Goal: Task Accomplishment & Management: Use online tool/utility

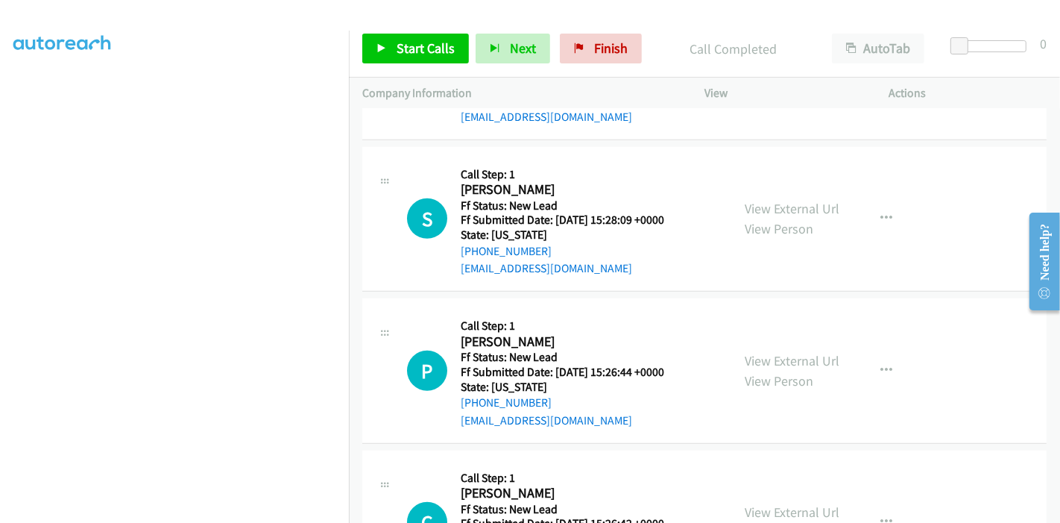
scroll to position [692, 0]
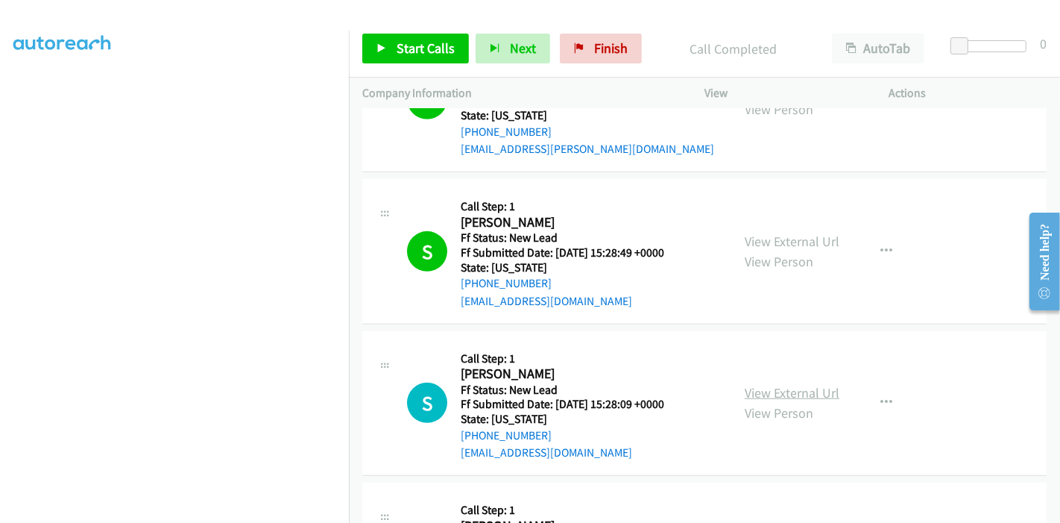
click at [772, 384] on link "View External Url" at bounding box center [792, 392] width 95 height 17
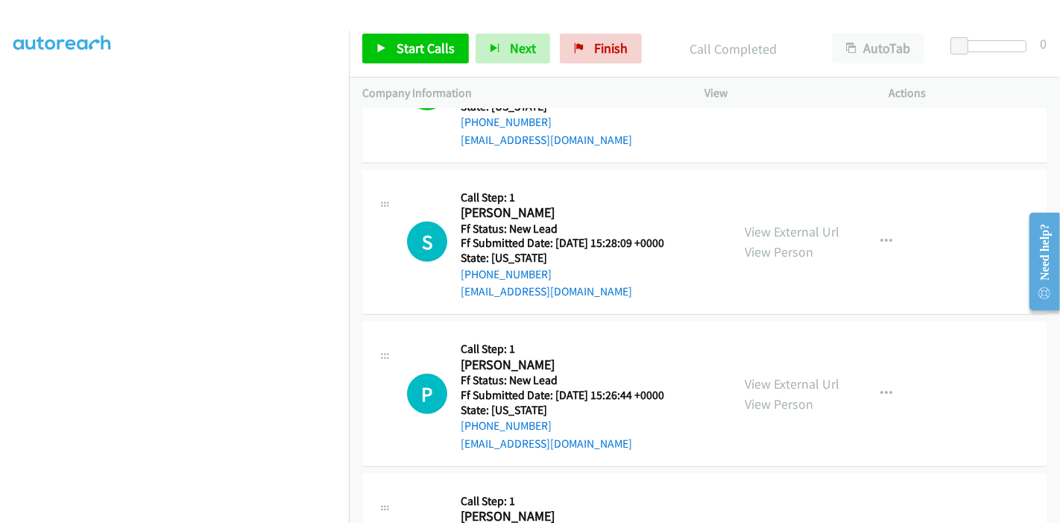
scroll to position [858, 0]
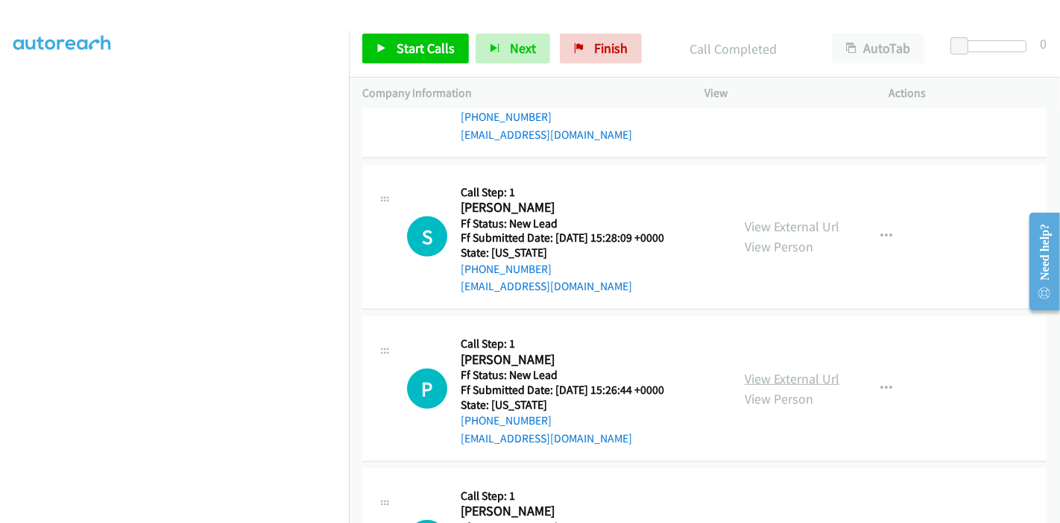
click at [771, 379] on link "View External Url" at bounding box center [792, 378] width 95 height 17
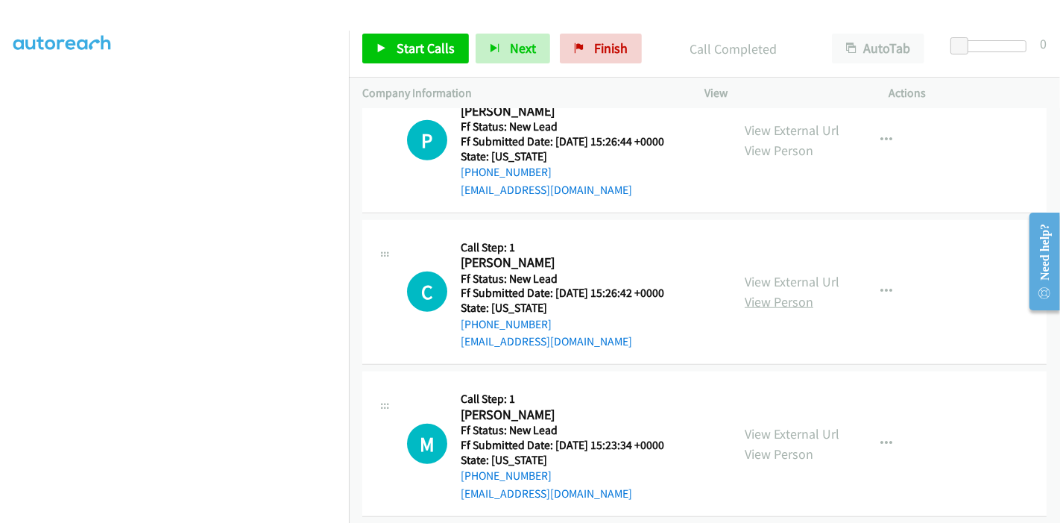
scroll to position [1024, 0]
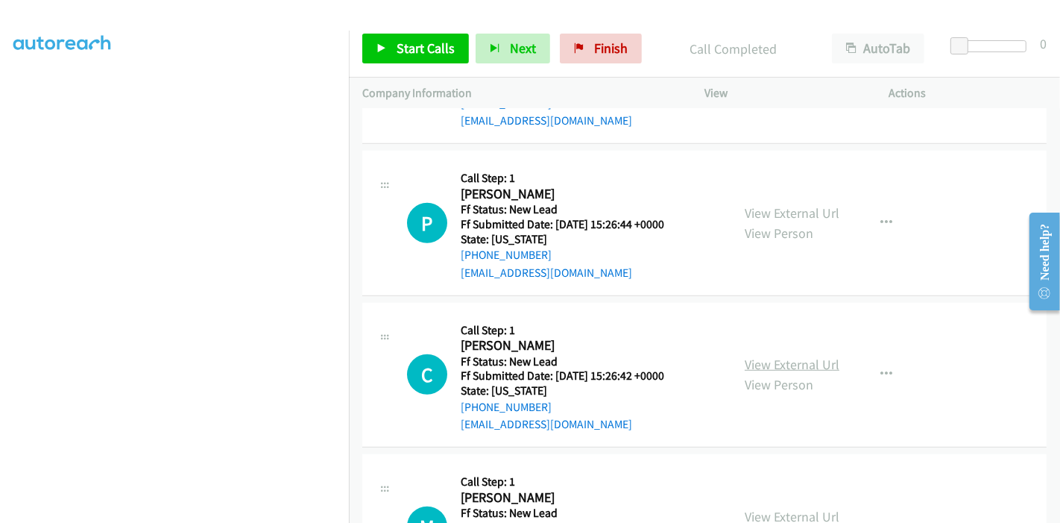
click at [763, 361] on link "View External Url" at bounding box center [792, 364] width 95 height 17
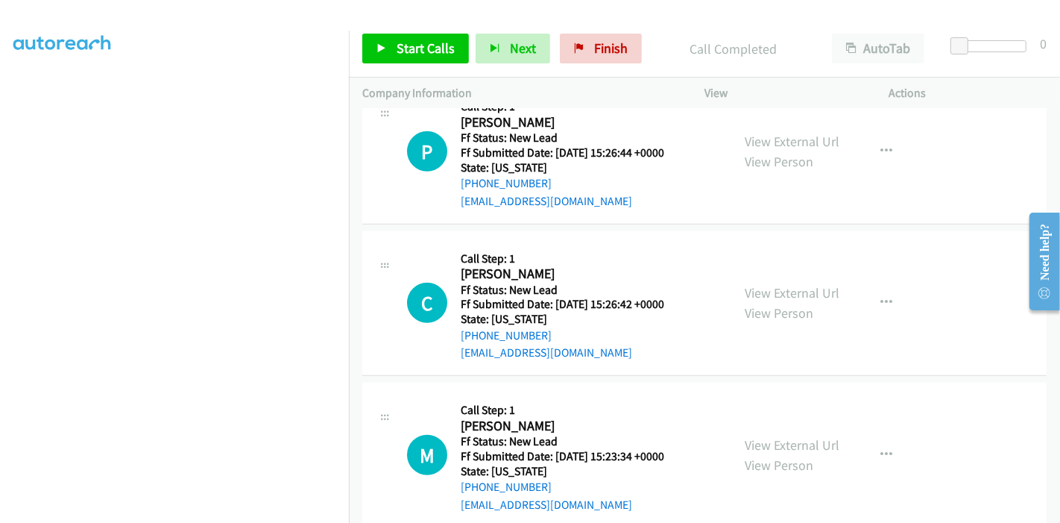
scroll to position [1189, 0]
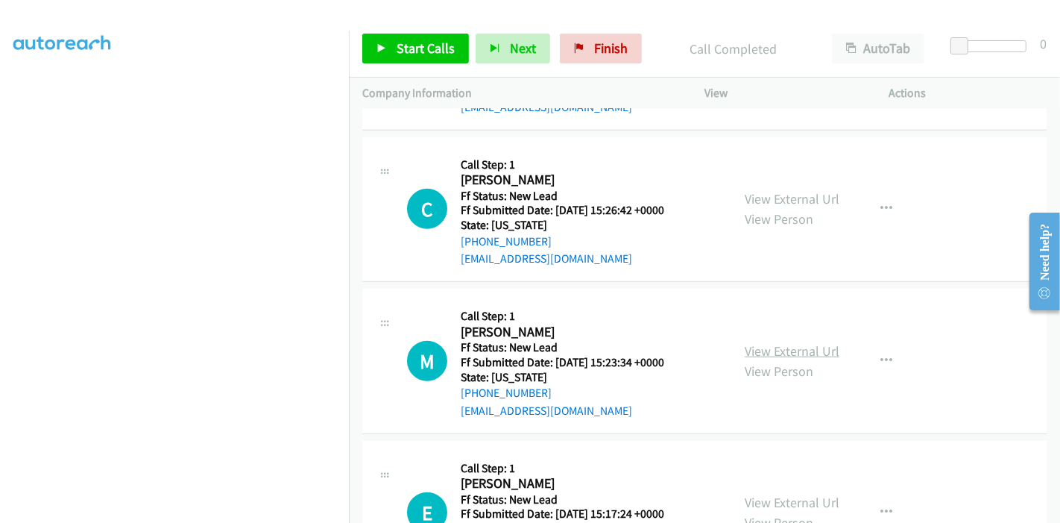
click at [758, 344] on link "View External Url" at bounding box center [792, 350] width 95 height 17
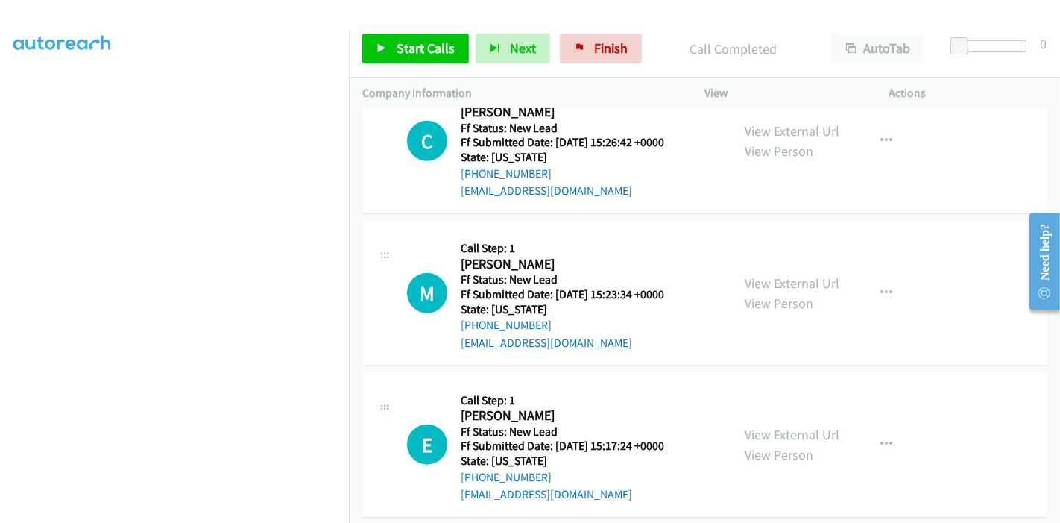
scroll to position [1272, 0]
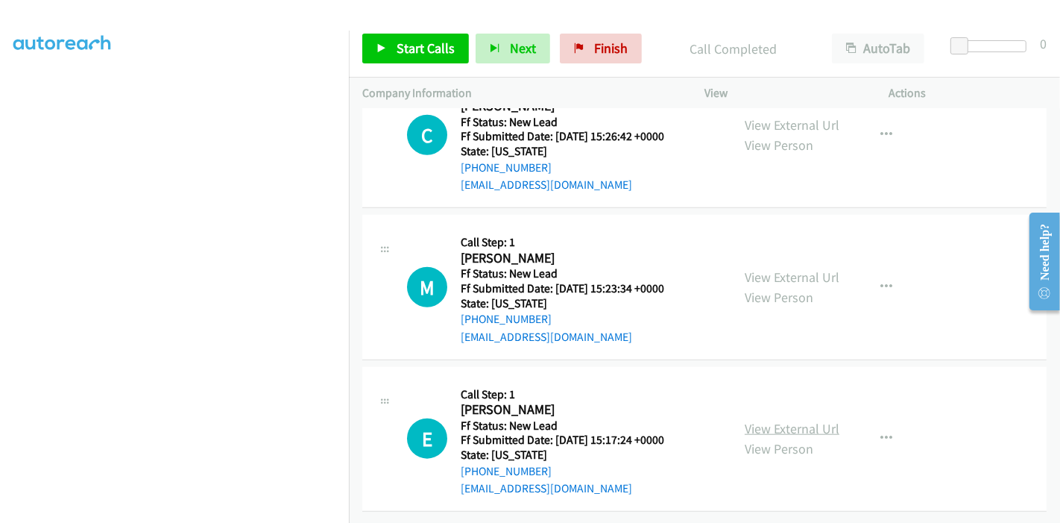
click at [757, 420] on link "View External Url" at bounding box center [792, 428] width 95 height 17
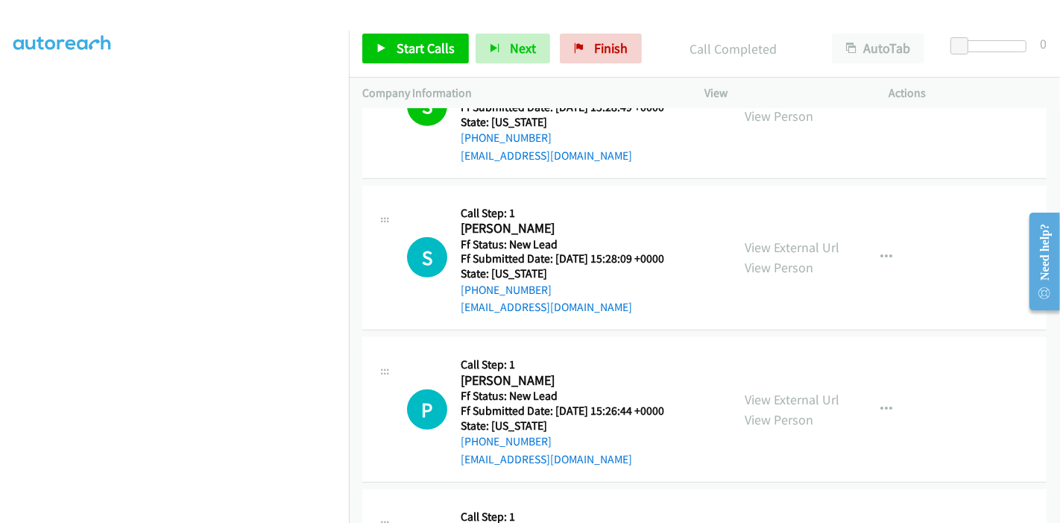
scroll to position [941, 0]
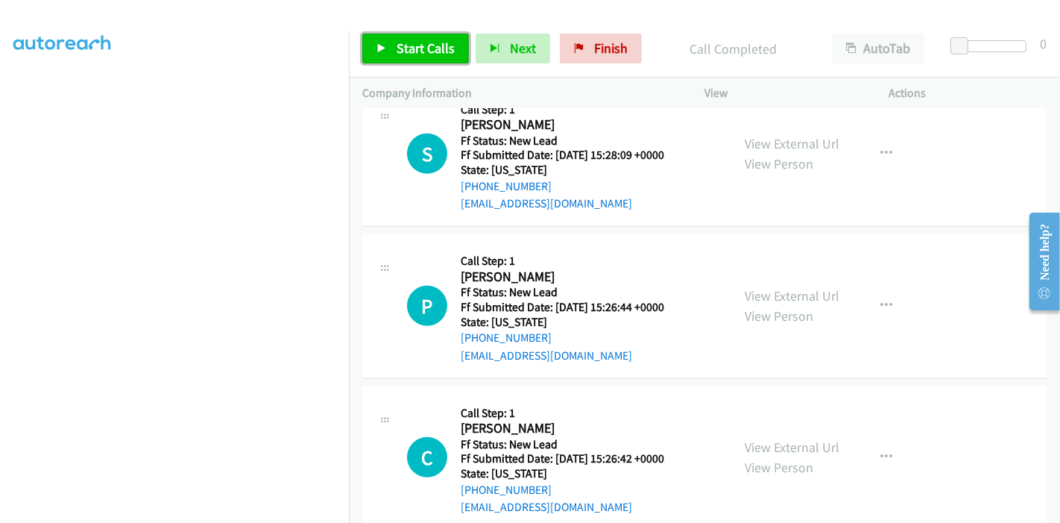
click at [411, 52] on span "Start Calls" at bounding box center [426, 48] width 58 height 17
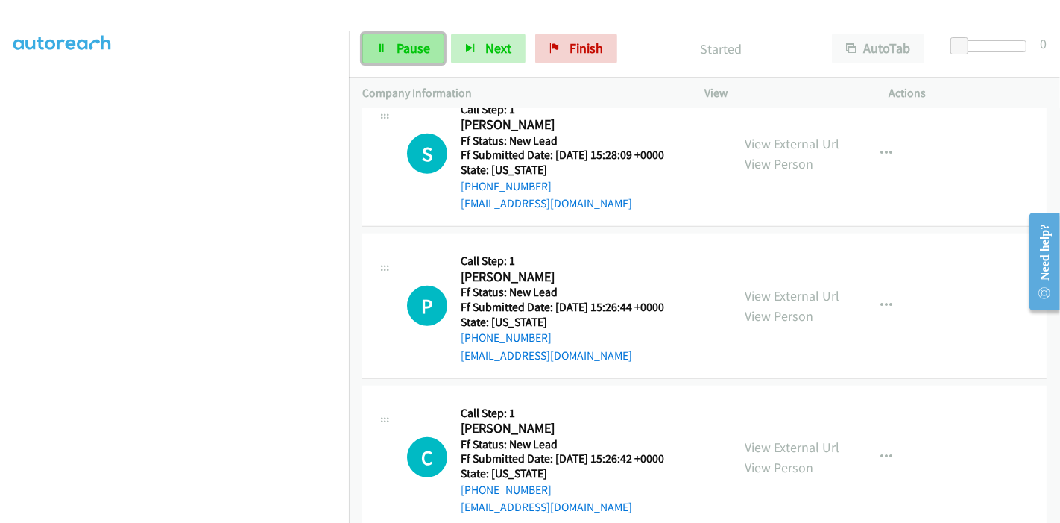
click at [394, 44] on link "Pause" at bounding box center [403, 49] width 82 height 30
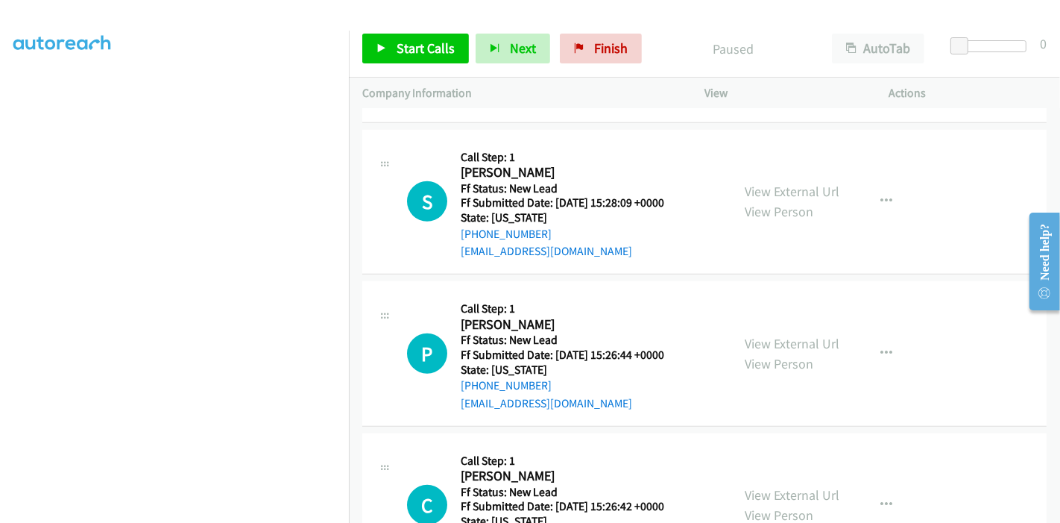
scroll to position [858, 0]
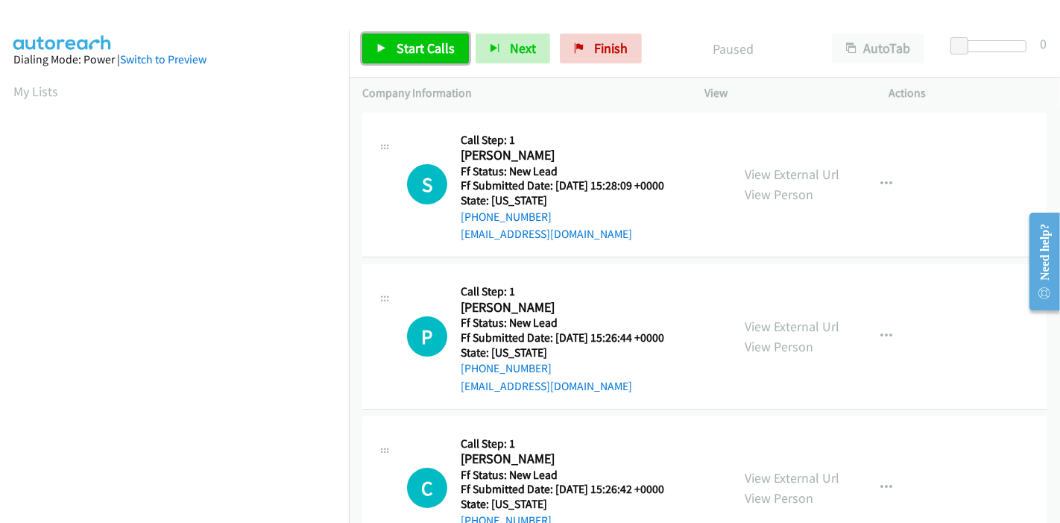
click at [389, 51] on link "Start Calls" at bounding box center [415, 49] width 107 height 30
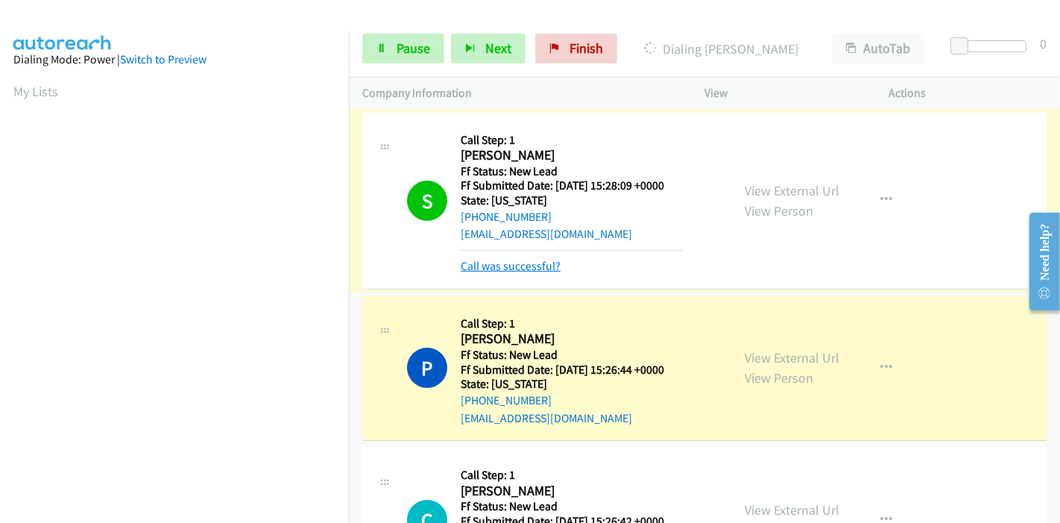
click at [511, 266] on link "Call was successful?" at bounding box center [511, 266] width 100 height 14
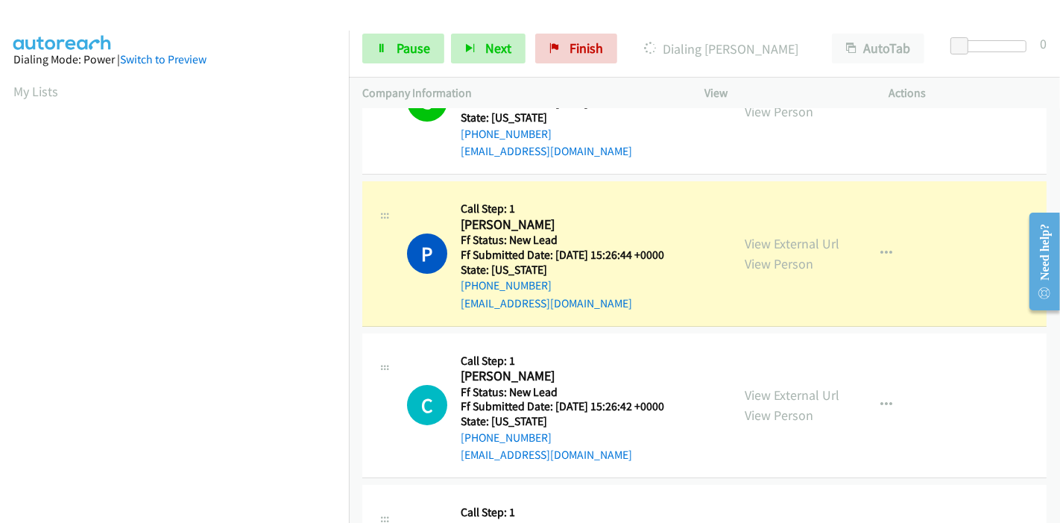
scroll to position [166, 0]
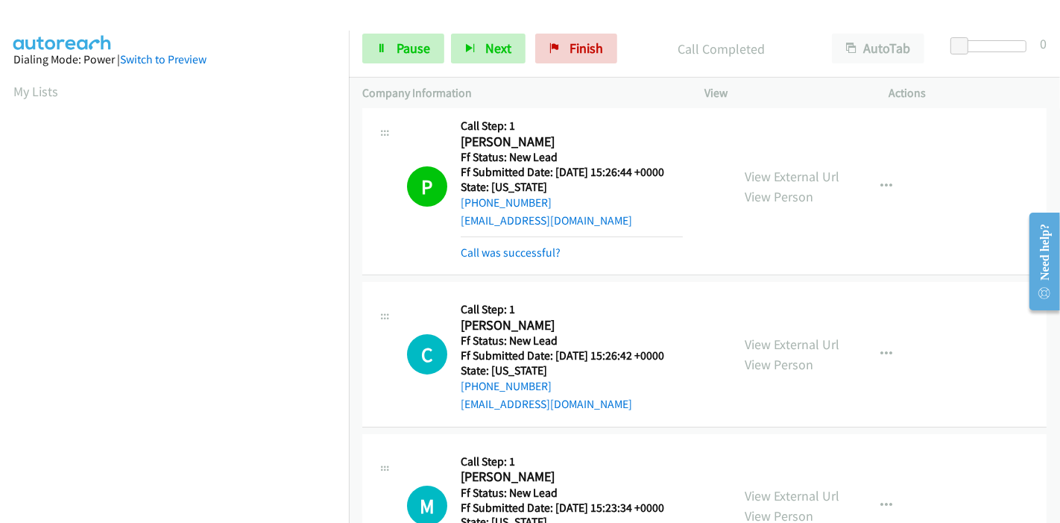
click at [498, 246] on link "Call was successful?" at bounding box center [511, 252] width 100 height 14
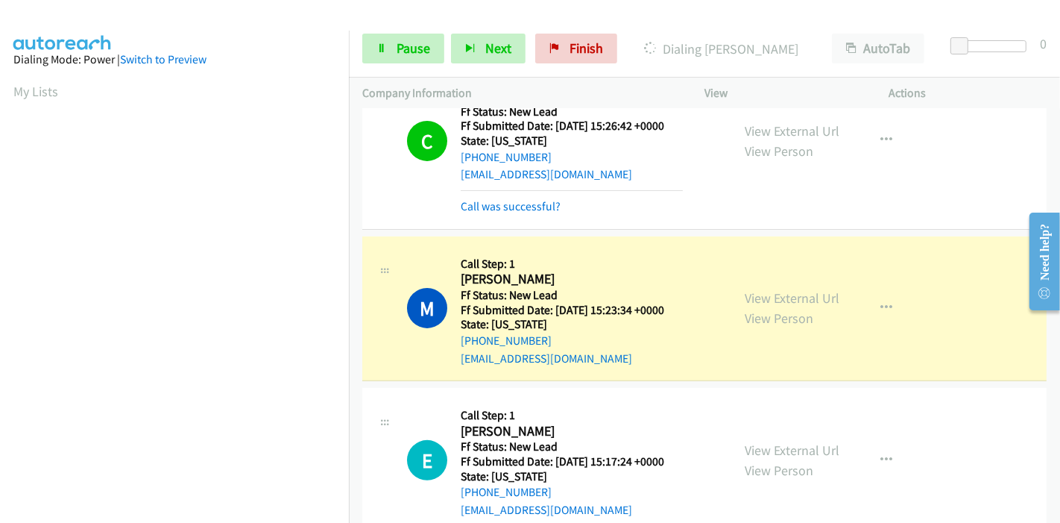
scroll to position [379, 0]
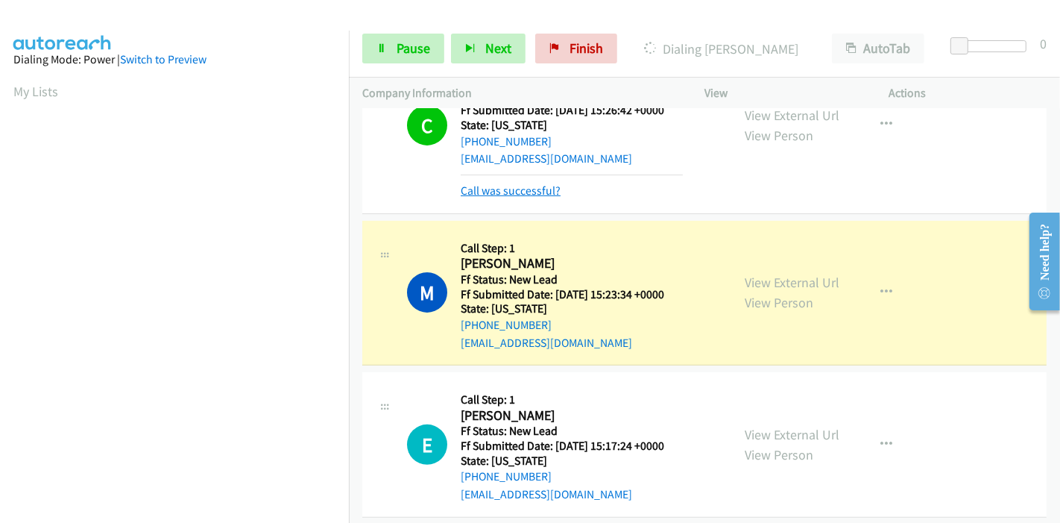
click at [516, 186] on link "Call was successful?" at bounding box center [511, 190] width 100 height 14
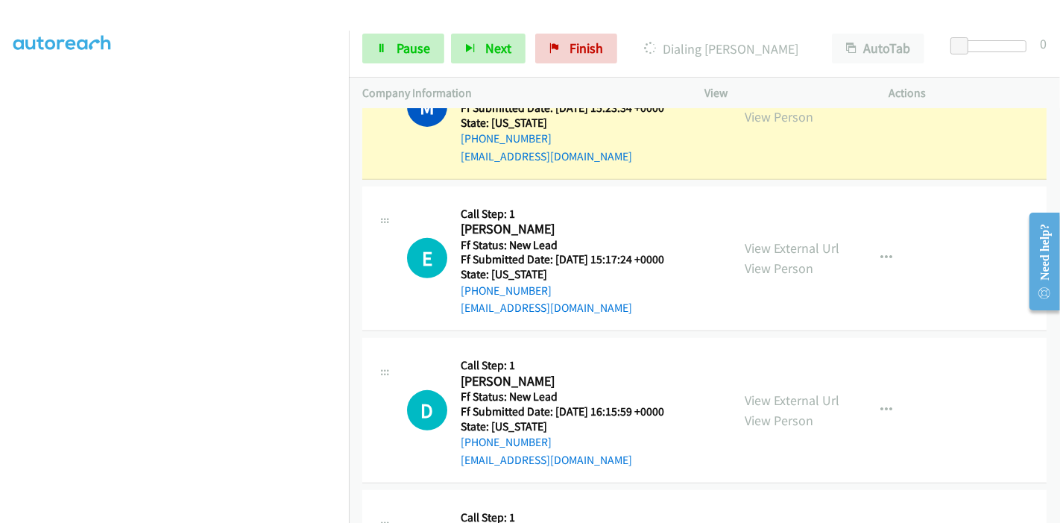
scroll to position [611, 0]
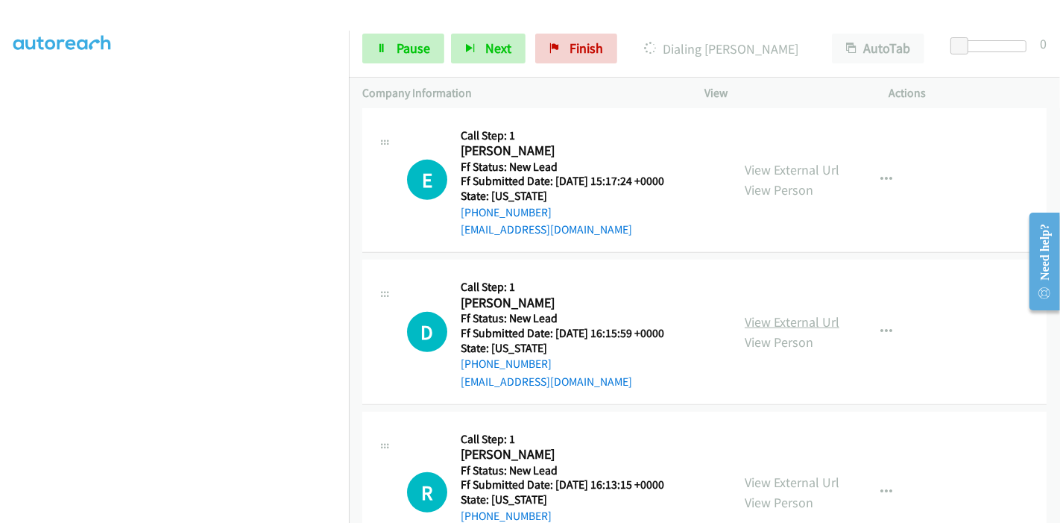
click at [783, 322] on link "View External Url" at bounding box center [792, 321] width 95 height 17
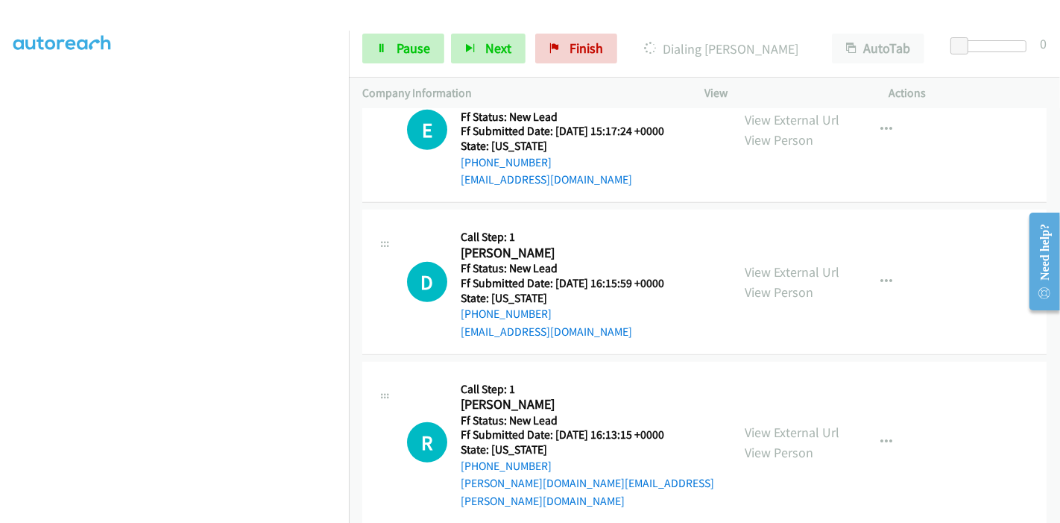
scroll to position [694, 0]
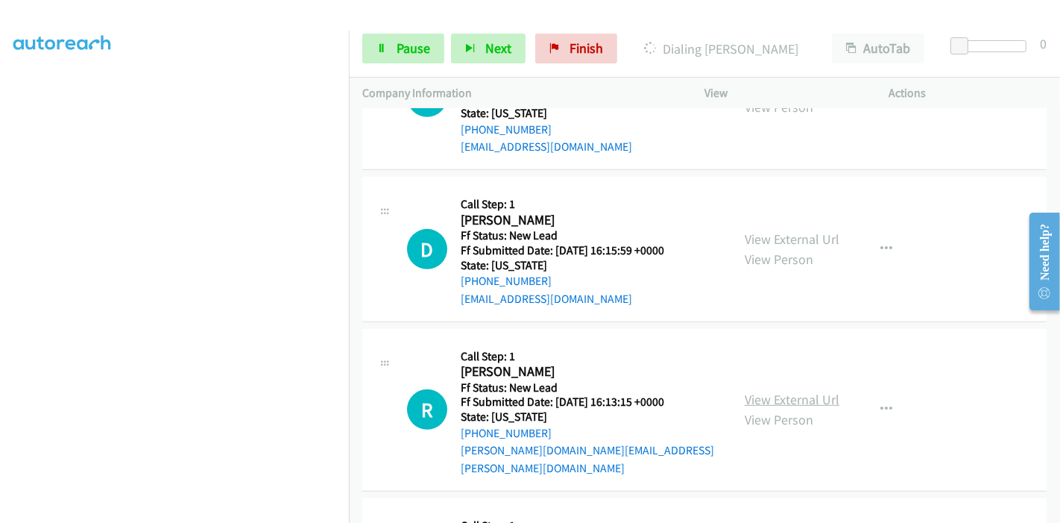
click at [752, 391] on link "View External Url" at bounding box center [792, 399] width 95 height 17
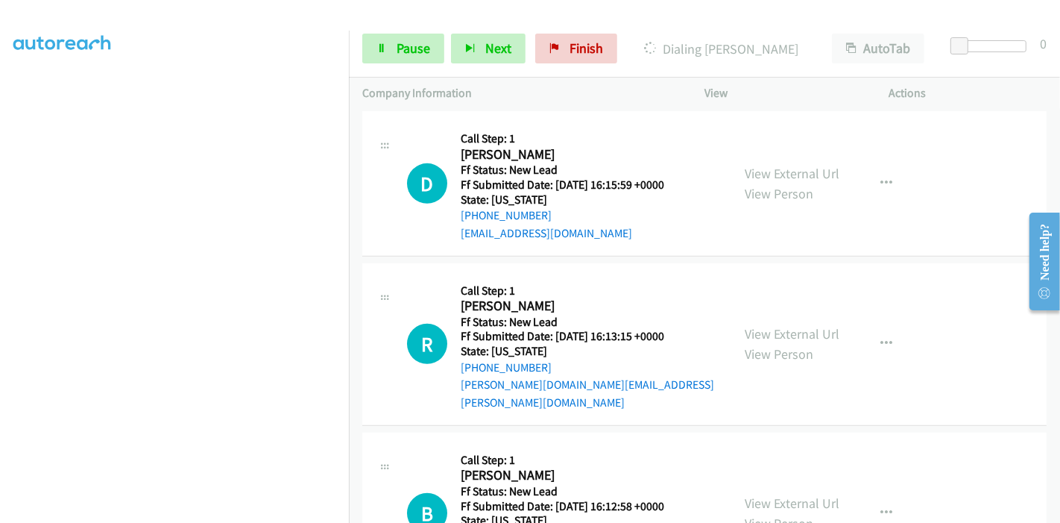
scroll to position [818, 0]
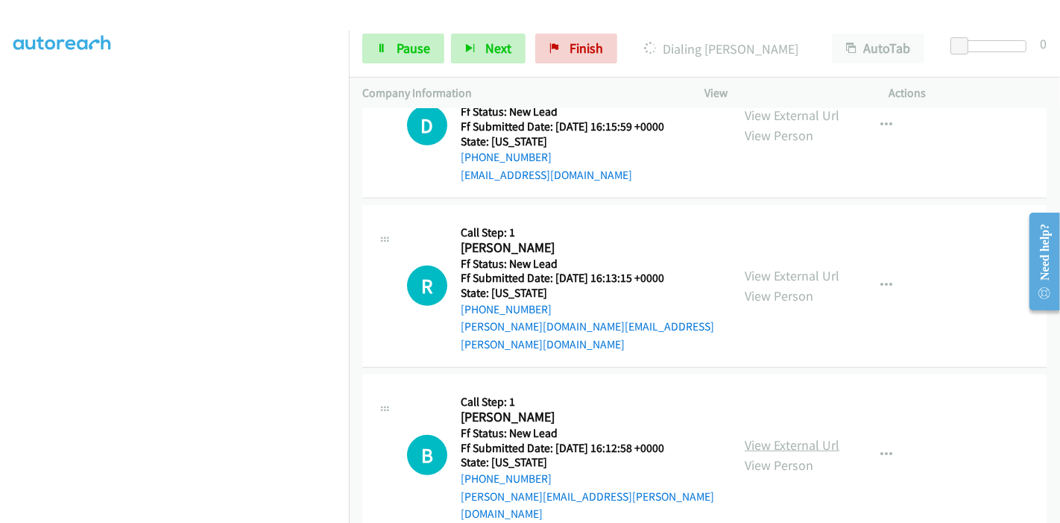
click at [763, 436] on link "View External Url" at bounding box center [792, 444] width 95 height 17
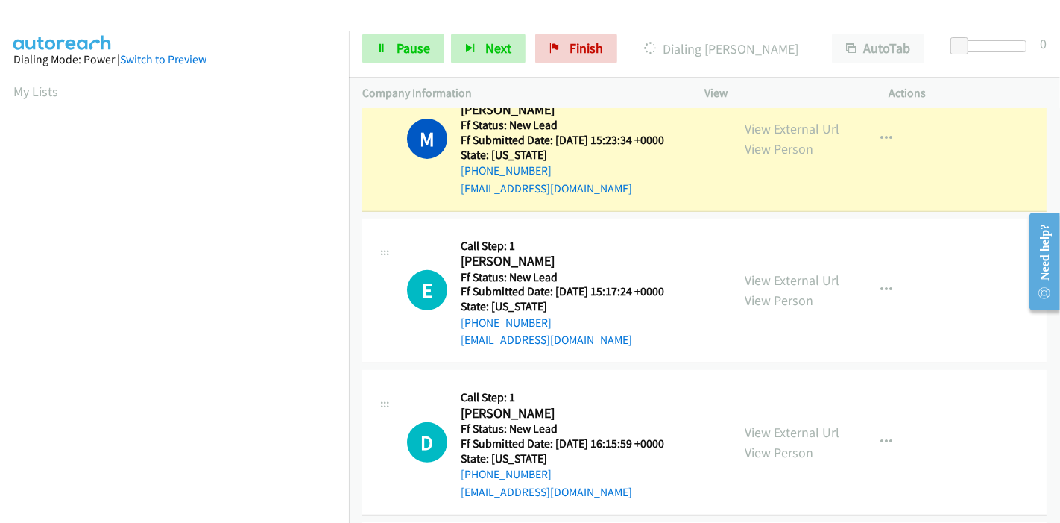
scroll to position [486, 0]
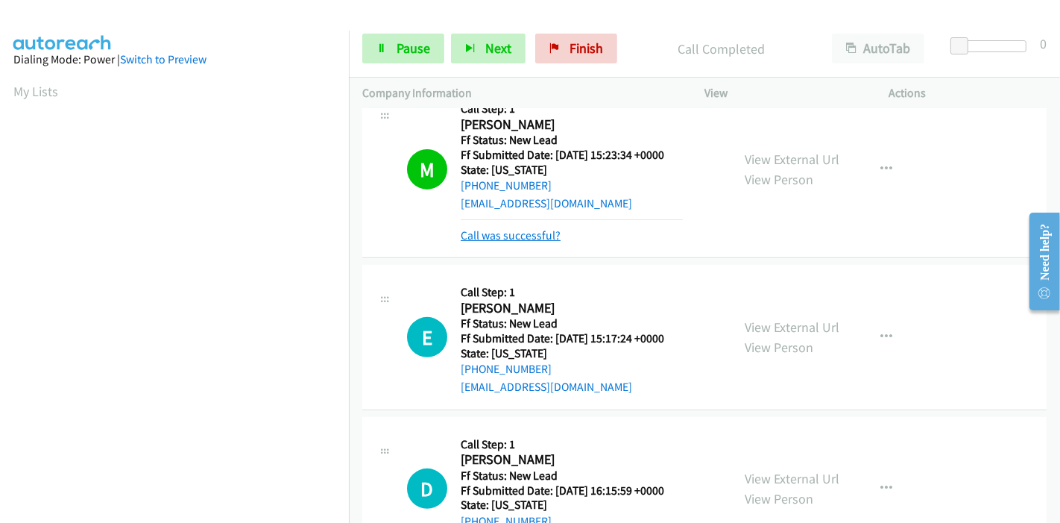
click at [507, 231] on link "Call was successful?" at bounding box center [511, 235] width 100 height 14
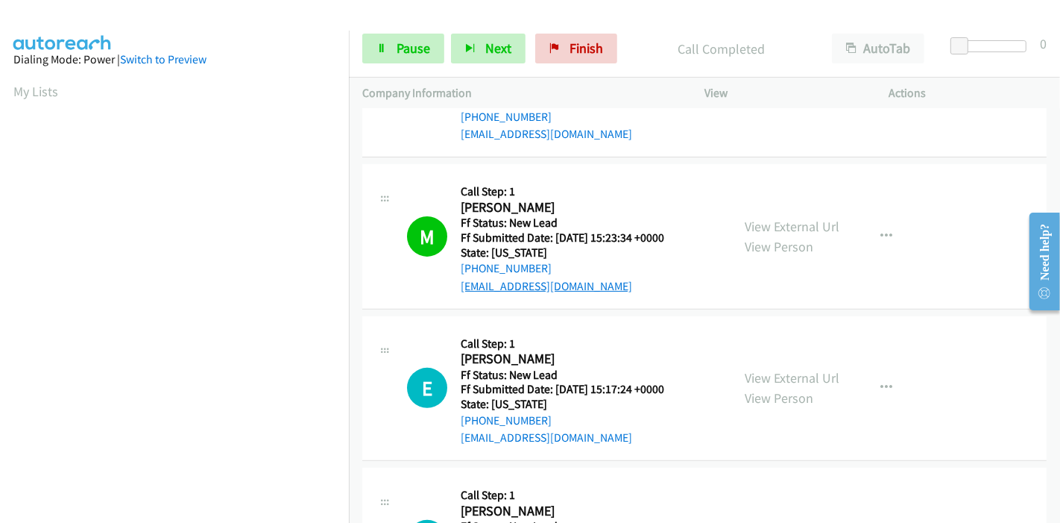
scroll to position [321, 0]
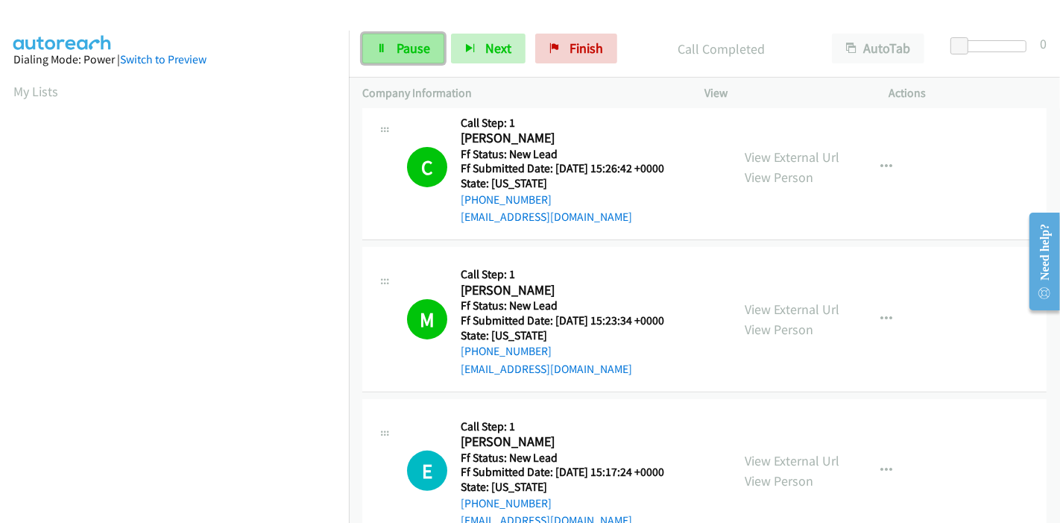
click at [390, 48] on link "Pause" at bounding box center [403, 49] width 82 height 30
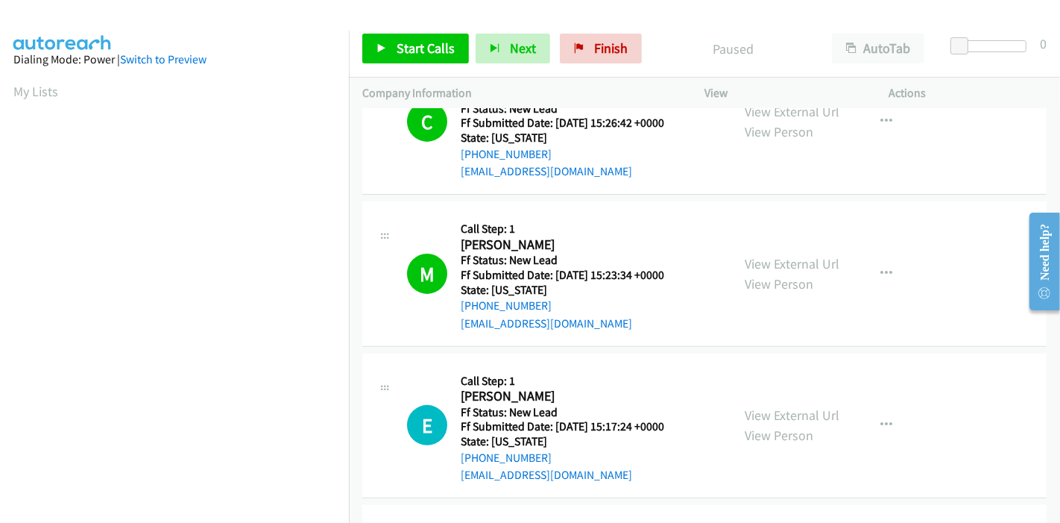
scroll to position [403, 0]
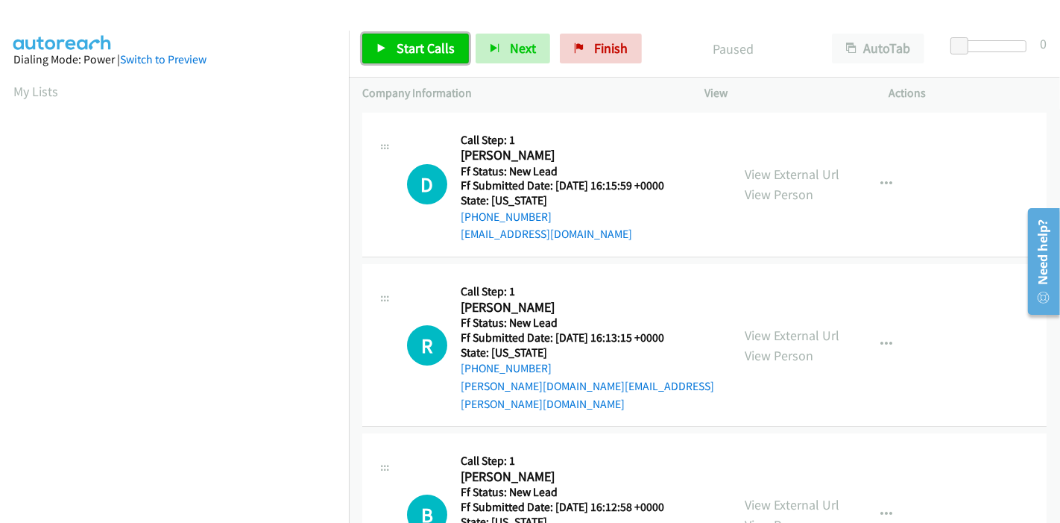
click at [382, 48] on icon at bounding box center [381, 49] width 10 height 10
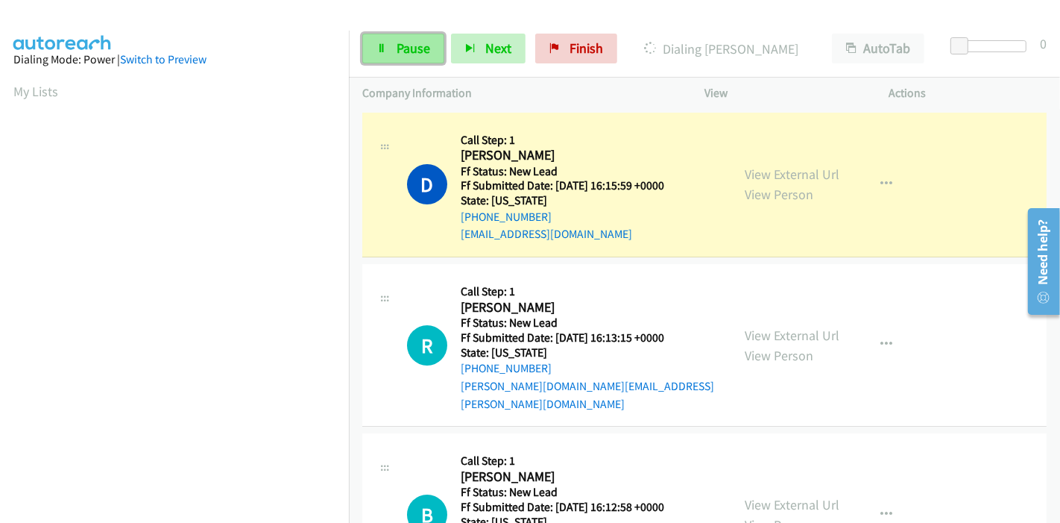
click at [372, 47] on link "Pause" at bounding box center [403, 49] width 82 height 30
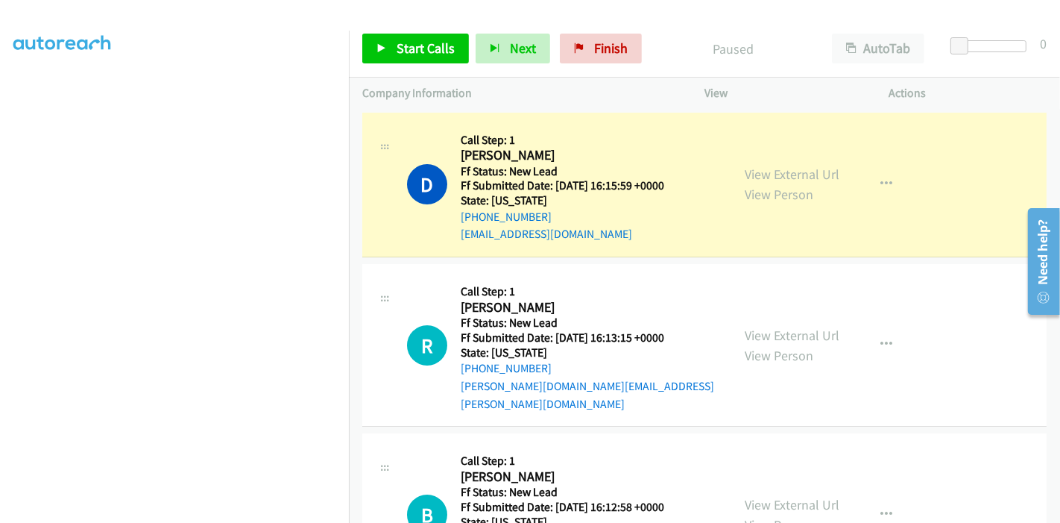
scroll to position [315, 0]
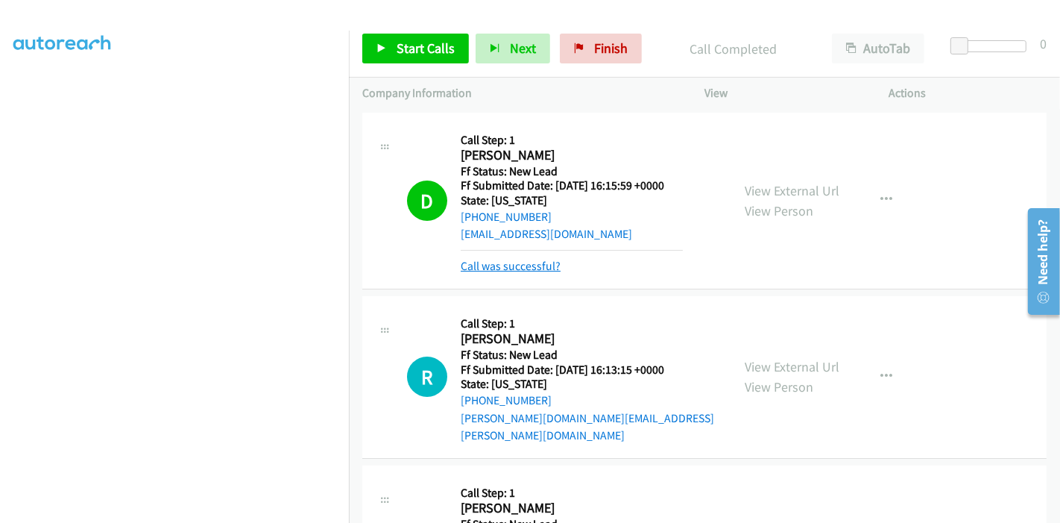
click at [523, 264] on link "Call was successful?" at bounding box center [511, 266] width 100 height 14
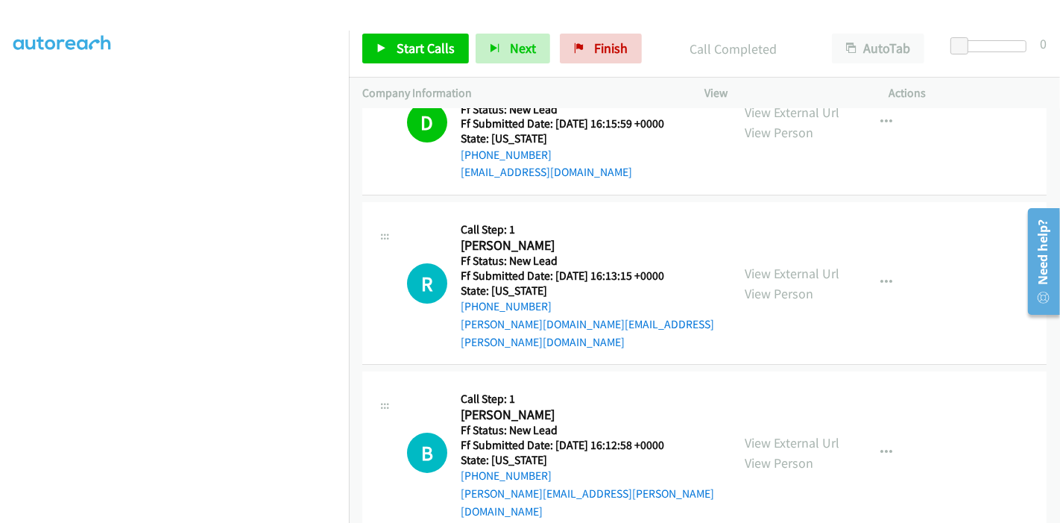
scroll to position [0, 0]
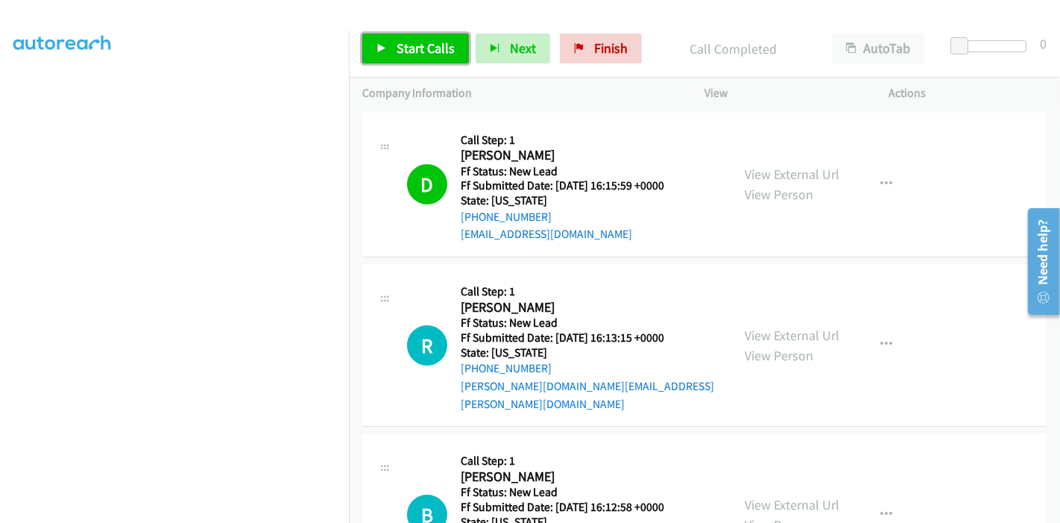
click at [397, 48] on span "Start Calls" at bounding box center [426, 48] width 58 height 17
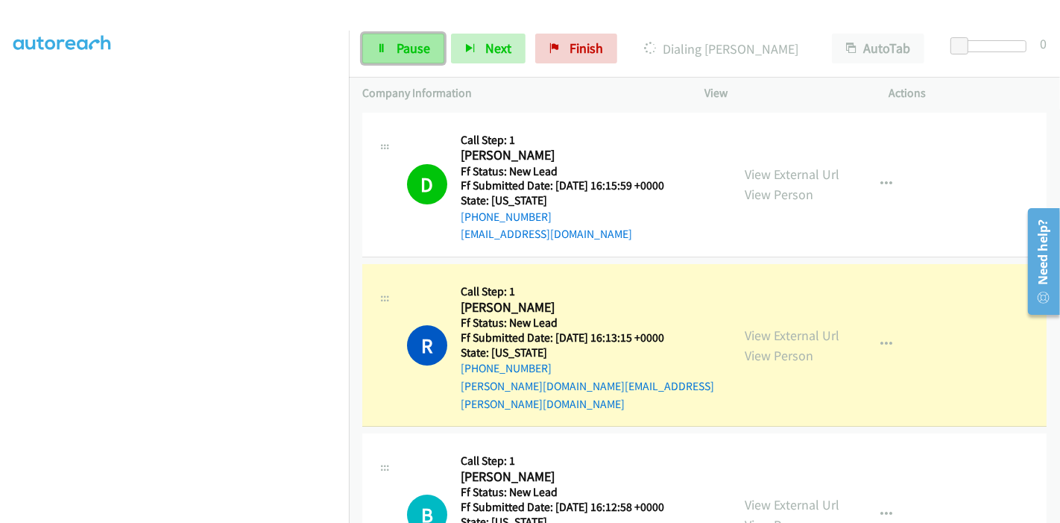
click at [409, 52] on span "Pause" at bounding box center [414, 48] width 34 height 17
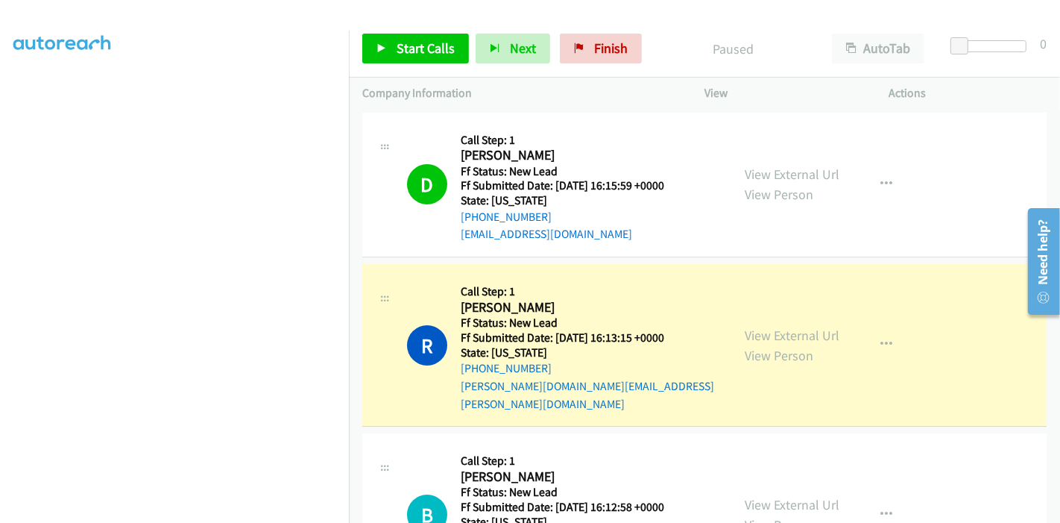
scroll to position [315, 0]
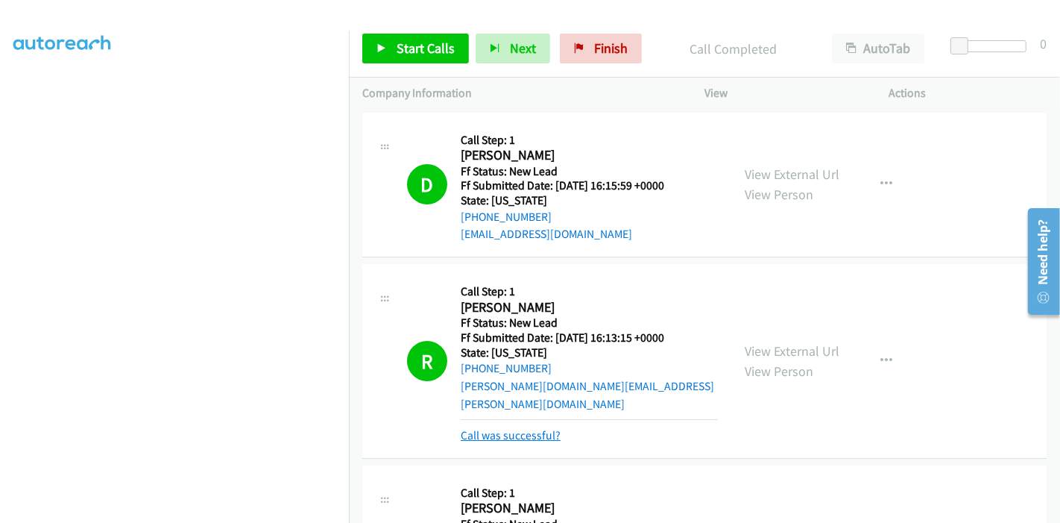
click at [498, 428] on link "Call was successful?" at bounding box center [511, 435] width 100 height 14
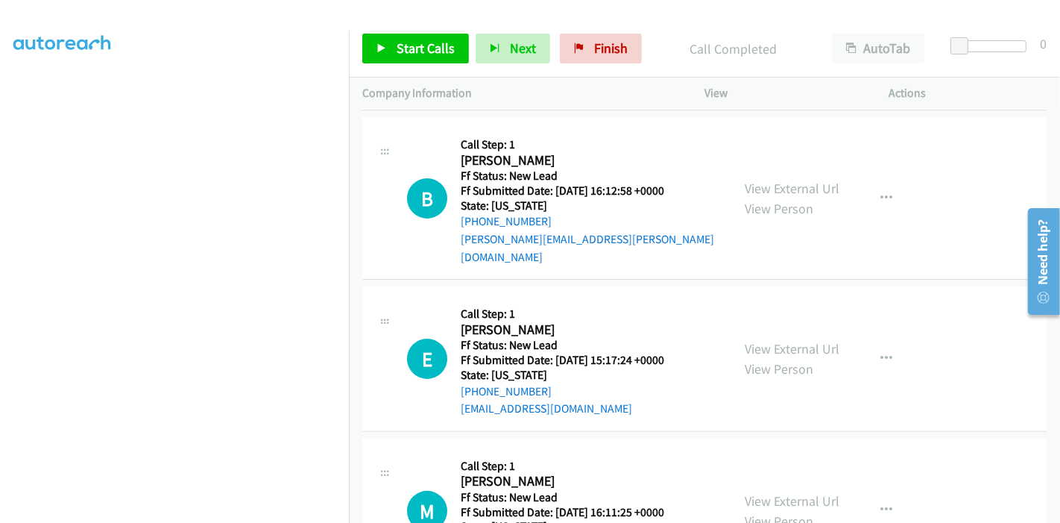
scroll to position [331, 0]
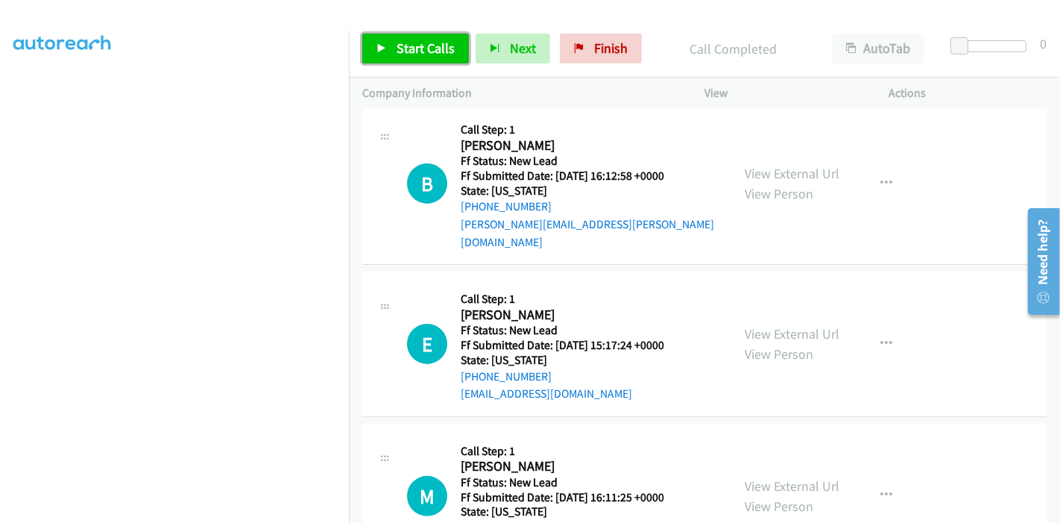
click at [414, 39] on link "Start Calls" at bounding box center [415, 49] width 107 height 30
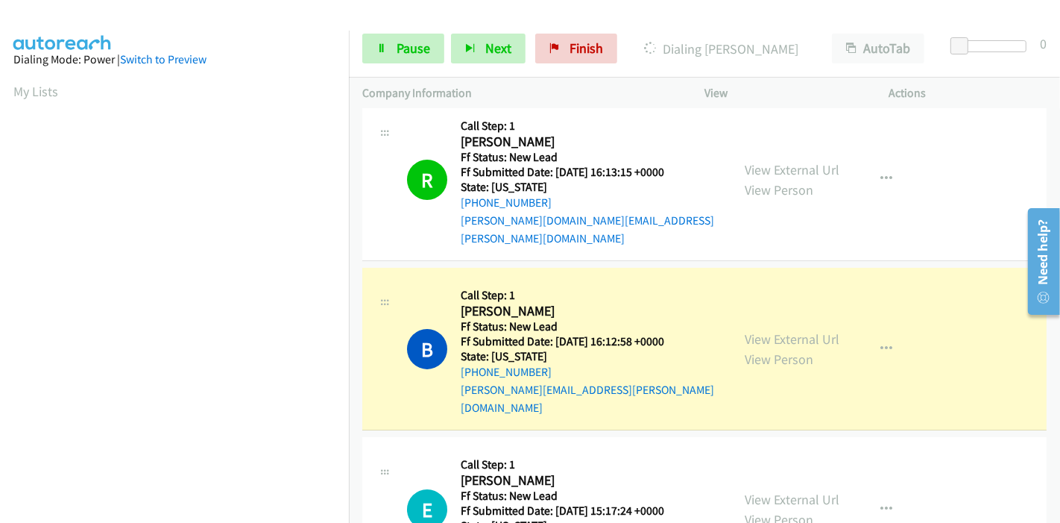
scroll to position [315, 0]
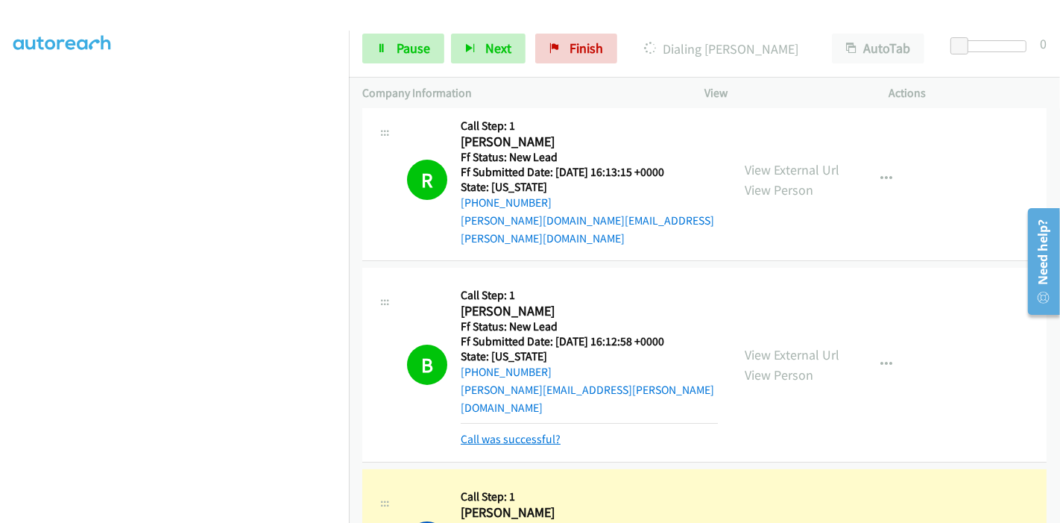
click at [497, 432] on link "Call was successful?" at bounding box center [511, 439] width 100 height 14
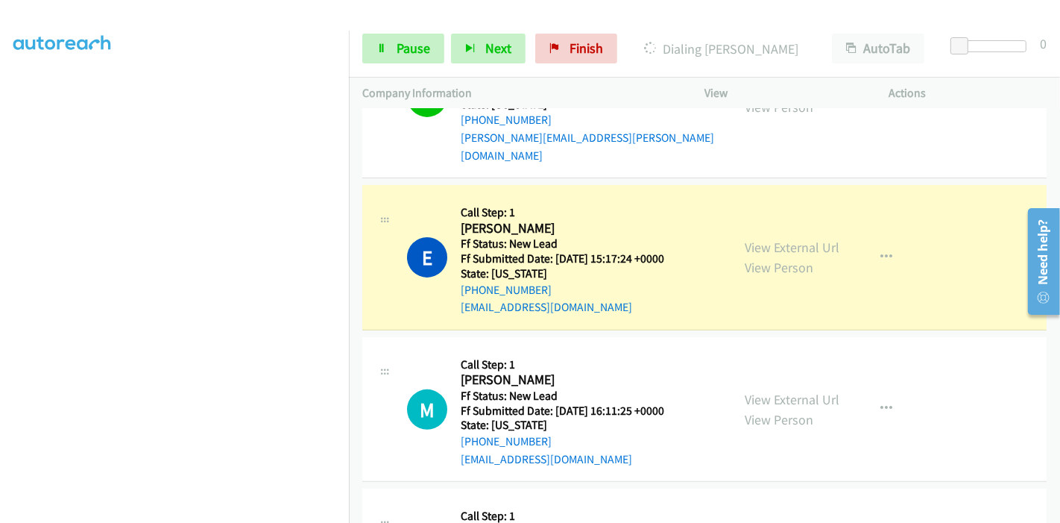
scroll to position [0, 0]
click at [391, 40] on link "Pause" at bounding box center [403, 49] width 82 height 30
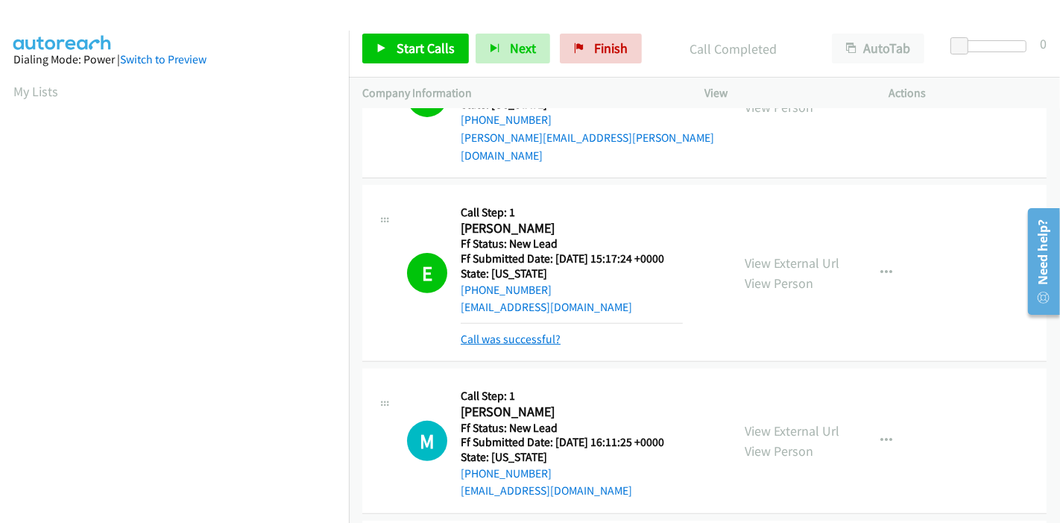
click at [522, 332] on link "Call was successful?" at bounding box center [511, 339] width 100 height 14
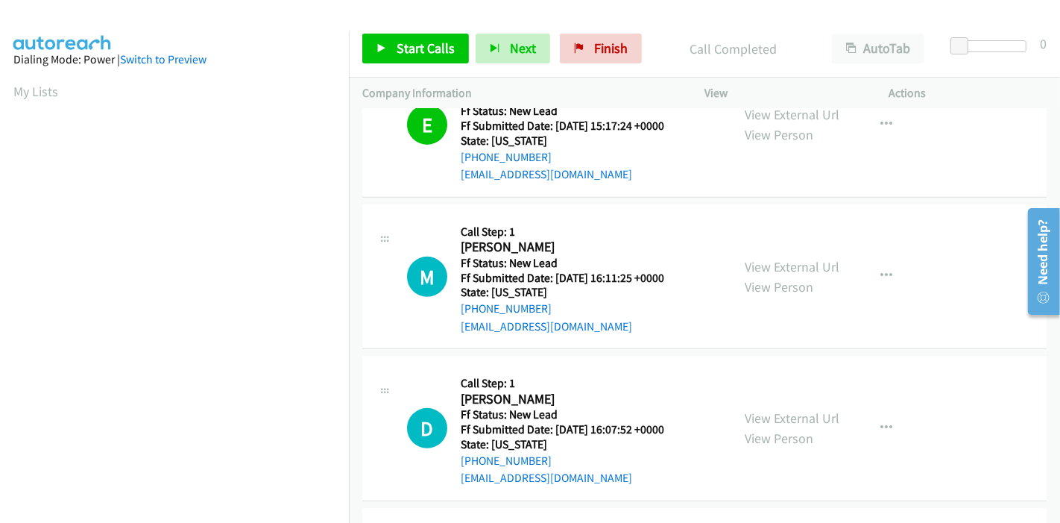
scroll to position [583, 0]
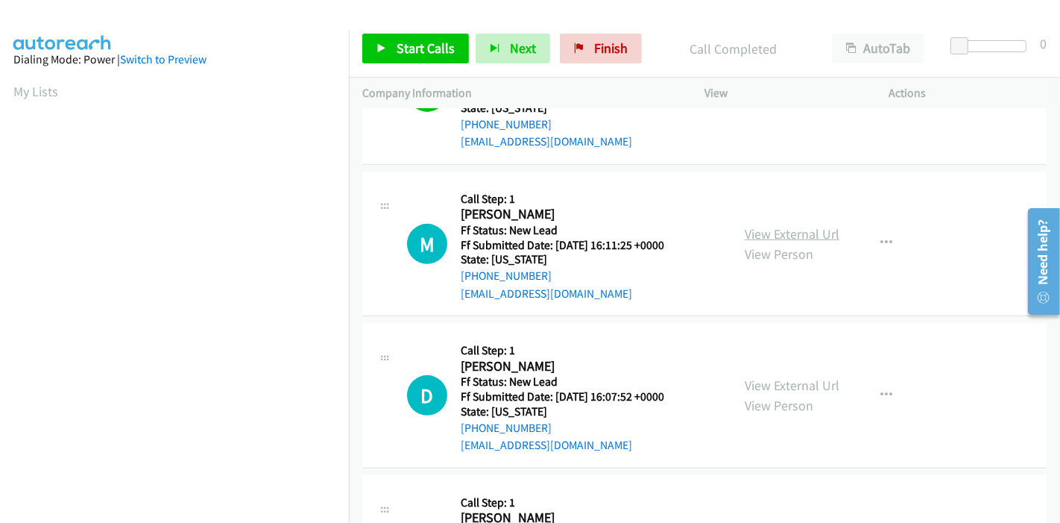
click at [796, 225] on link "View External Url" at bounding box center [792, 233] width 95 height 17
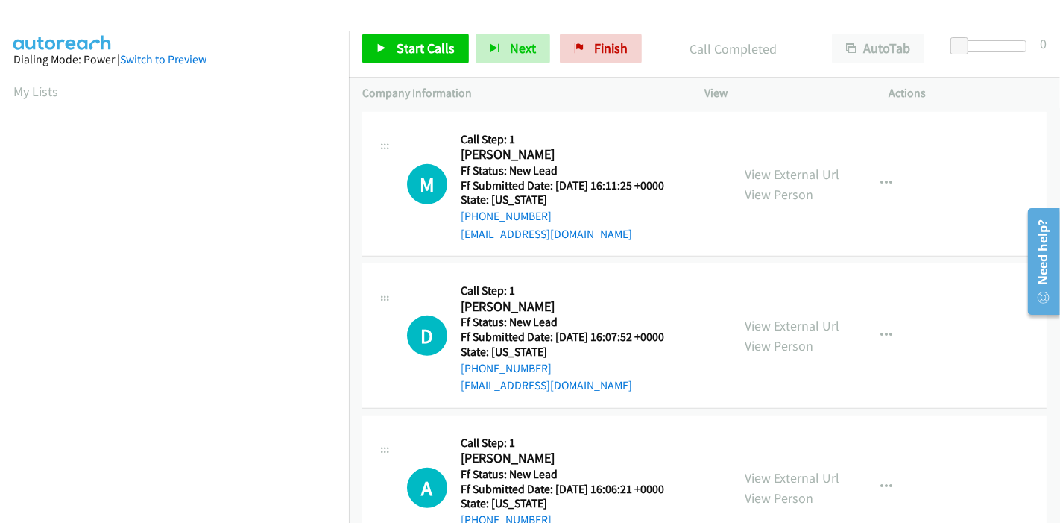
scroll to position [666, 0]
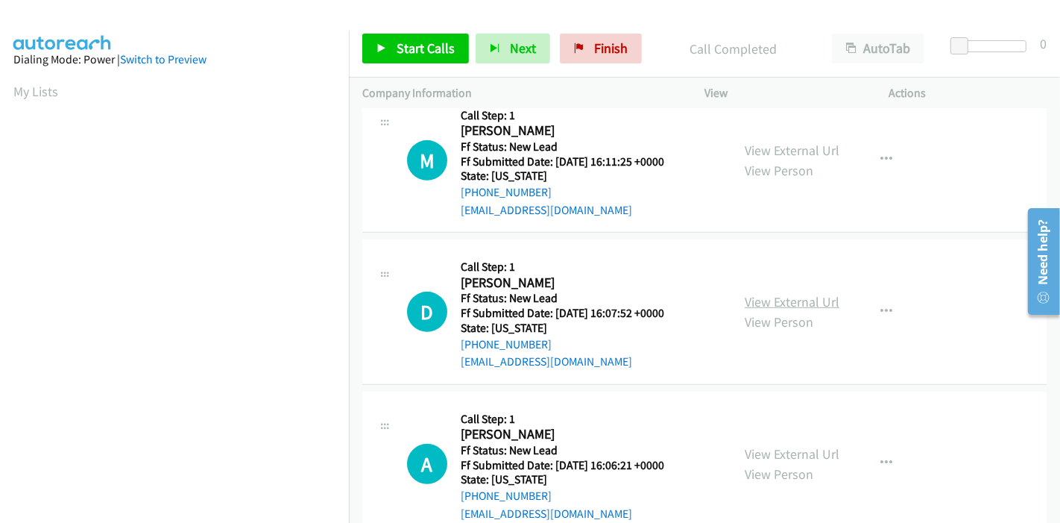
click at [772, 293] on link "View External Url" at bounding box center [792, 301] width 95 height 17
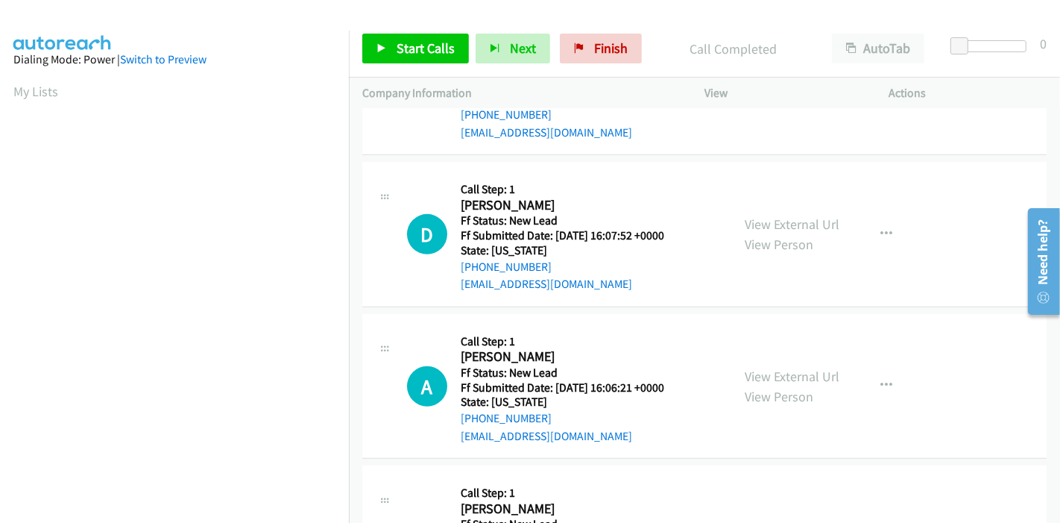
scroll to position [832, 0]
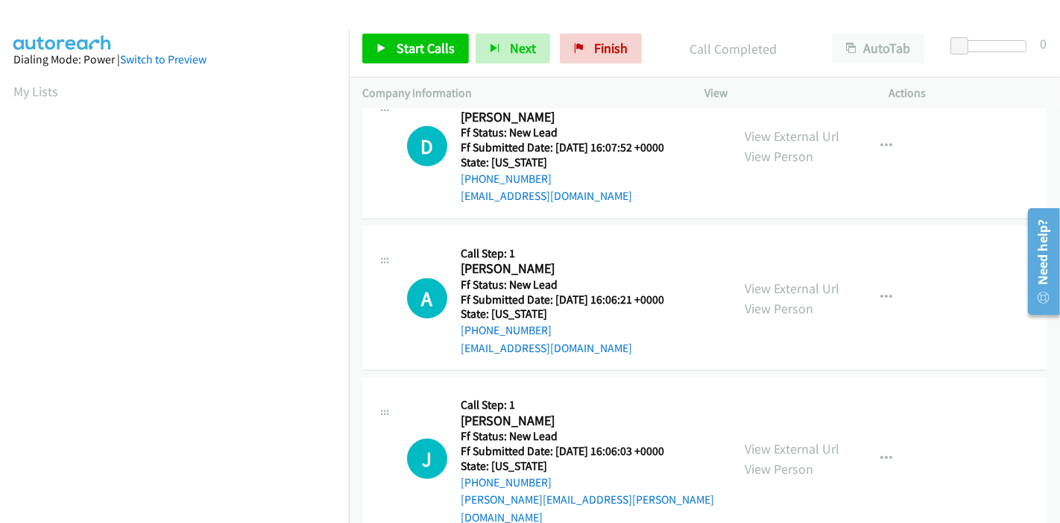
click at [803, 278] on div "View External Url View Person" at bounding box center [792, 298] width 95 height 40
click at [806, 280] on link "View External Url" at bounding box center [792, 288] width 95 height 17
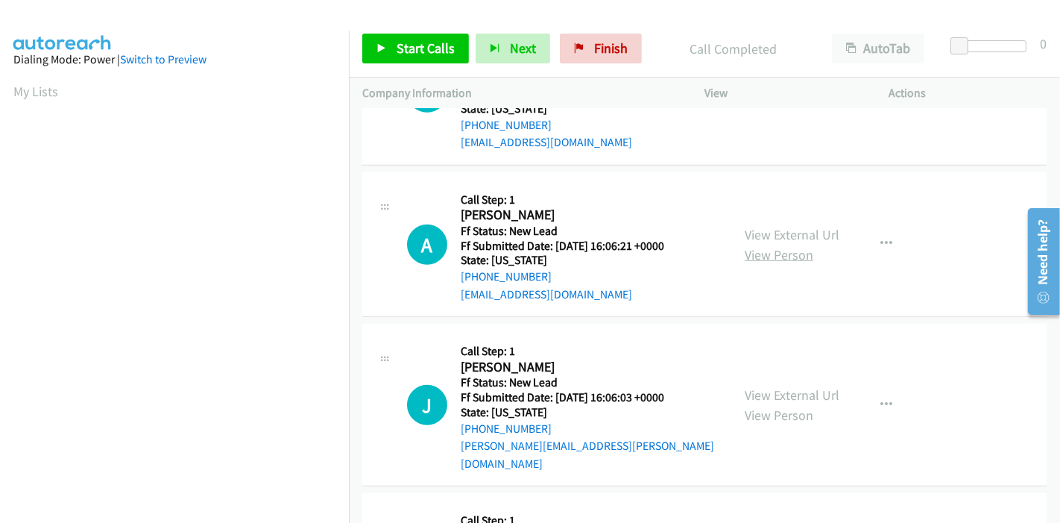
scroll to position [969, 0]
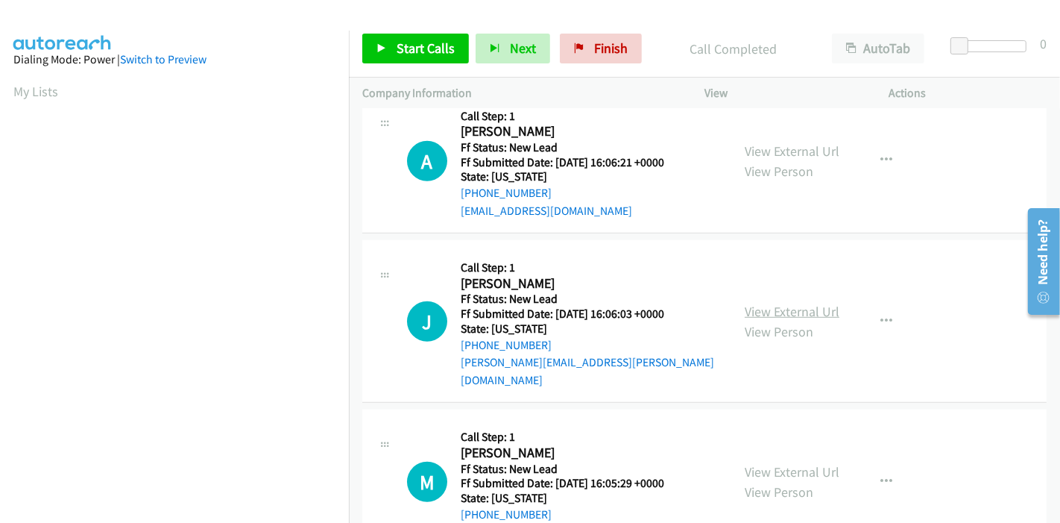
click at [777, 303] on link "View External Url" at bounding box center [792, 311] width 95 height 17
click at [777, 463] on link "View External Url" at bounding box center [792, 471] width 95 height 17
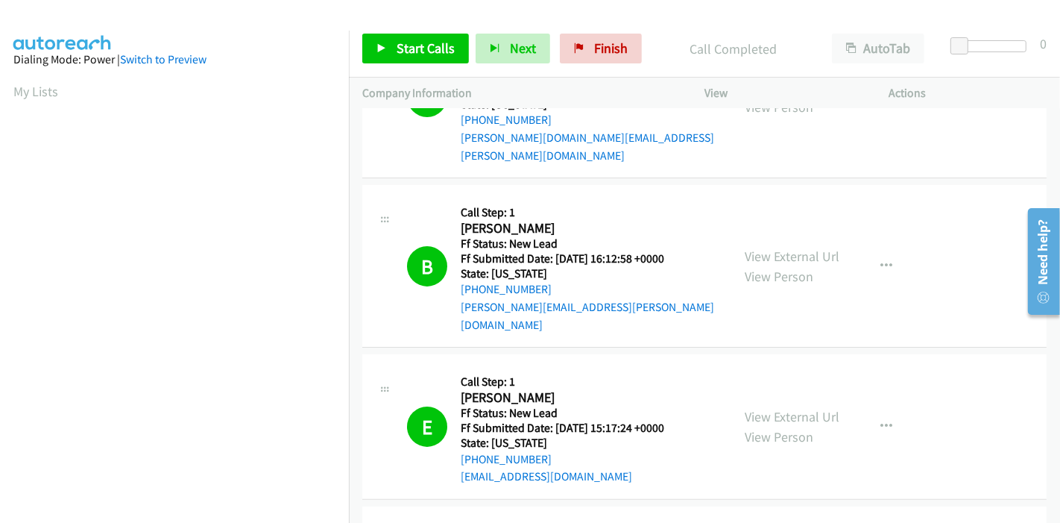
scroll to position [497, 0]
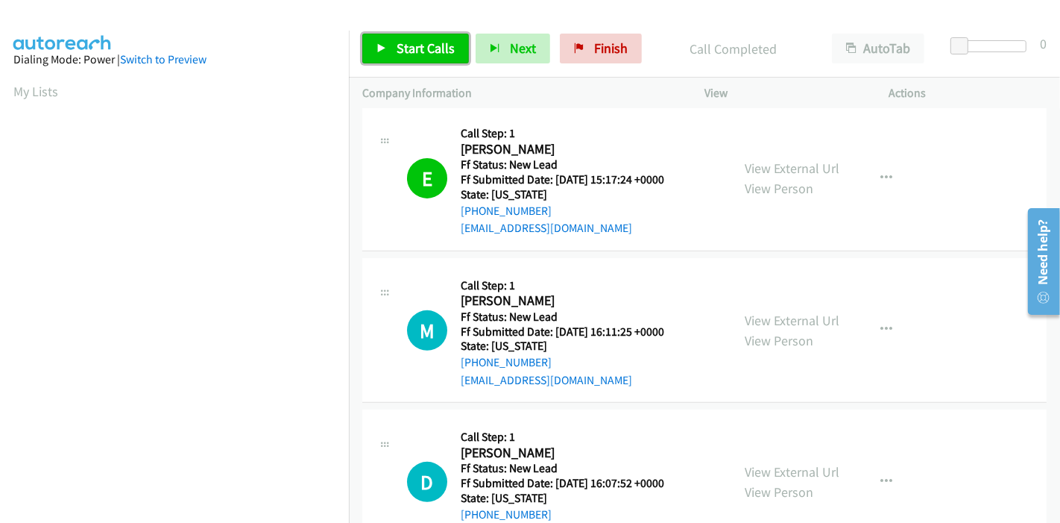
click at [407, 60] on link "Start Calls" at bounding box center [415, 49] width 107 height 30
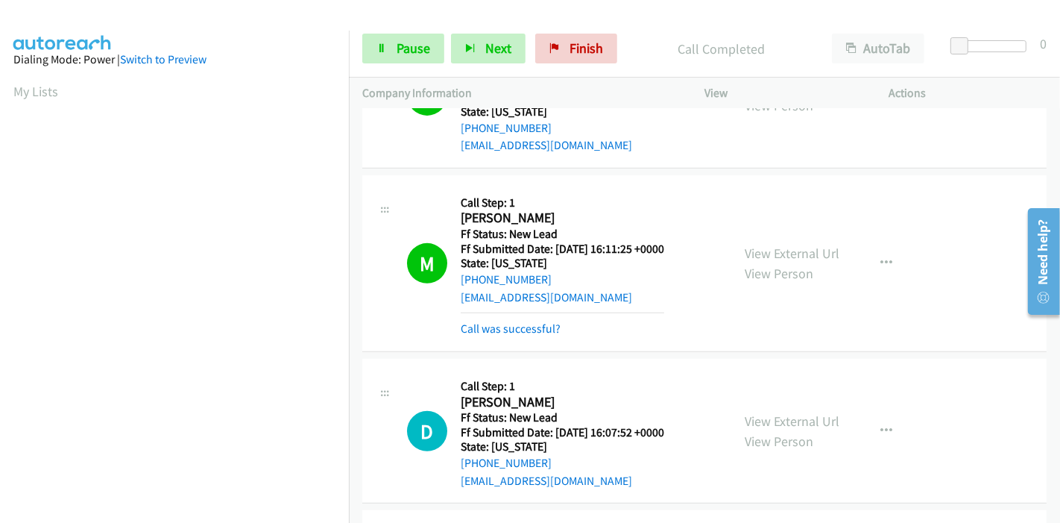
scroll to position [315, 0]
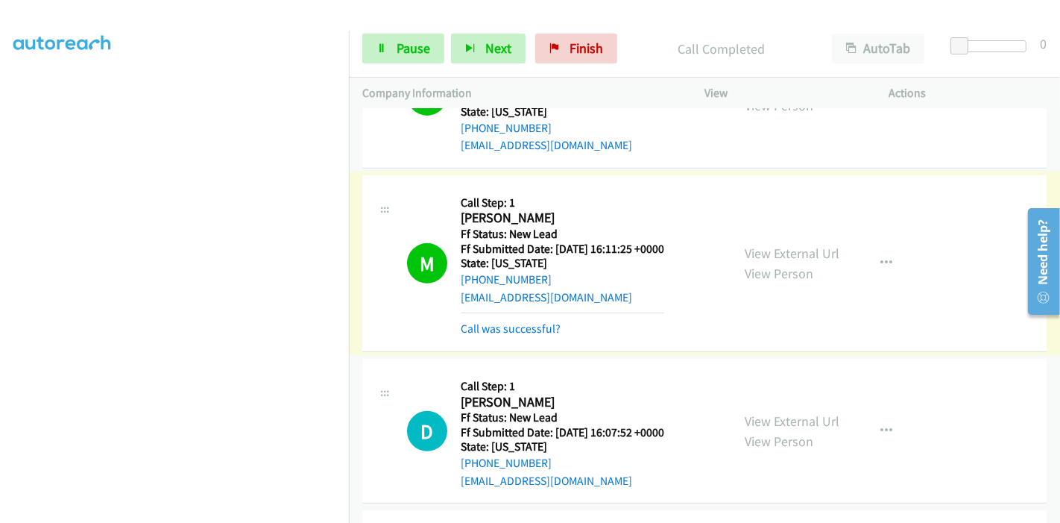
click at [494, 321] on link "Call was successful?" at bounding box center [511, 328] width 100 height 14
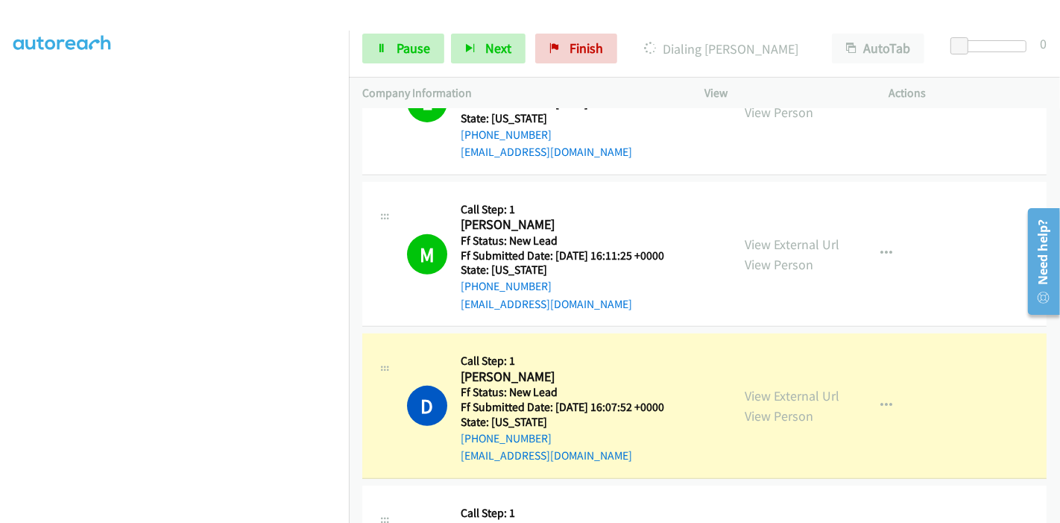
scroll to position [579, 0]
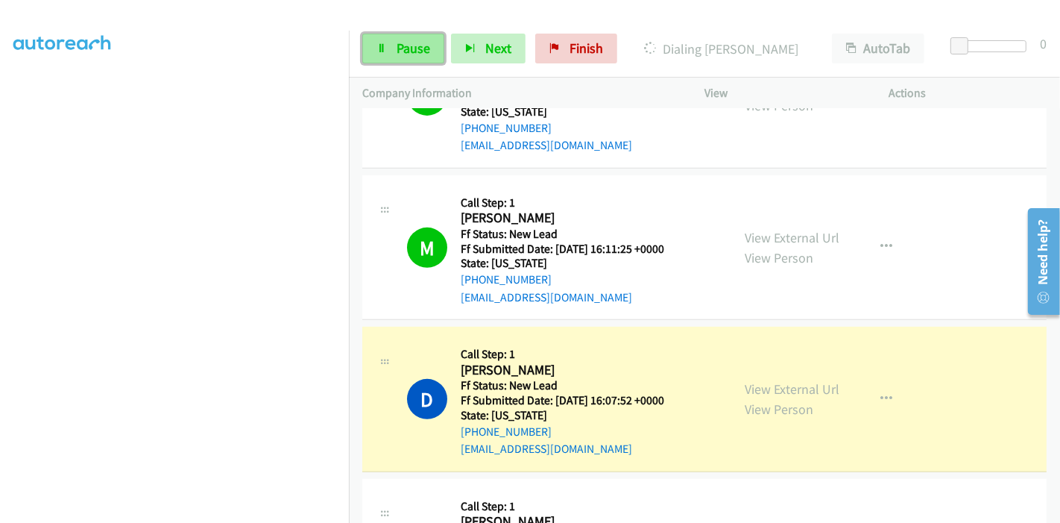
click at [403, 50] on span "Pause" at bounding box center [414, 48] width 34 height 17
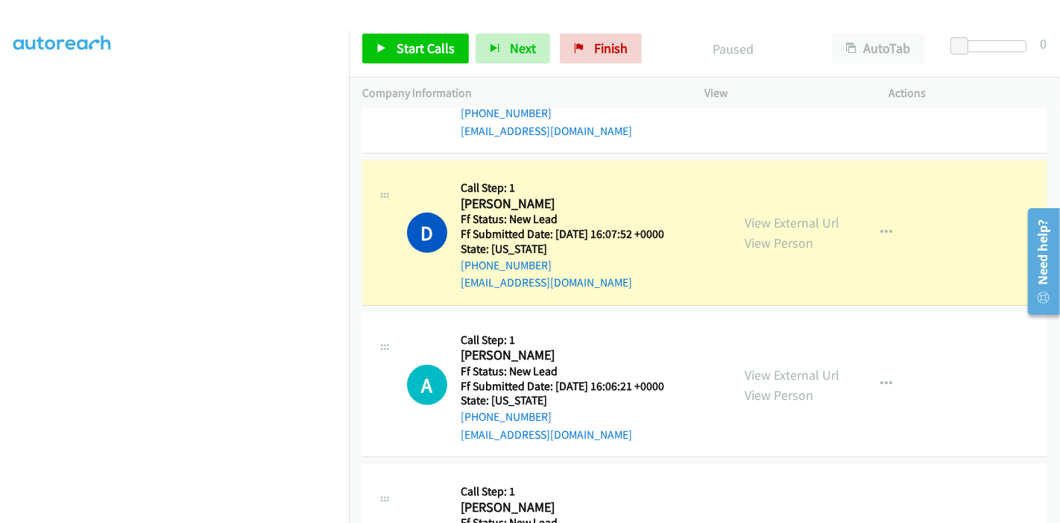
scroll to position [0, 0]
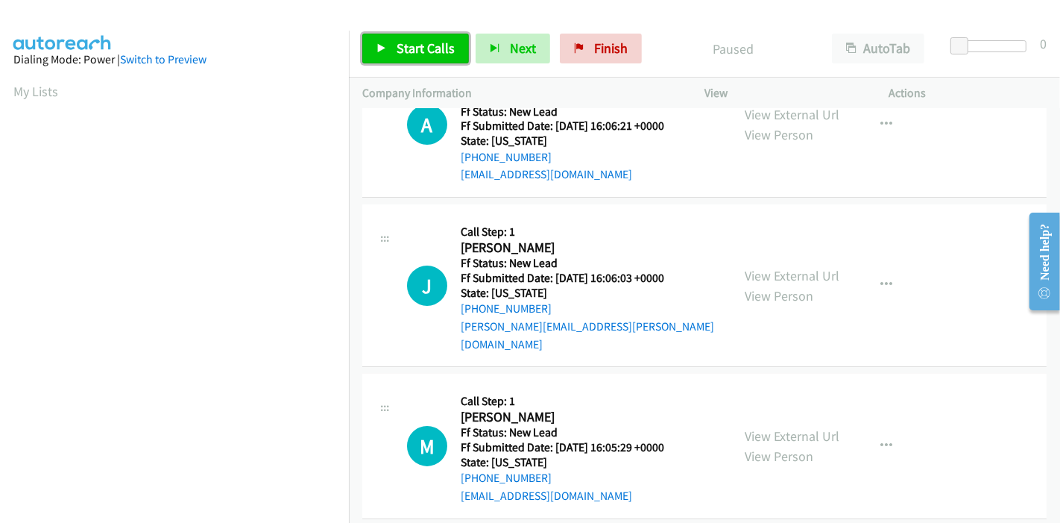
click at [393, 48] on link "Start Calls" at bounding box center [415, 49] width 107 height 30
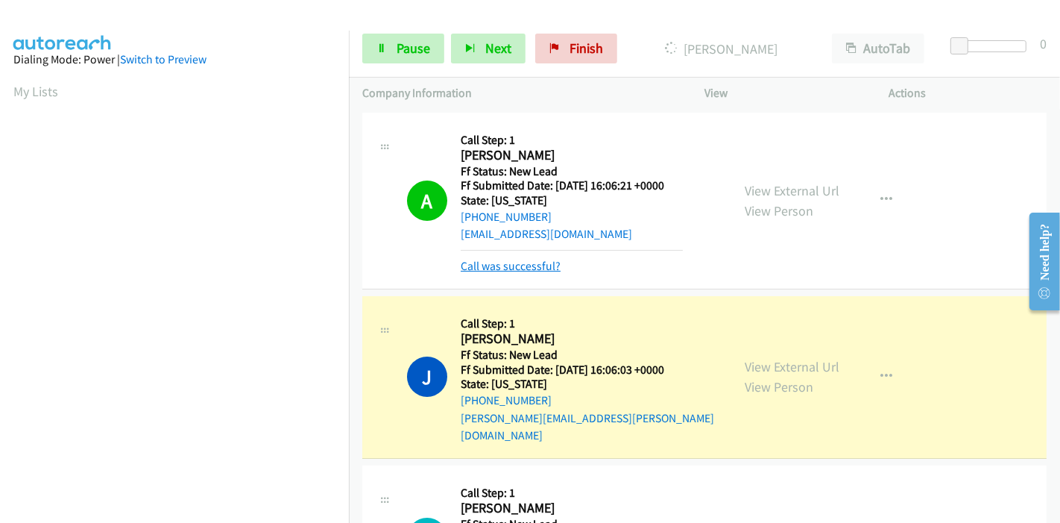
click at [491, 267] on link "Call was successful?" at bounding box center [511, 266] width 100 height 14
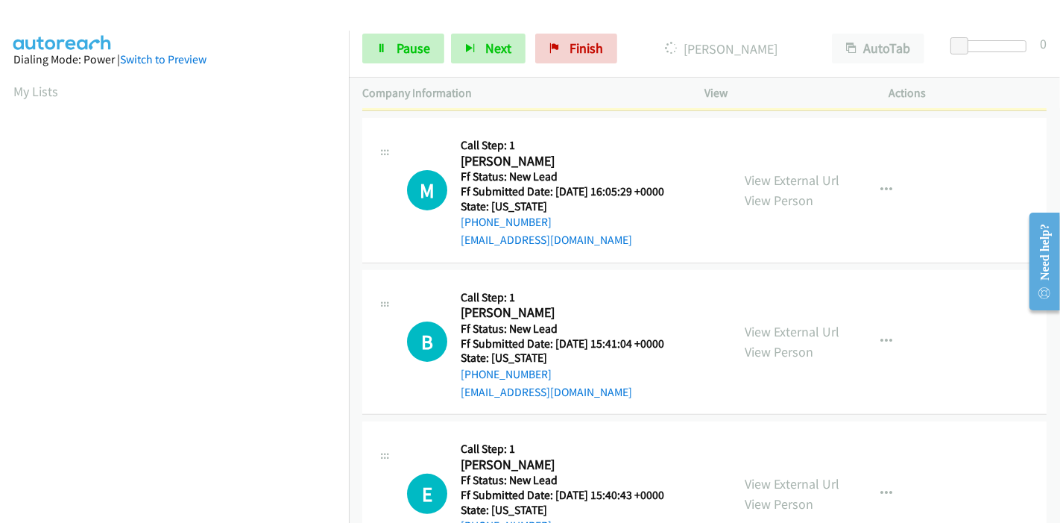
scroll to position [331, 0]
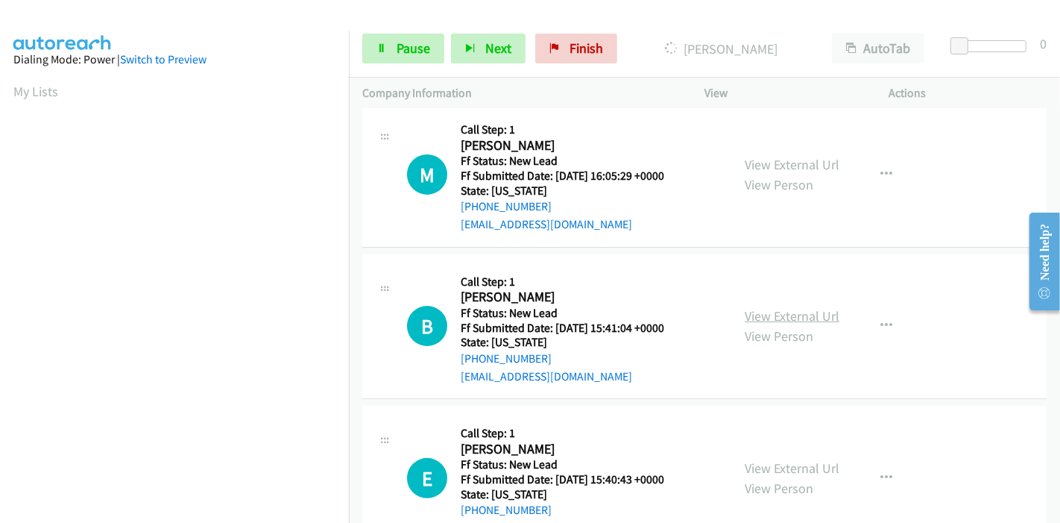
click at [786, 307] on link "View External Url" at bounding box center [792, 315] width 95 height 17
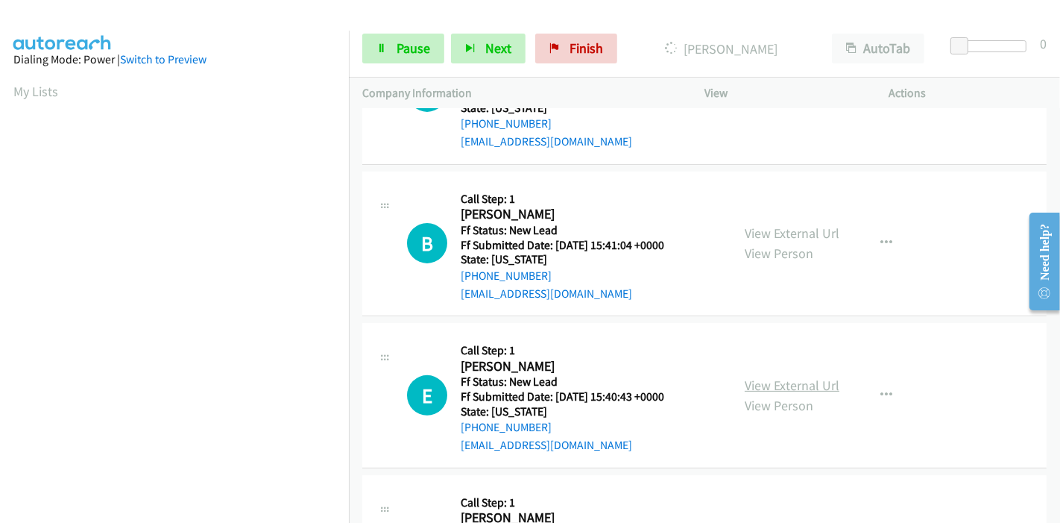
click at [756, 376] on link "View External Url" at bounding box center [792, 384] width 95 height 17
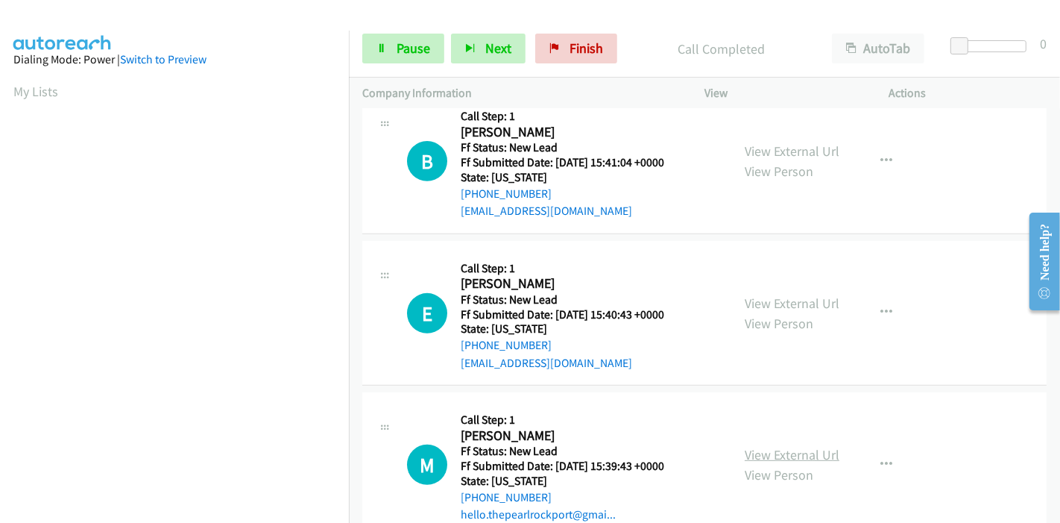
click at [775, 446] on link "View External Url" at bounding box center [792, 454] width 95 height 17
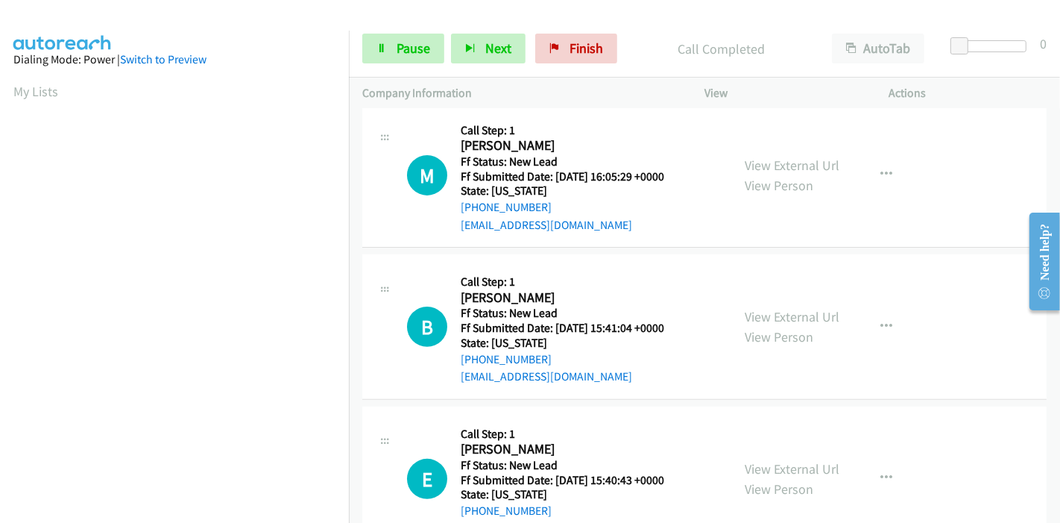
scroll to position [280, 0]
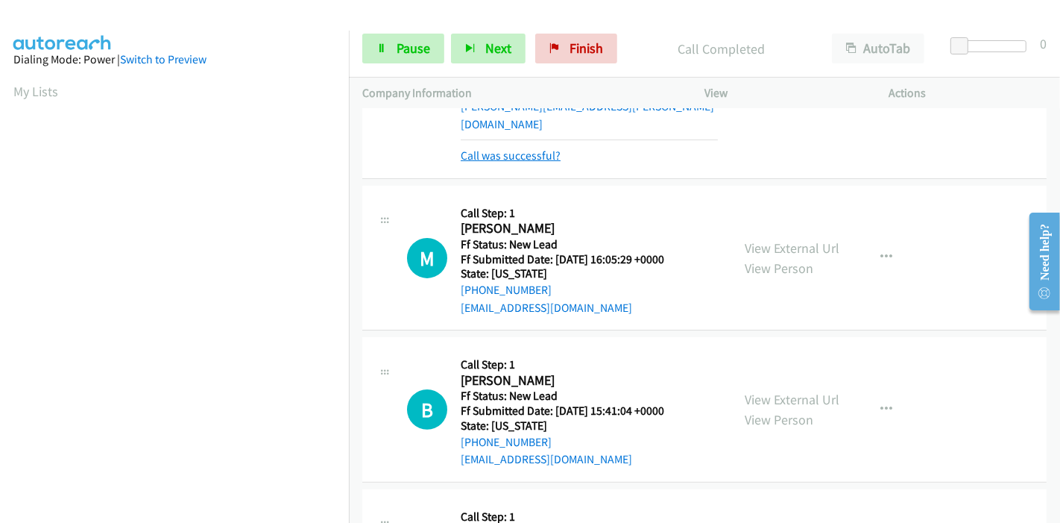
click at [543, 148] on link "Call was successful?" at bounding box center [511, 155] width 100 height 14
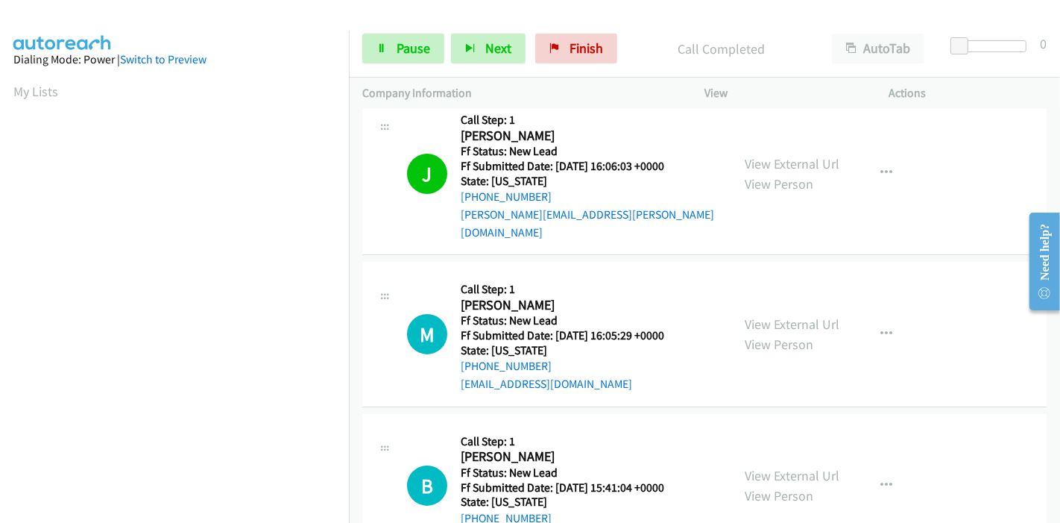
scroll to position [197, 0]
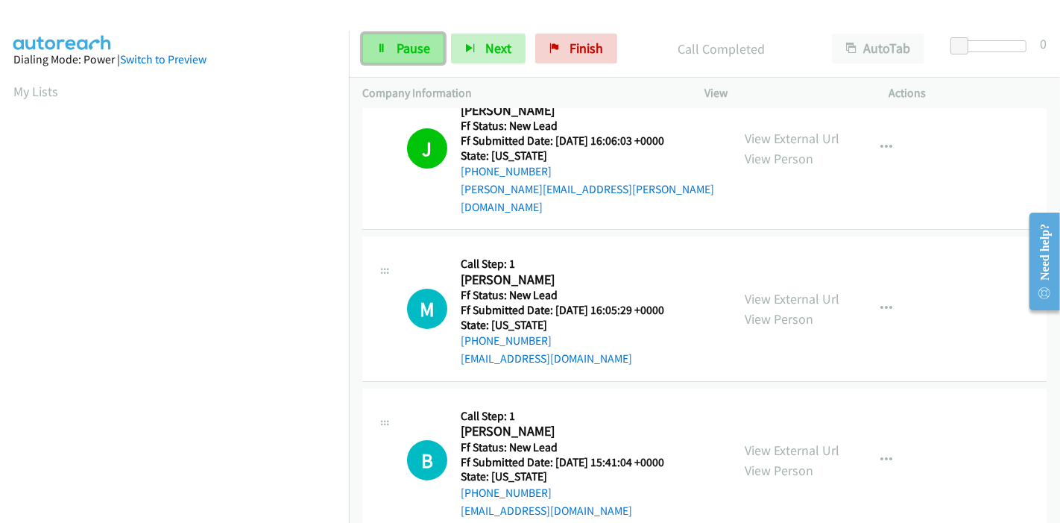
click at [391, 36] on link "Pause" at bounding box center [403, 49] width 82 height 30
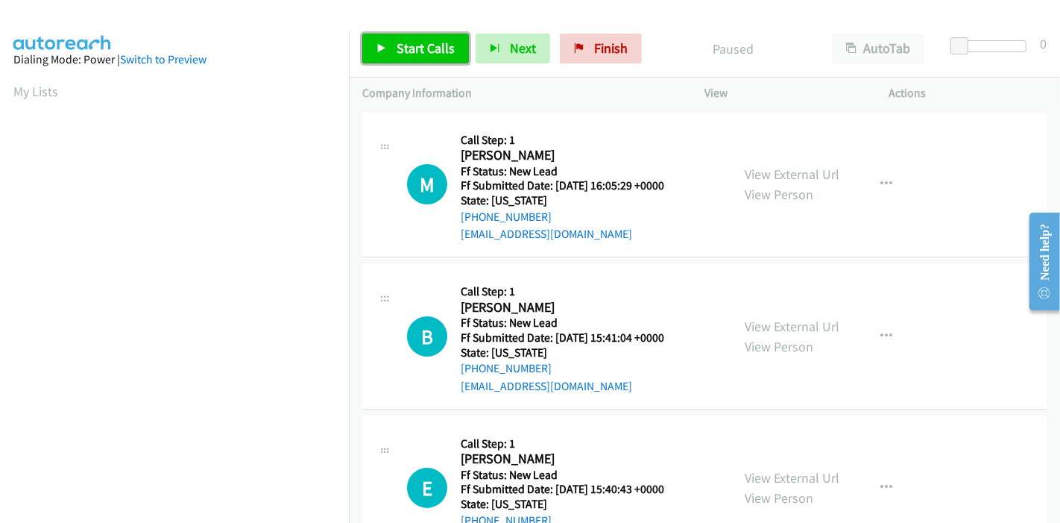
click at [397, 42] on span "Start Calls" at bounding box center [426, 48] width 58 height 17
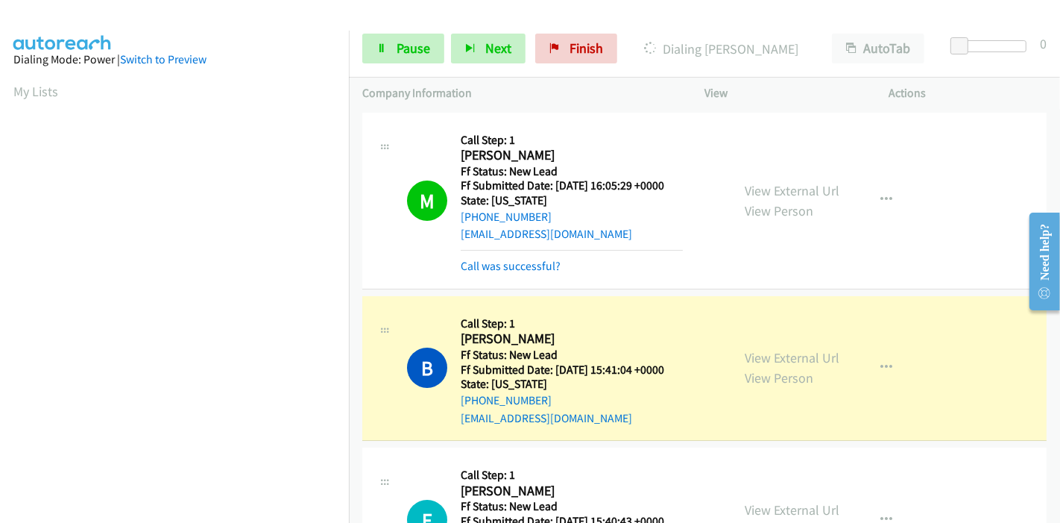
scroll to position [315, 0]
click at [172, 508] on section at bounding box center [174, 168] width 322 height 713
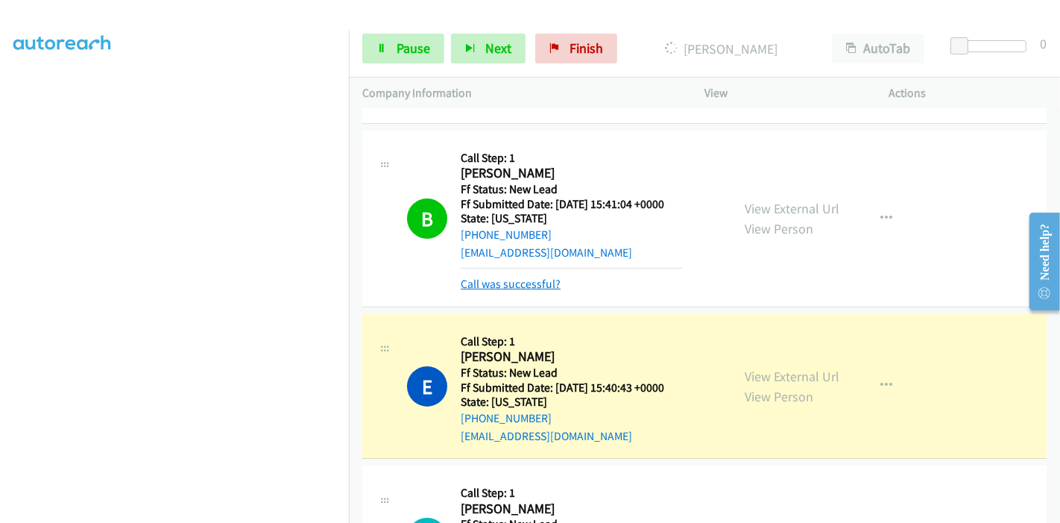
click at [511, 279] on link "Call was successful?" at bounding box center [511, 284] width 100 height 14
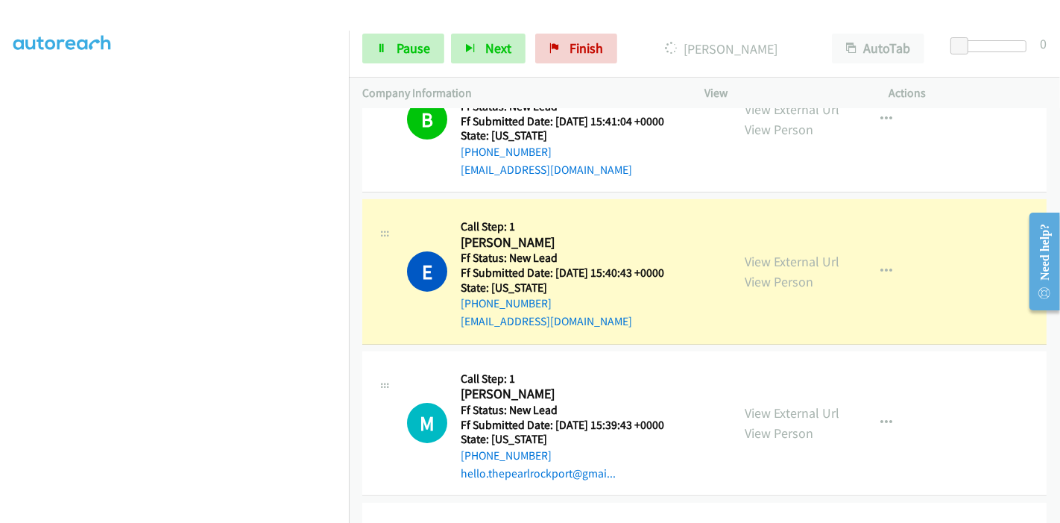
scroll to position [0, 0]
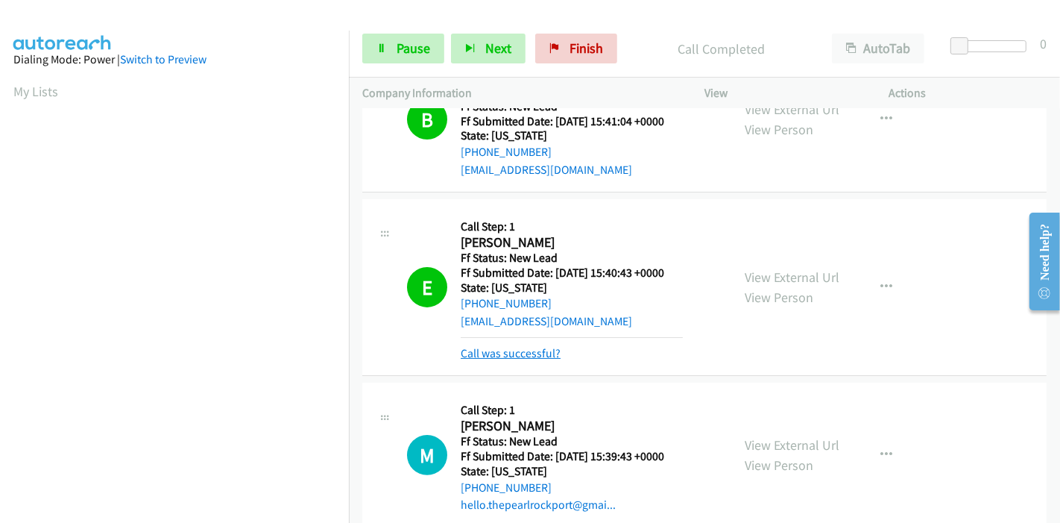
click at [497, 353] on link "Call was successful?" at bounding box center [511, 353] width 100 height 14
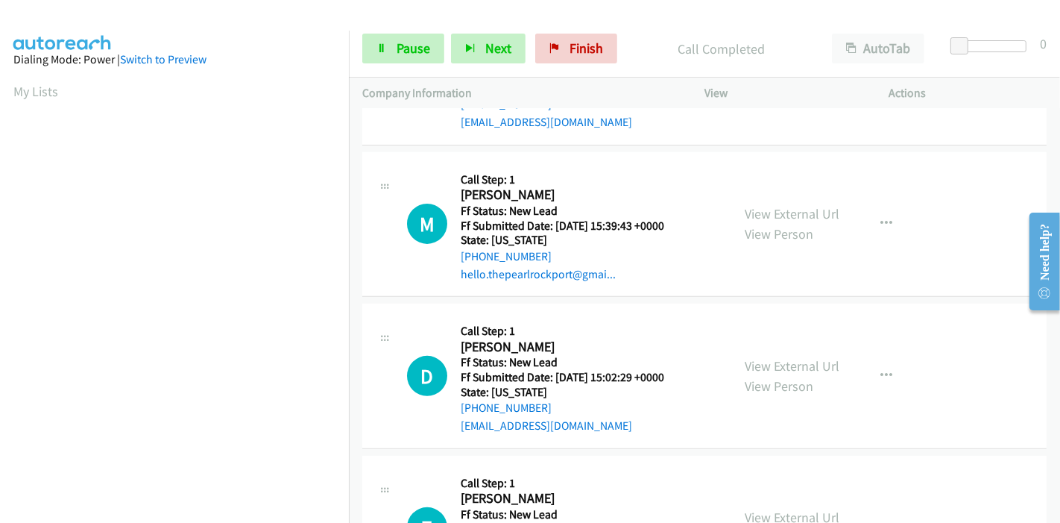
scroll to position [497, 0]
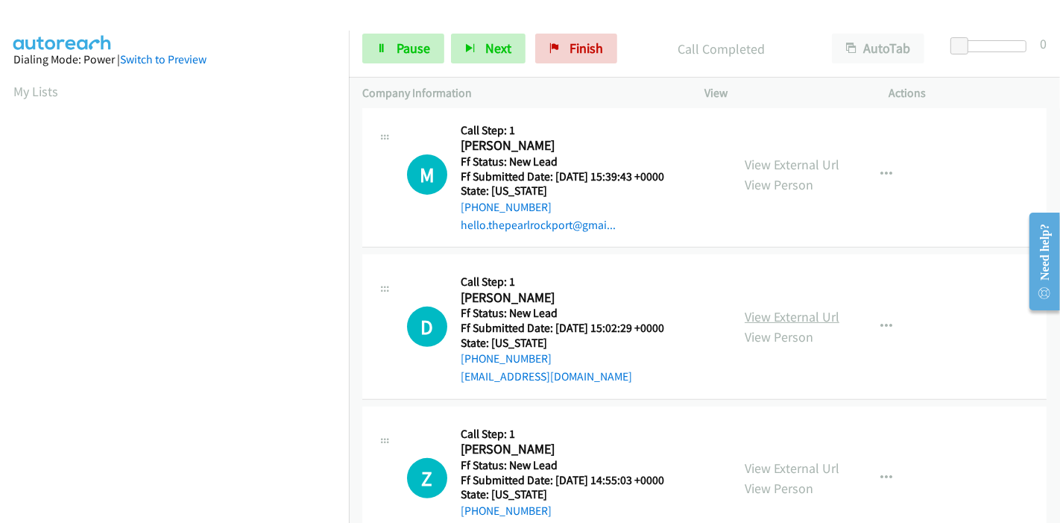
click at [759, 315] on link "View External Url" at bounding box center [792, 316] width 95 height 17
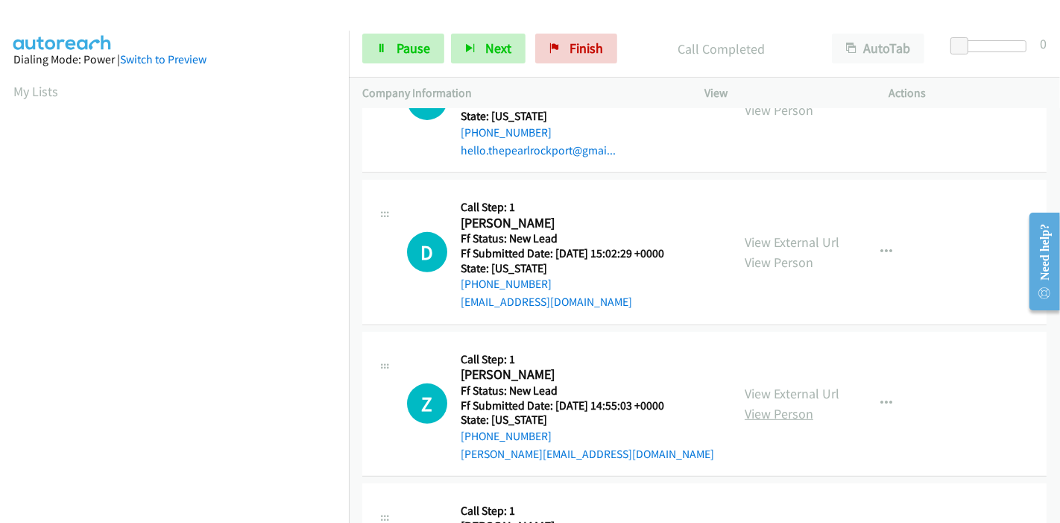
scroll to position [662, 0]
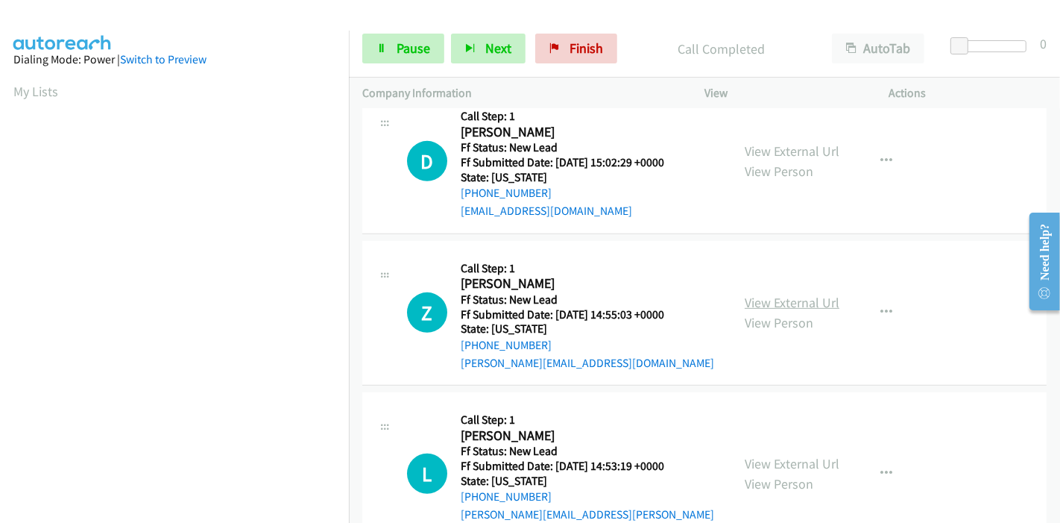
click at [792, 299] on link "View External Url" at bounding box center [792, 302] width 95 height 17
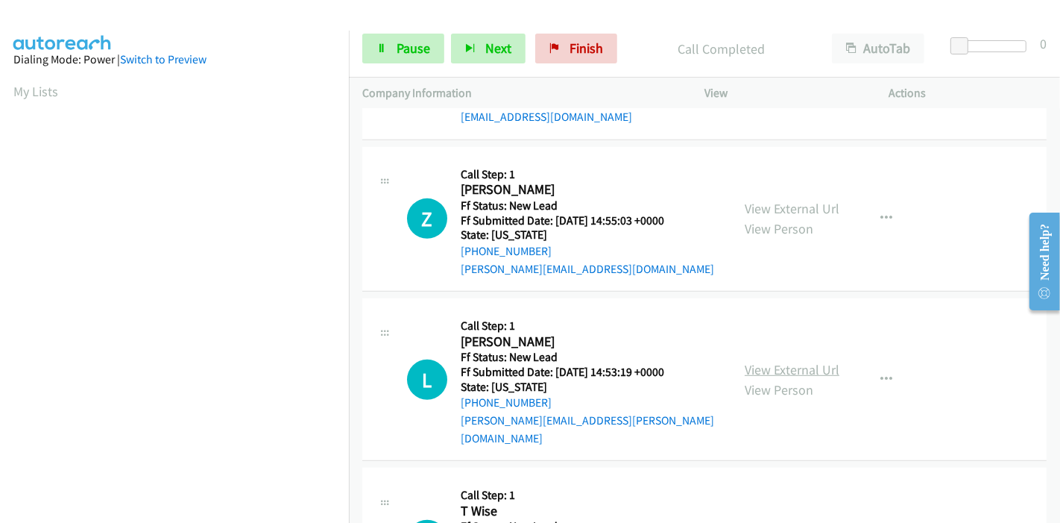
scroll to position [828, 0]
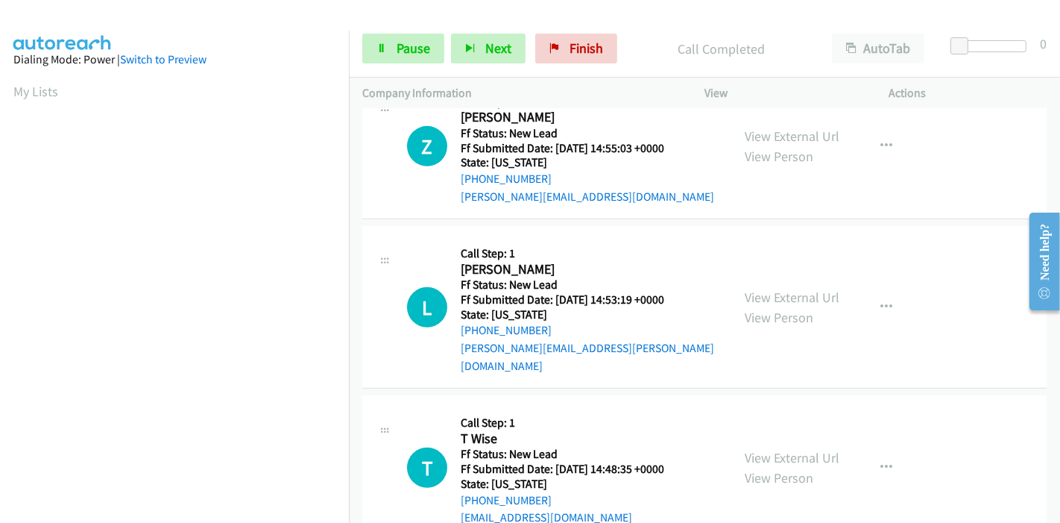
click at [789, 294] on div "View External Url View Person" at bounding box center [792, 307] width 95 height 40
click at [792, 289] on link "View External Url" at bounding box center [792, 297] width 95 height 17
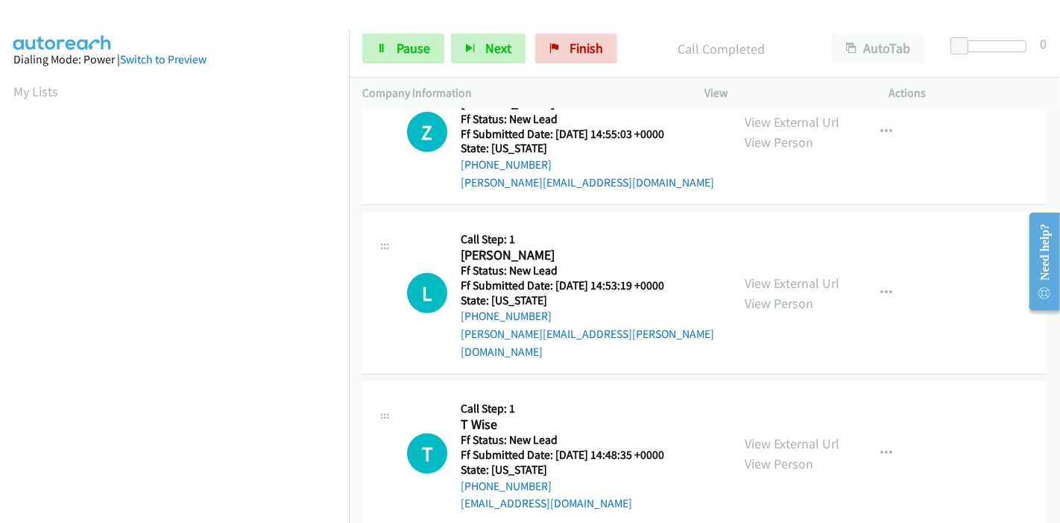
scroll to position [849, 0]
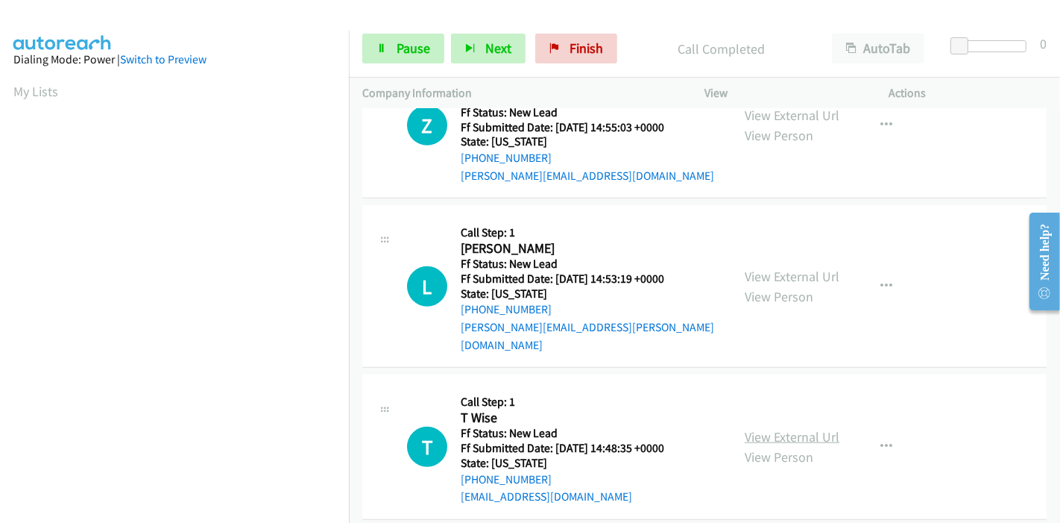
click at [779, 428] on link "View External Url" at bounding box center [792, 436] width 95 height 17
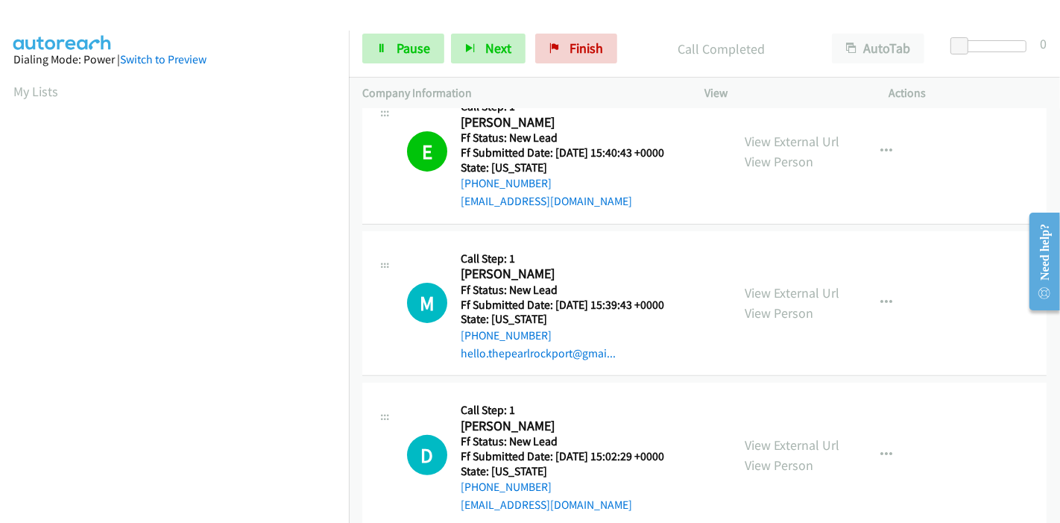
scroll to position [186, 0]
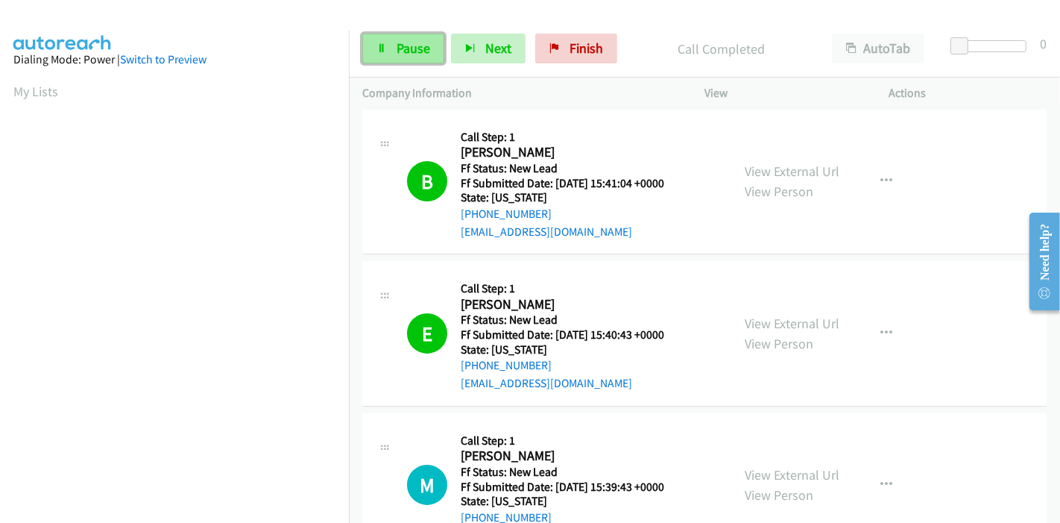
click at [371, 40] on link "Pause" at bounding box center [403, 49] width 82 height 30
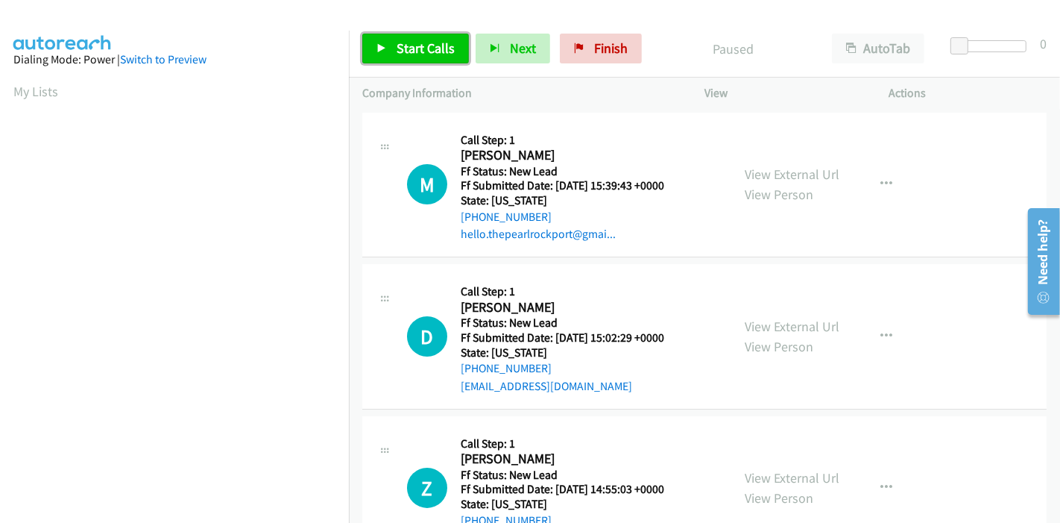
click at [403, 42] on span "Start Calls" at bounding box center [426, 48] width 58 height 17
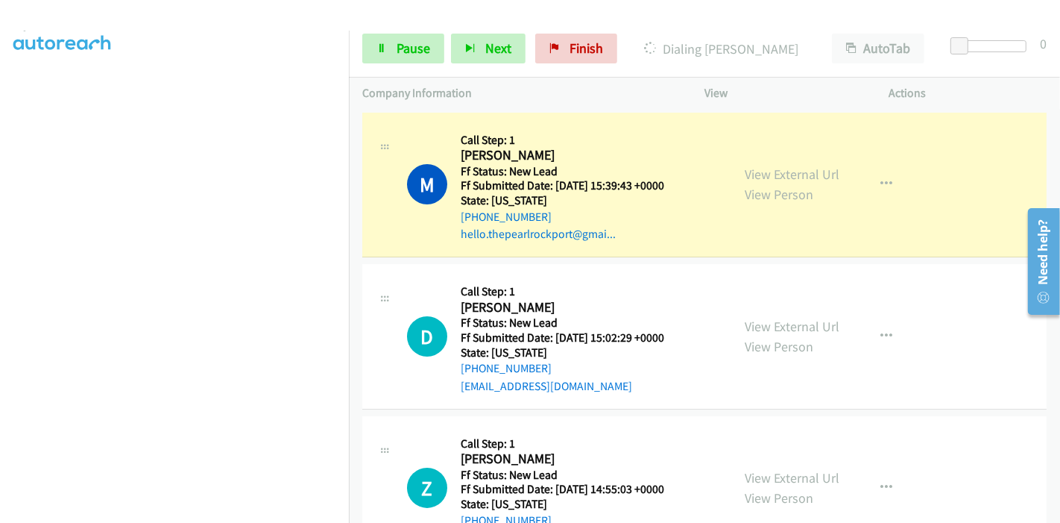
scroll to position [66, 0]
click at [397, 56] on span "Pause" at bounding box center [414, 48] width 34 height 17
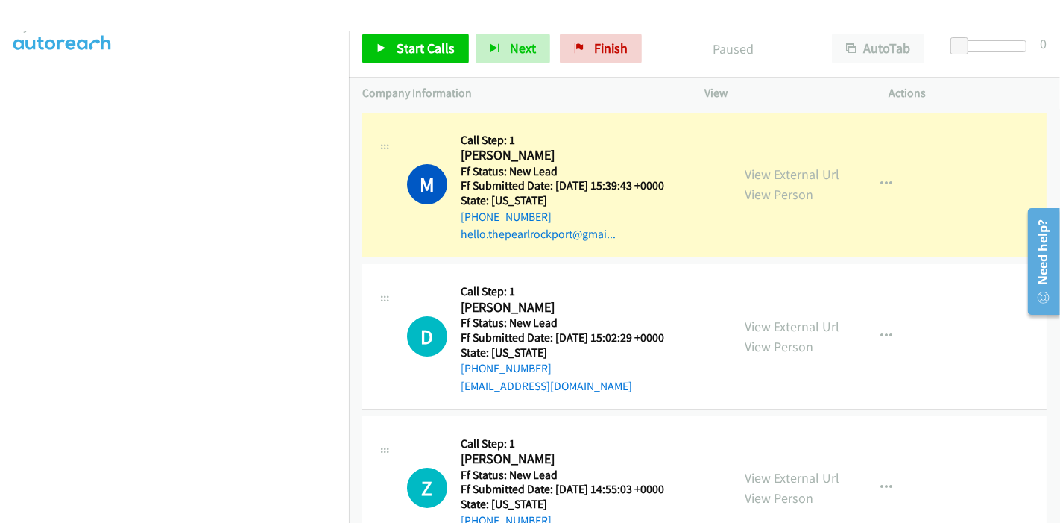
scroll to position [315, 0]
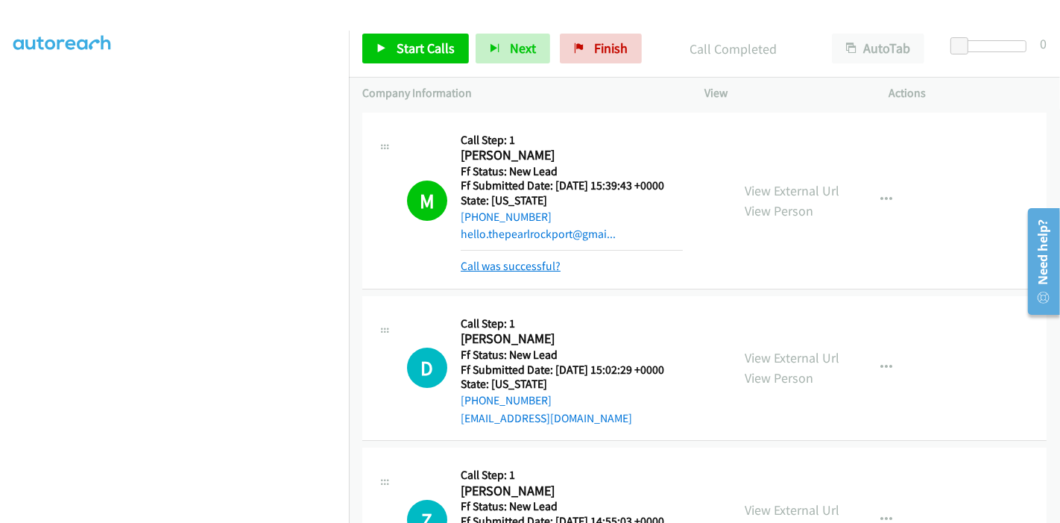
click at [520, 265] on link "Call was successful?" at bounding box center [511, 266] width 100 height 14
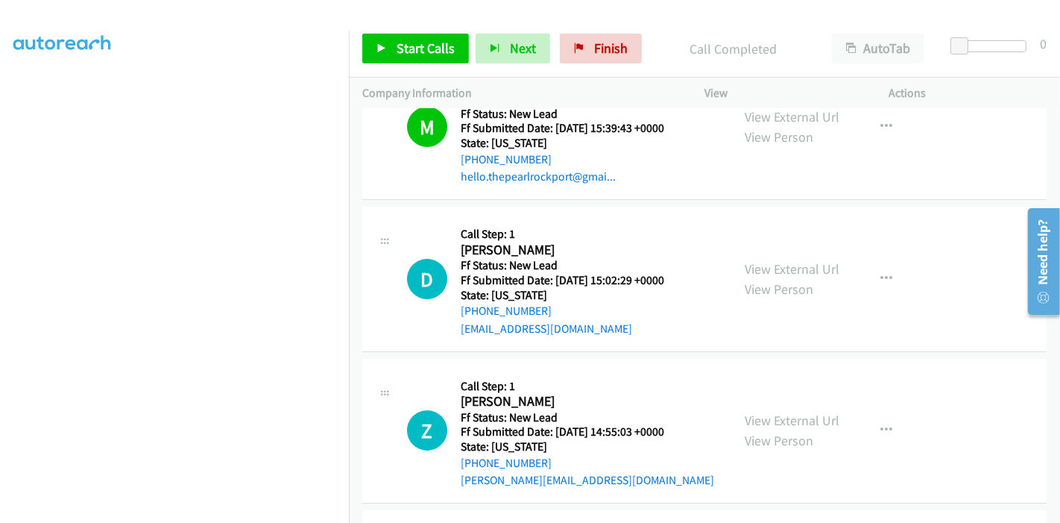
scroll to position [83, 0]
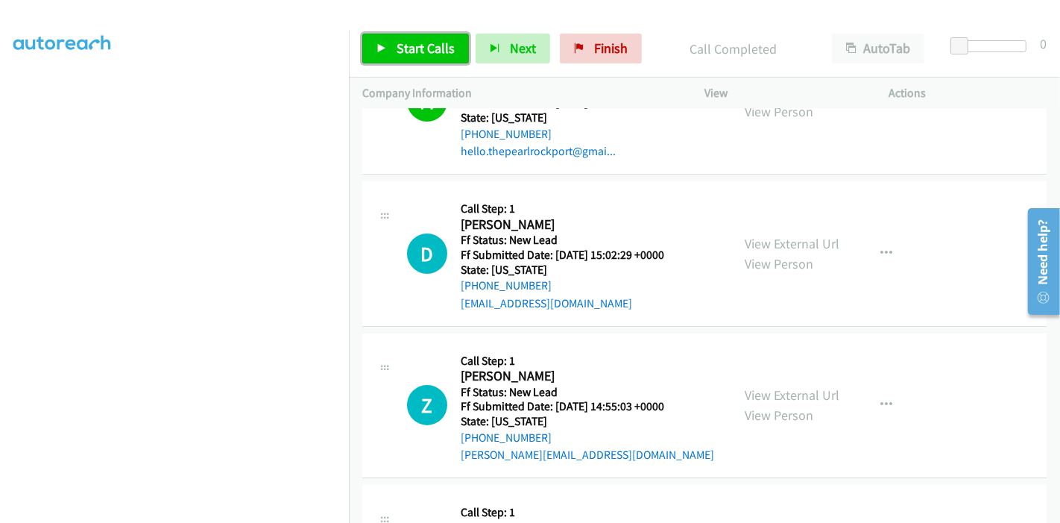
click at [417, 48] on span "Start Calls" at bounding box center [426, 48] width 58 height 17
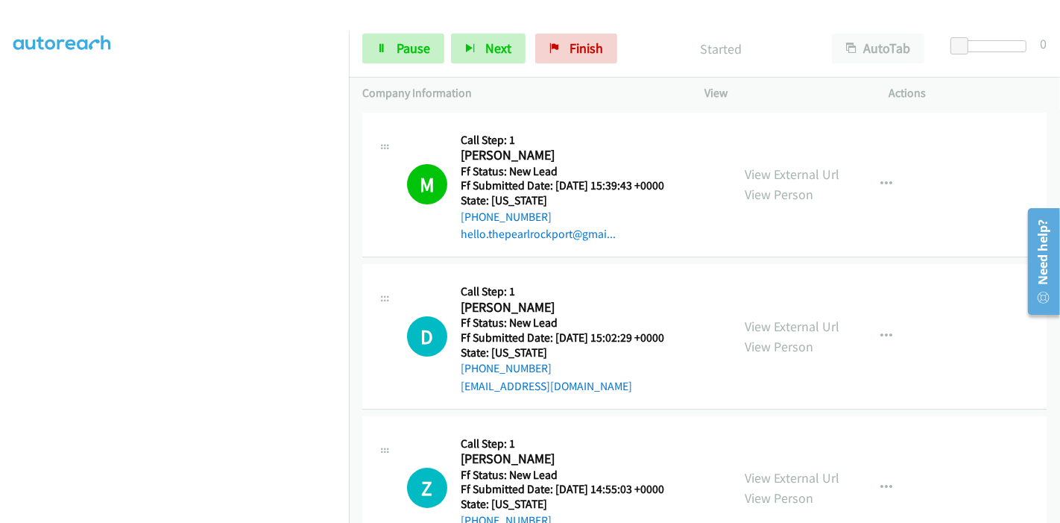
scroll to position [0, 0]
click at [382, 45] on icon at bounding box center [381, 49] width 10 height 10
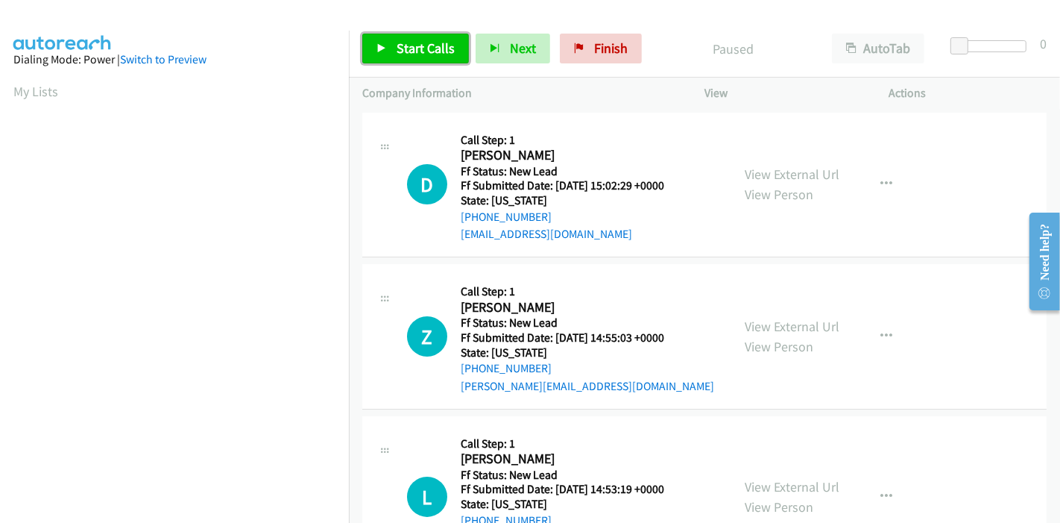
click at [417, 54] on span "Start Calls" at bounding box center [426, 48] width 58 height 17
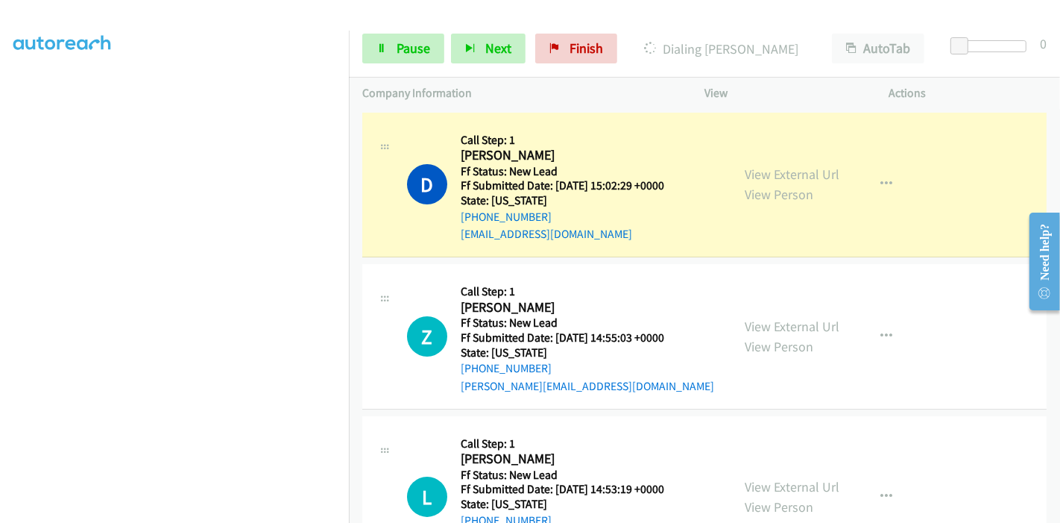
scroll to position [315, 0]
click at [419, 48] on span "Pause" at bounding box center [414, 48] width 34 height 17
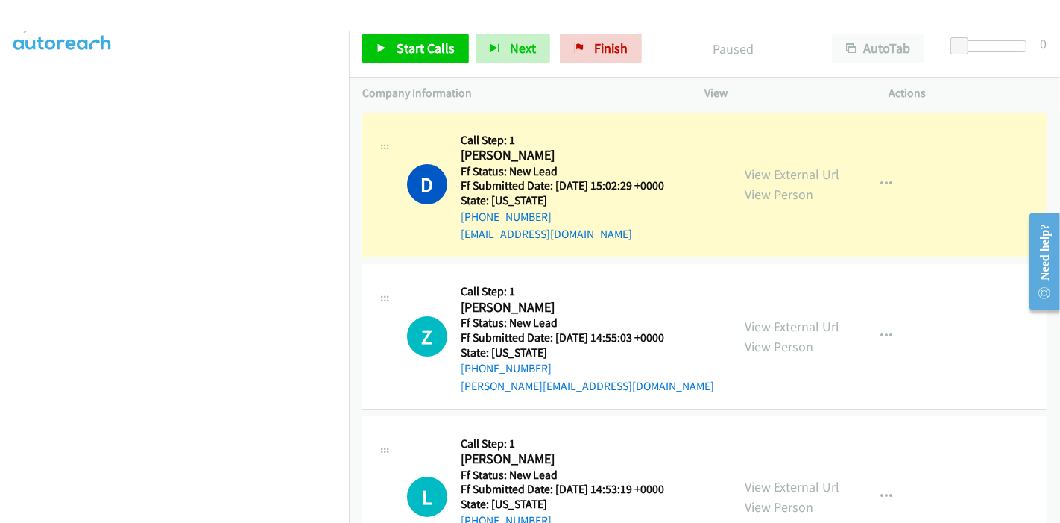
scroll to position [66, 0]
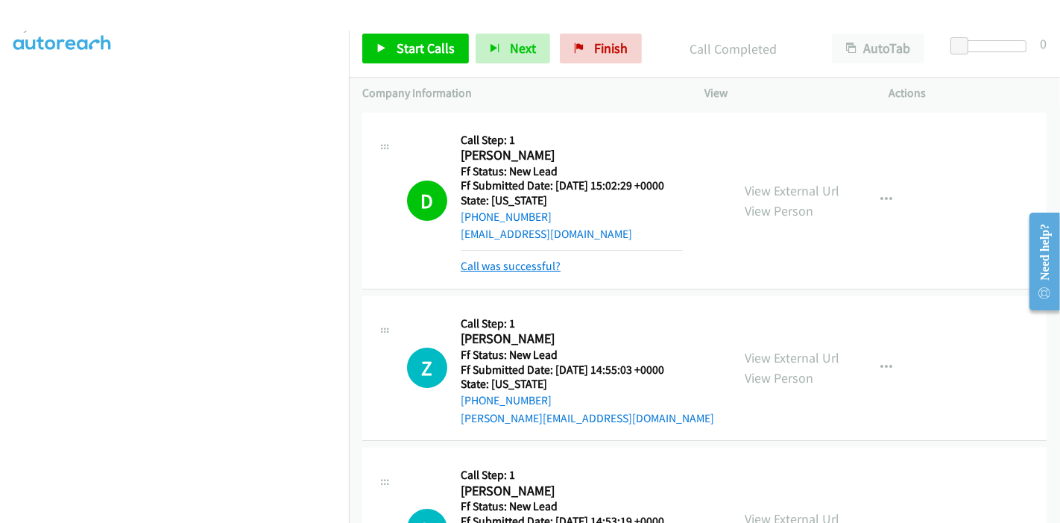
click at [502, 268] on link "Call was successful?" at bounding box center [511, 266] width 100 height 14
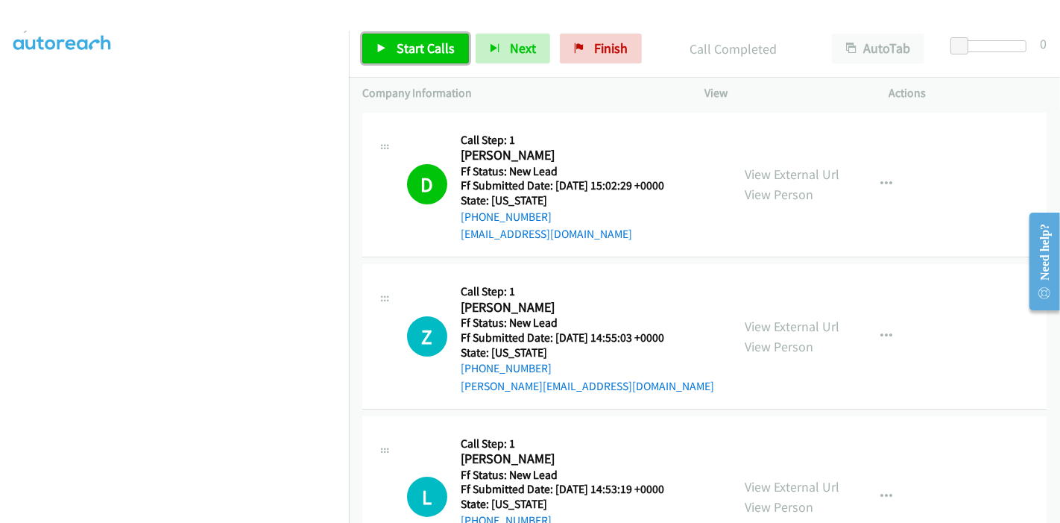
click at [398, 40] on span "Start Calls" at bounding box center [426, 48] width 58 height 17
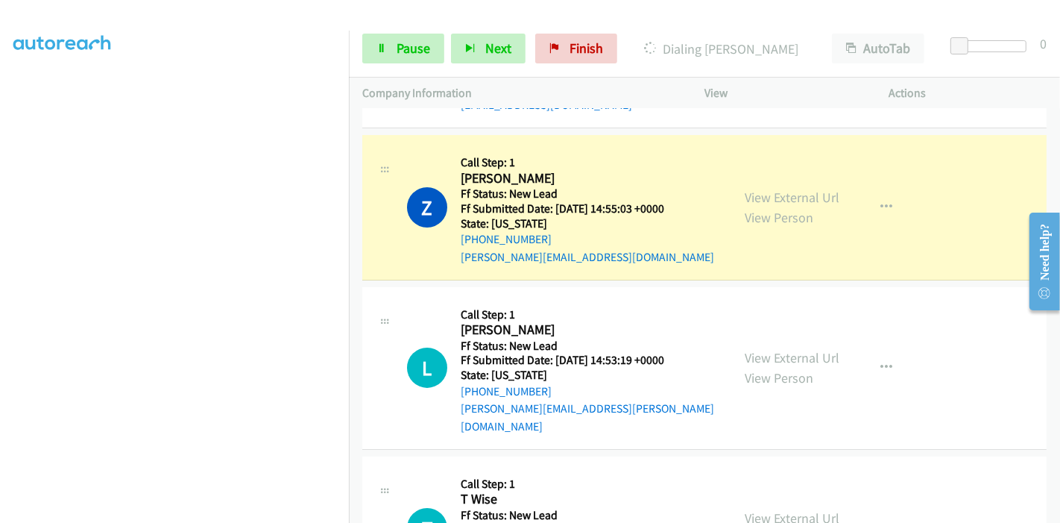
scroll to position [0, 0]
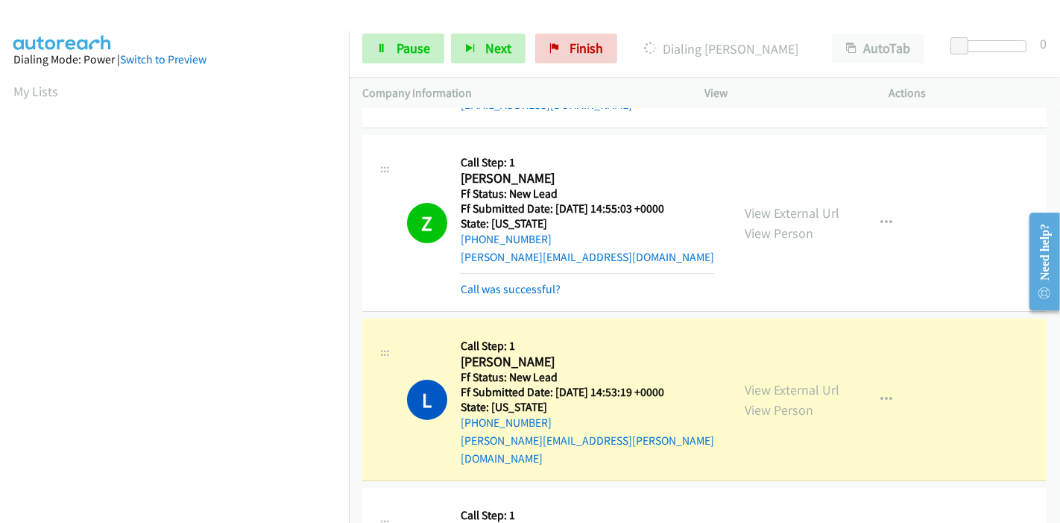
click at [497, 295] on div "Call was successful?" at bounding box center [587, 289] width 253 height 18
click at [499, 292] on link "Call was successful?" at bounding box center [511, 289] width 100 height 14
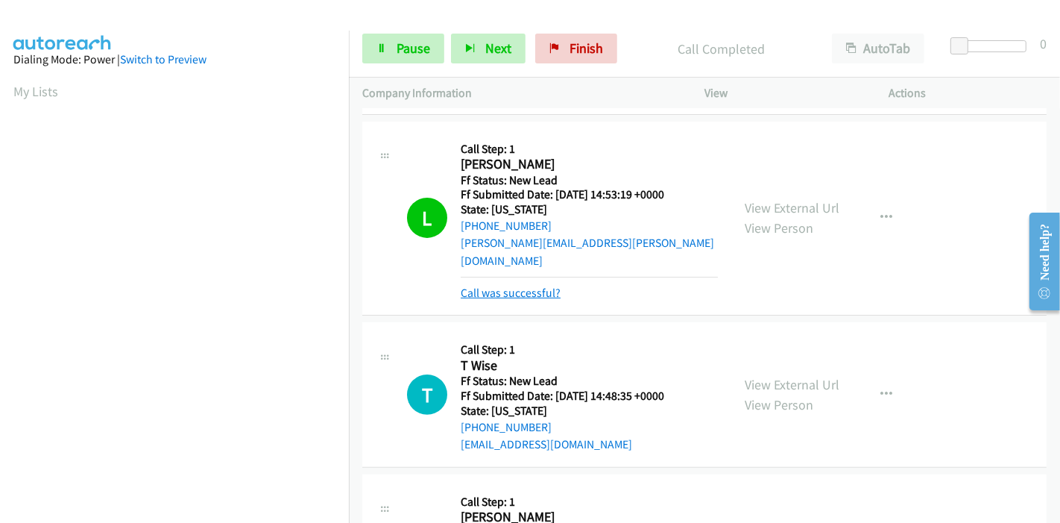
click at [500, 286] on link "Call was successful?" at bounding box center [511, 293] width 100 height 14
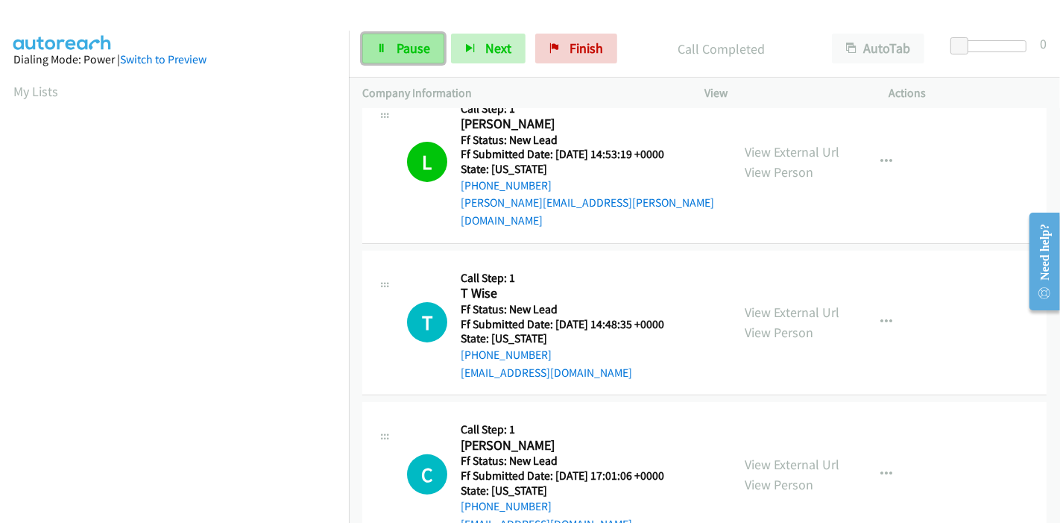
click at [403, 52] on span "Pause" at bounding box center [414, 48] width 34 height 17
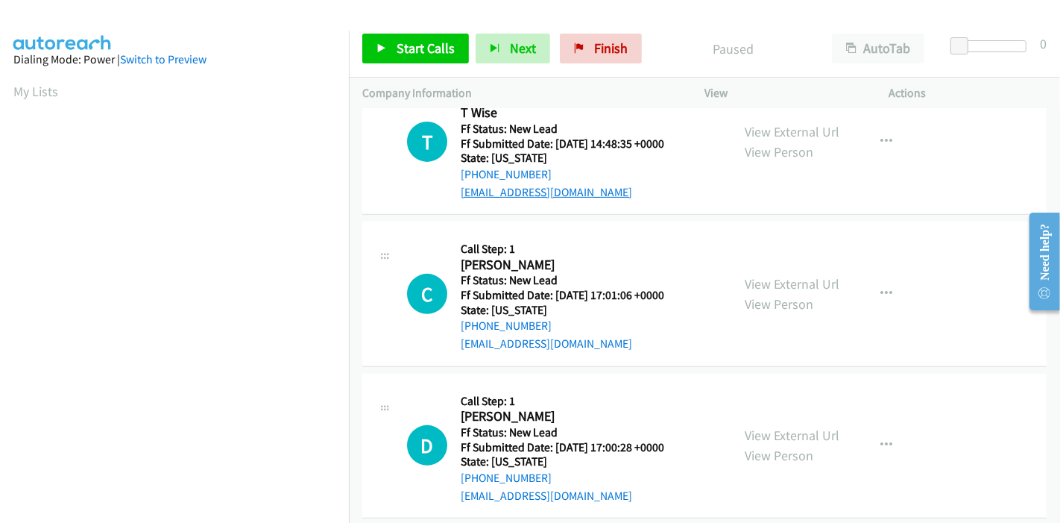
scroll to position [335, 0]
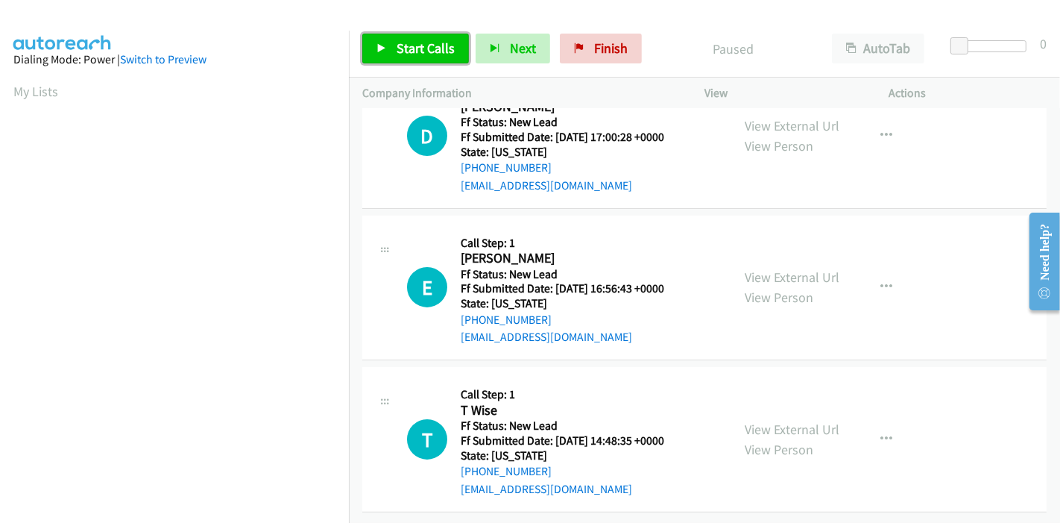
click at [403, 37] on link "Start Calls" at bounding box center [415, 49] width 107 height 30
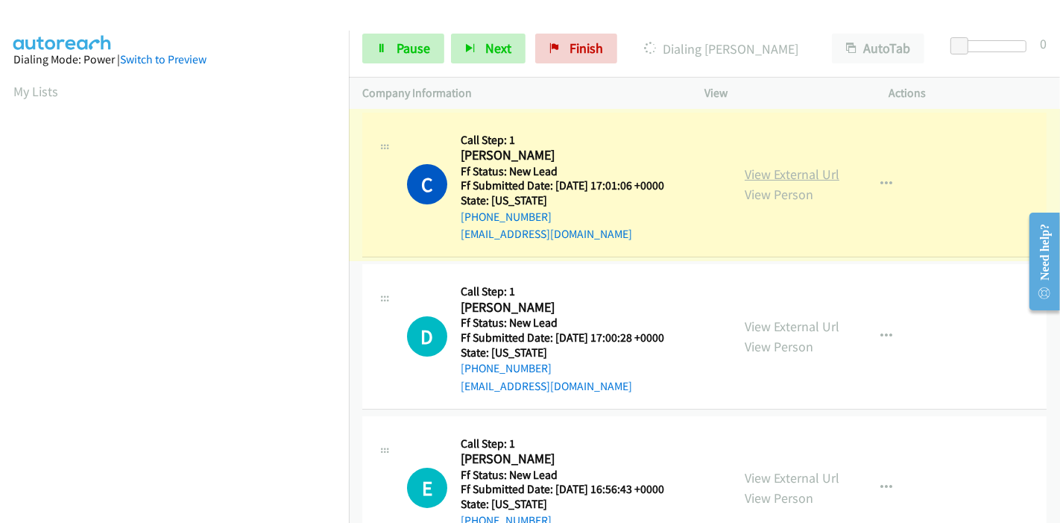
click at [781, 174] on link "View External Url" at bounding box center [792, 174] width 95 height 17
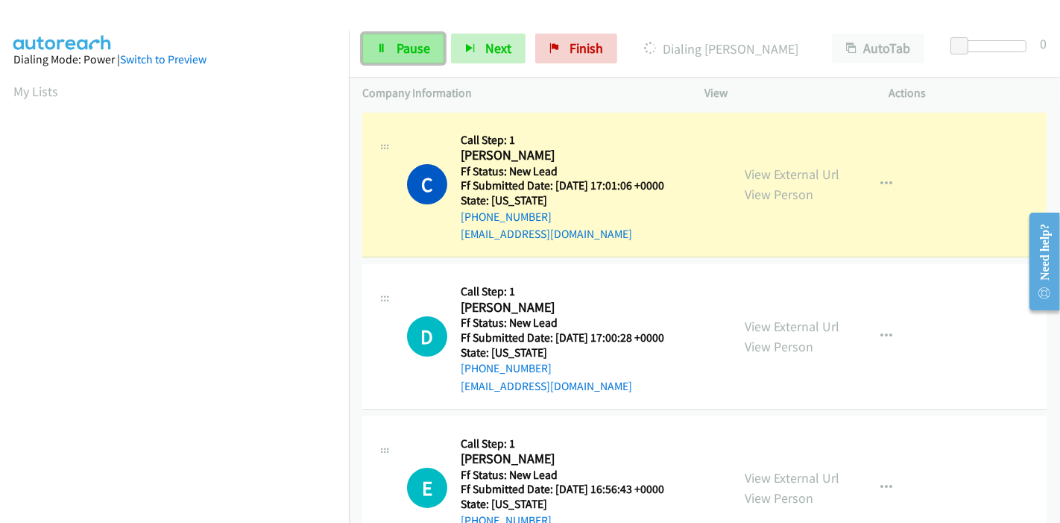
click at [411, 41] on span "Pause" at bounding box center [414, 48] width 34 height 17
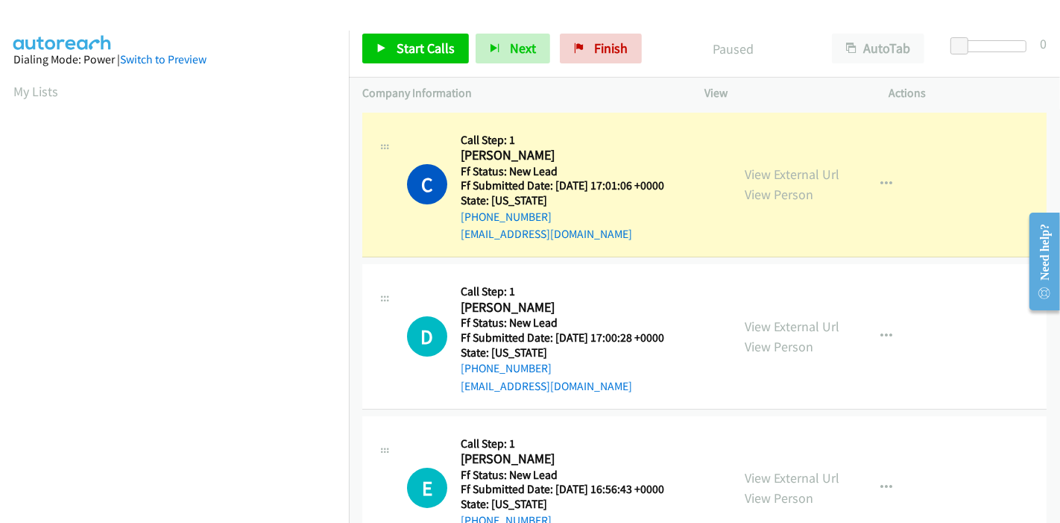
scroll to position [315, 0]
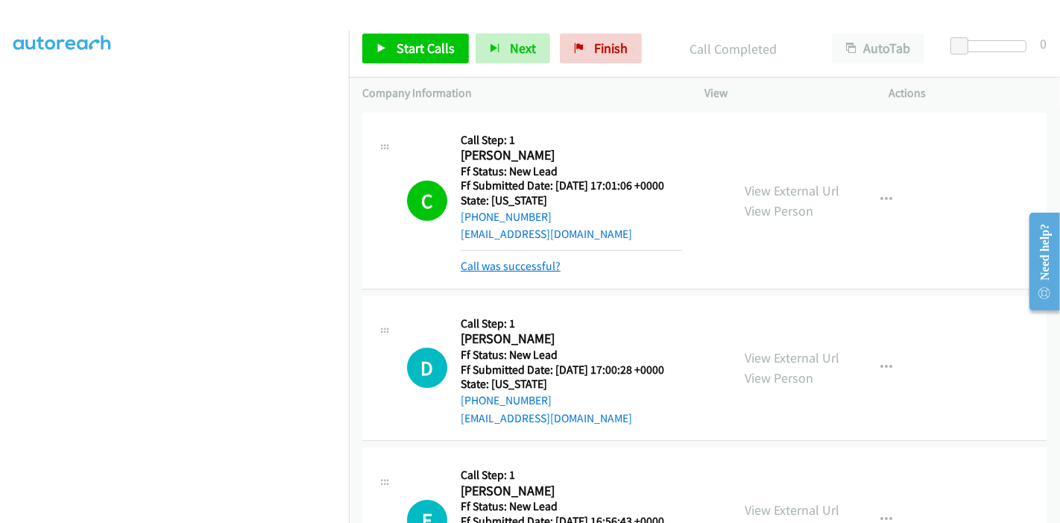
click at [521, 262] on link "Call was successful?" at bounding box center [511, 266] width 100 height 14
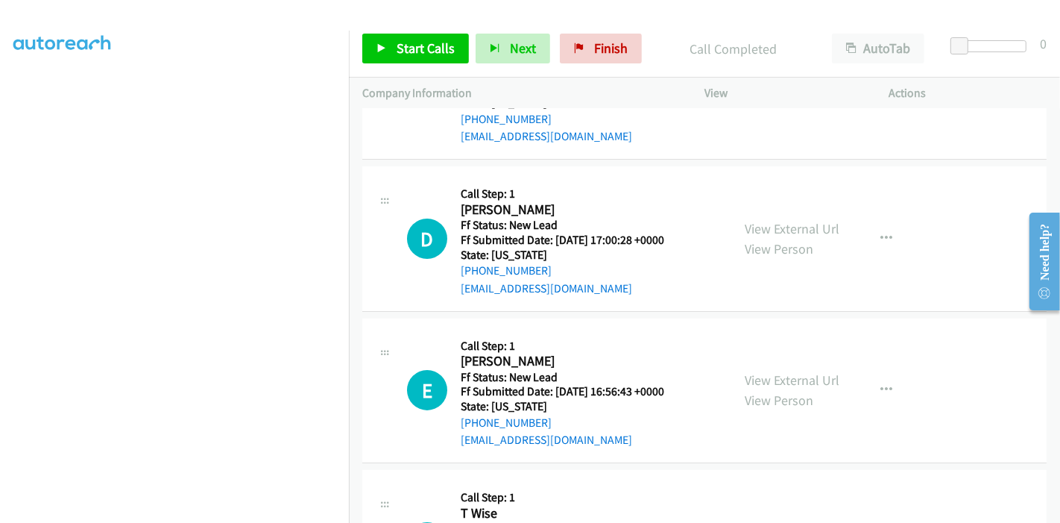
scroll to position [0, 0]
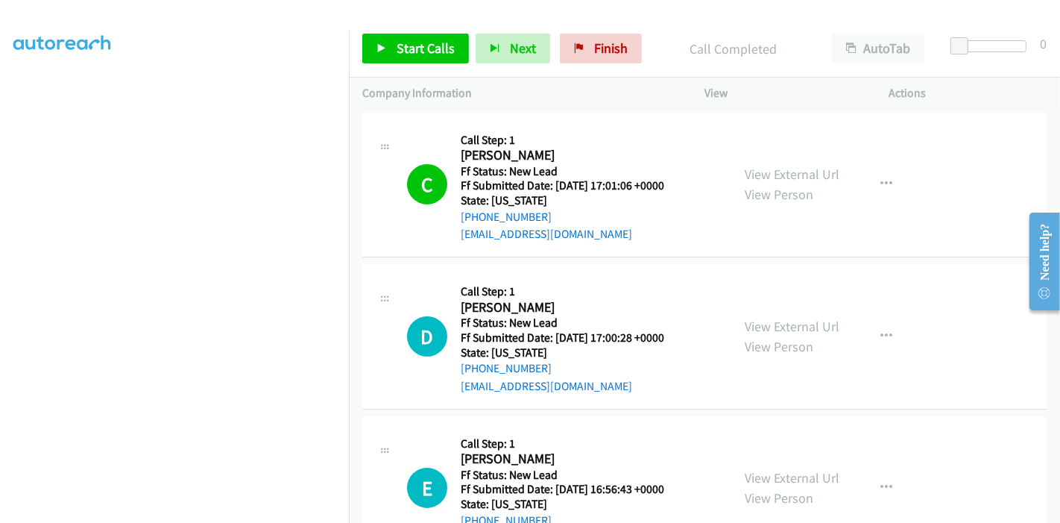
click at [780, 316] on div "View External Url View Person" at bounding box center [792, 336] width 95 height 40
click at [780, 322] on link "View External Url" at bounding box center [792, 326] width 95 height 17
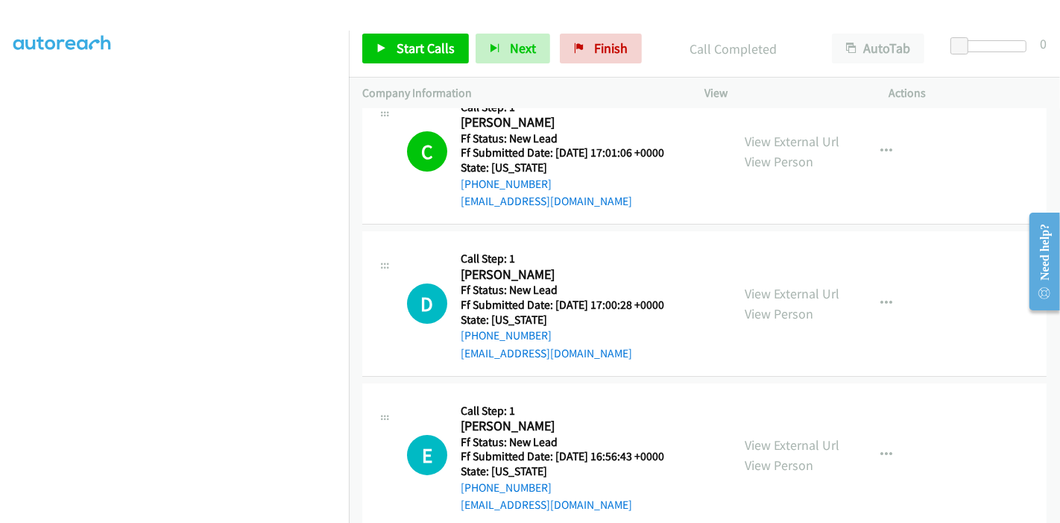
scroll to position [83, 0]
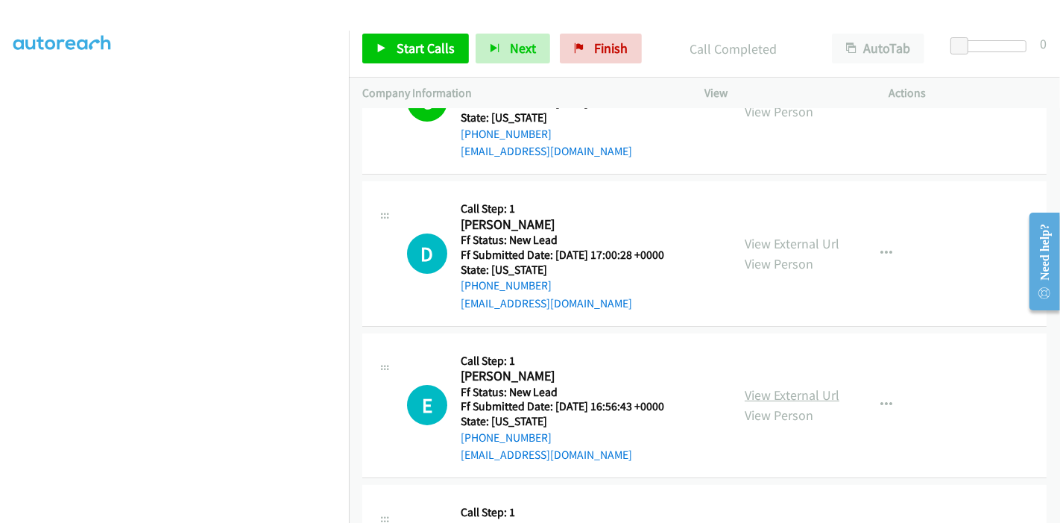
click at [788, 390] on link "View External Url" at bounding box center [792, 394] width 95 height 17
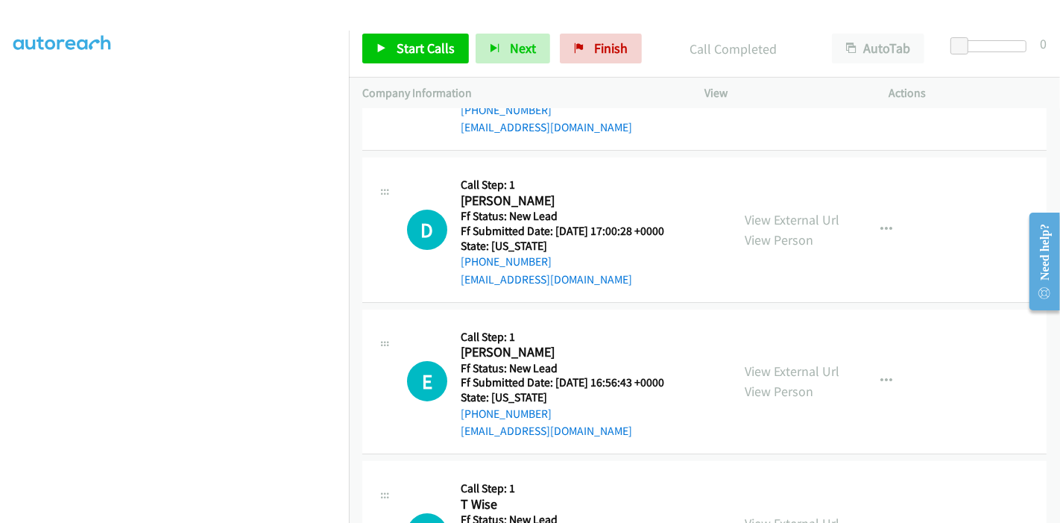
scroll to position [0, 0]
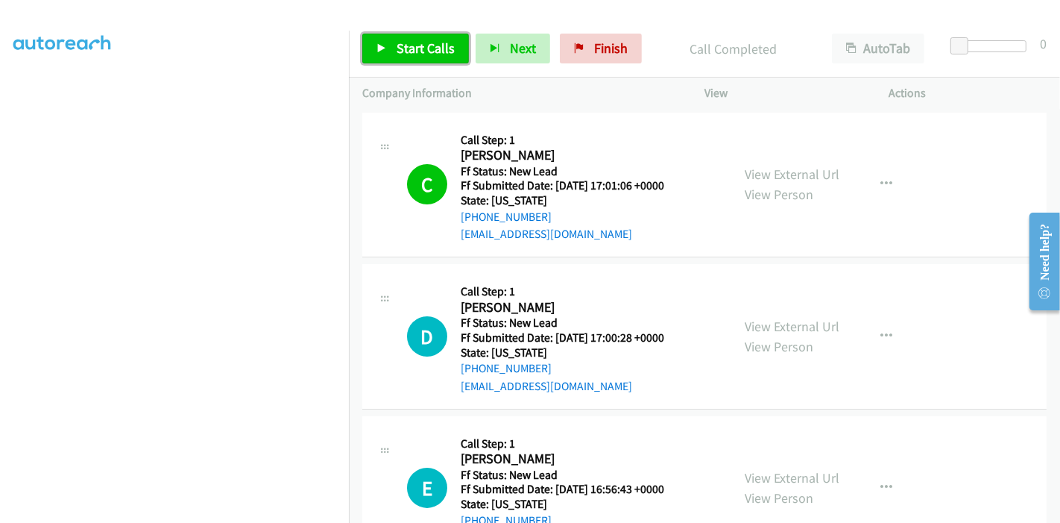
click at [391, 49] on link "Start Calls" at bounding box center [415, 49] width 107 height 30
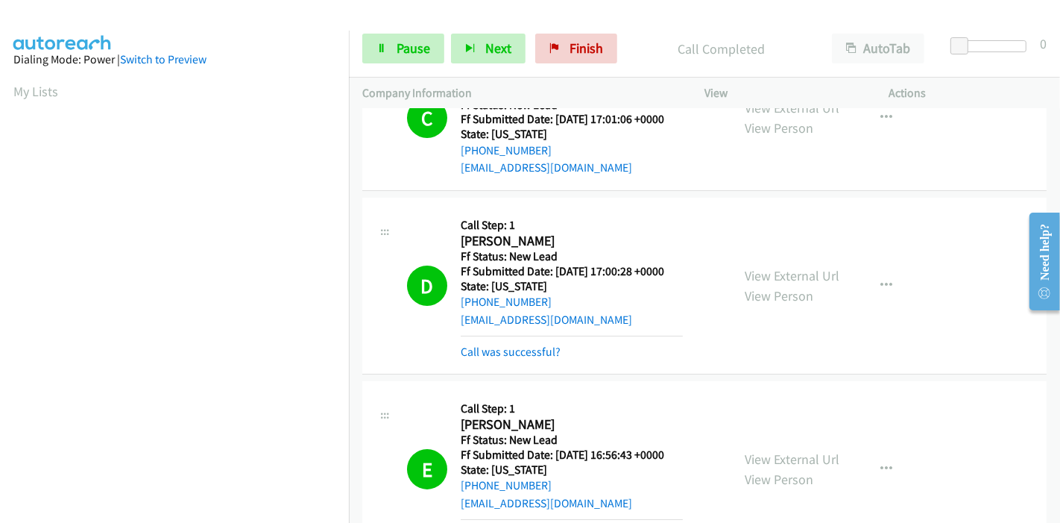
scroll to position [315, 0]
click at [381, 40] on link "Pause" at bounding box center [403, 49] width 82 height 30
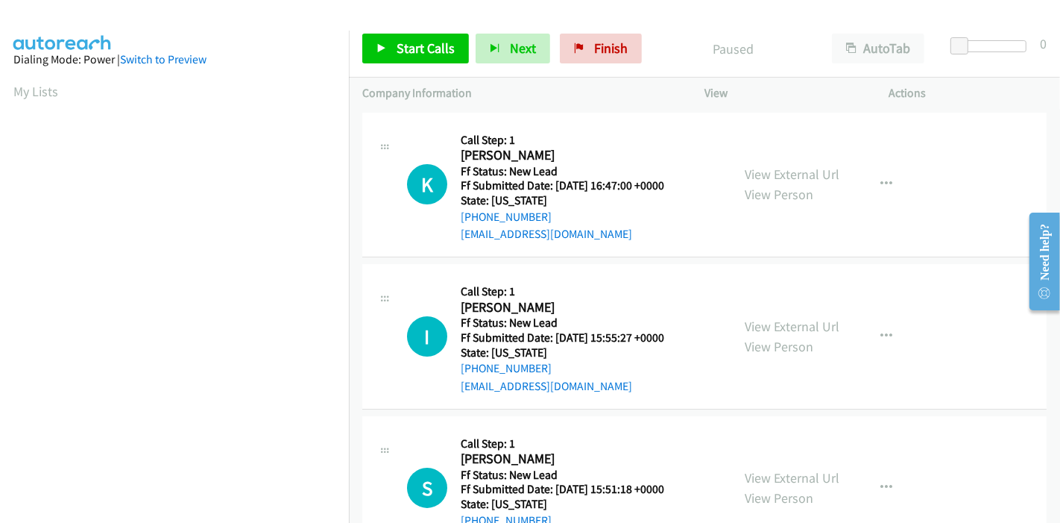
click at [814, 185] on div "View External Url View Person" at bounding box center [792, 184] width 95 height 40
click at [809, 178] on link "View External Url" at bounding box center [792, 174] width 95 height 17
click at [764, 328] on link "View External Url" at bounding box center [792, 326] width 95 height 17
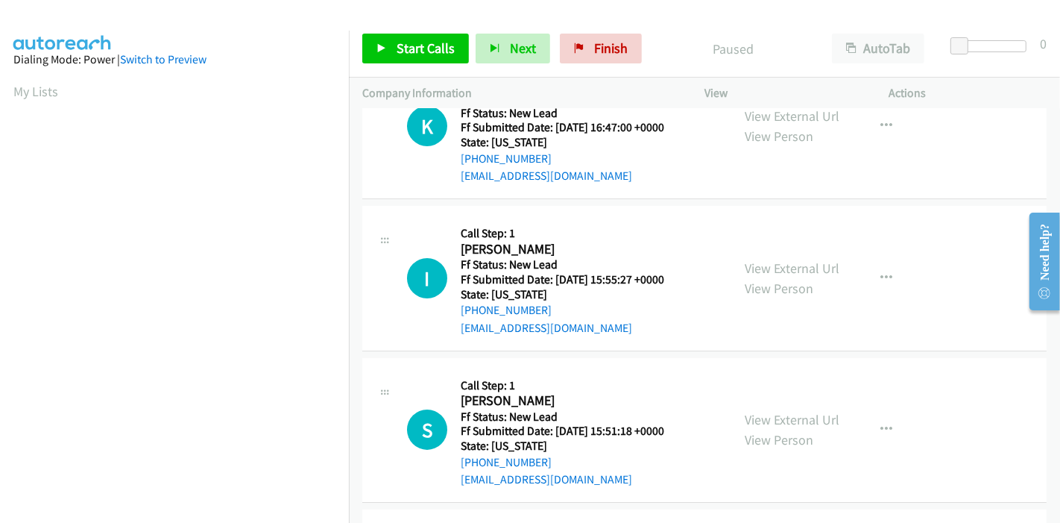
scroll to position [166, 0]
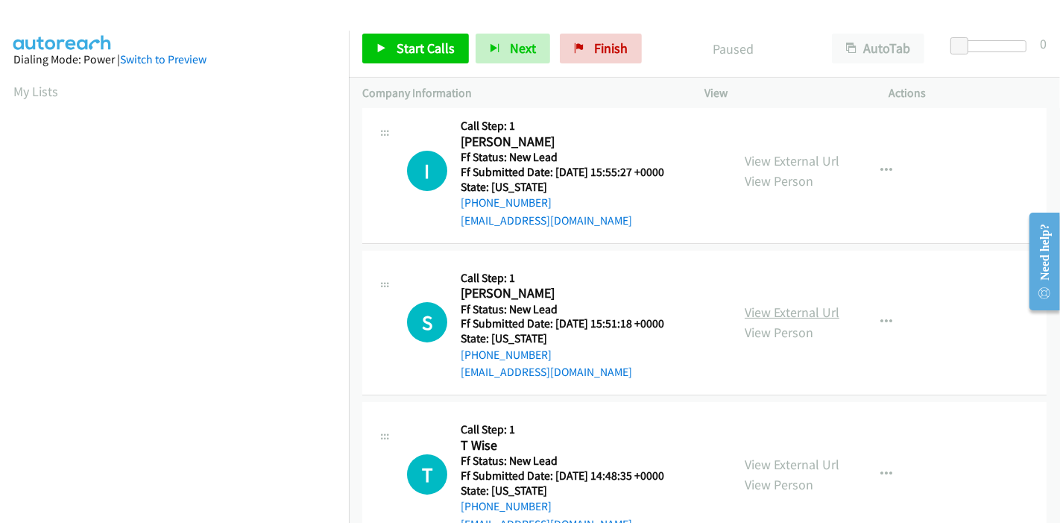
click at [783, 305] on link "View External Url" at bounding box center [792, 311] width 95 height 17
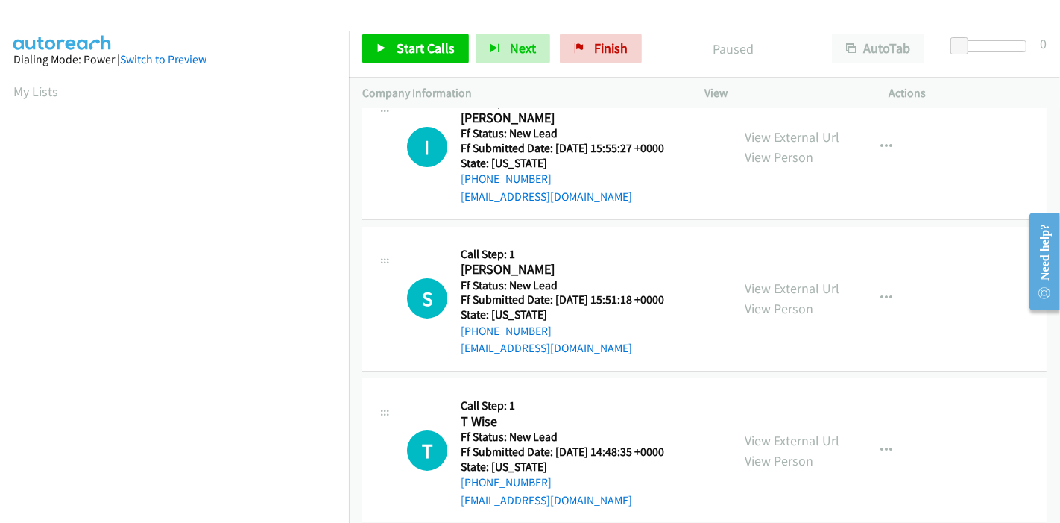
scroll to position [212, 0]
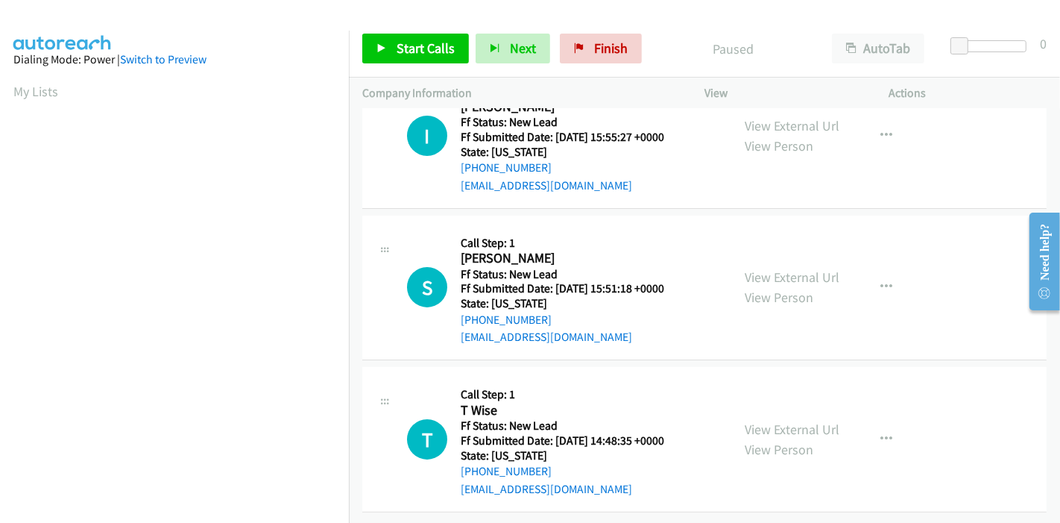
click at [756, 419] on div "View External Url View Person" at bounding box center [792, 439] width 95 height 40
click at [754, 420] on link "View External Url" at bounding box center [792, 428] width 95 height 17
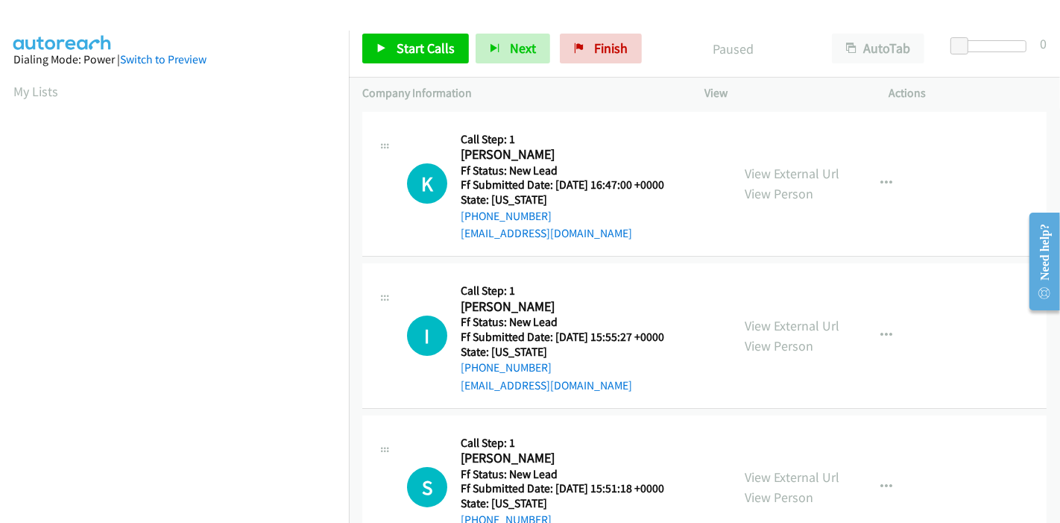
scroll to position [0, 0]
click at [399, 50] on span "Start Calls" at bounding box center [426, 48] width 58 height 17
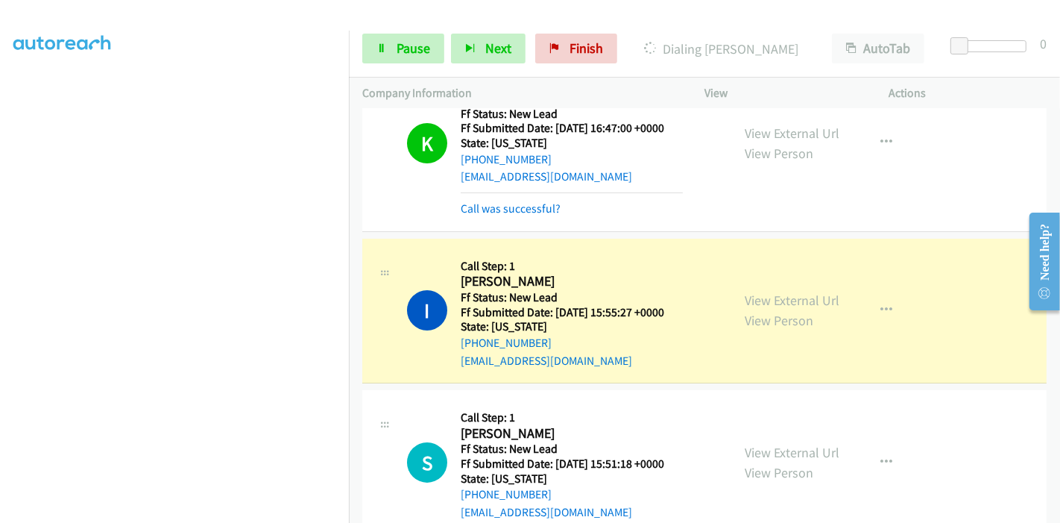
scroll to position [83, 0]
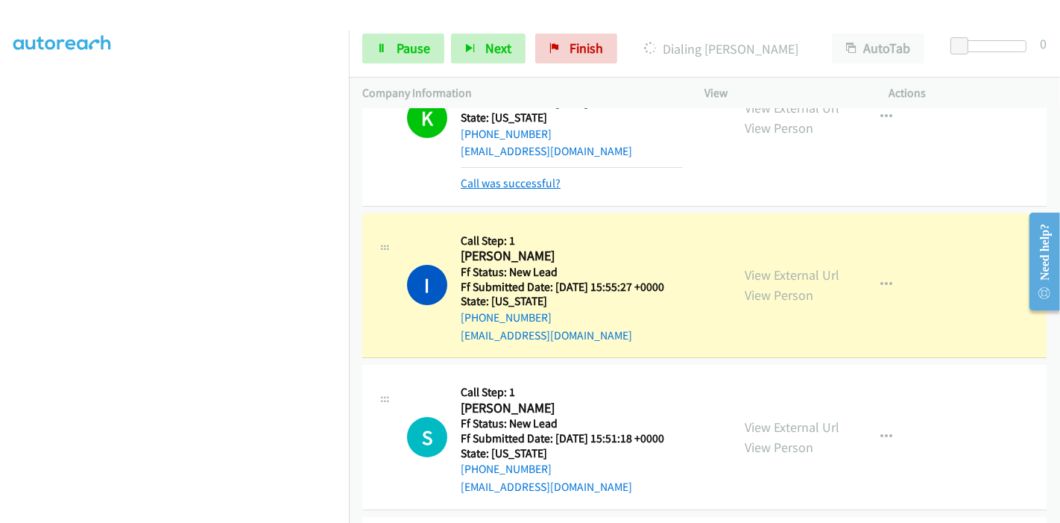
click at [520, 188] on link "Call was successful?" at bounding box center [511, 183] width 100 height 14
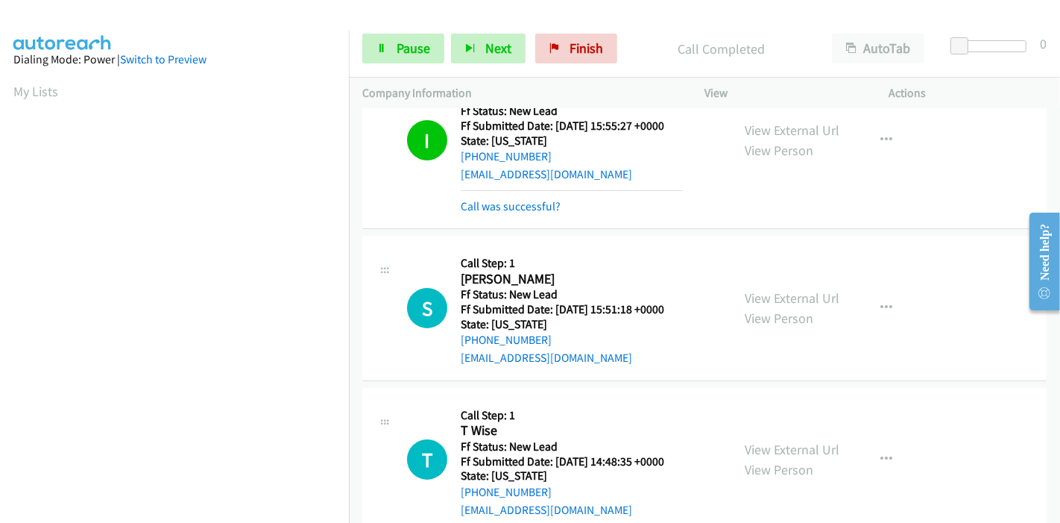
scroll to position [227, 0]
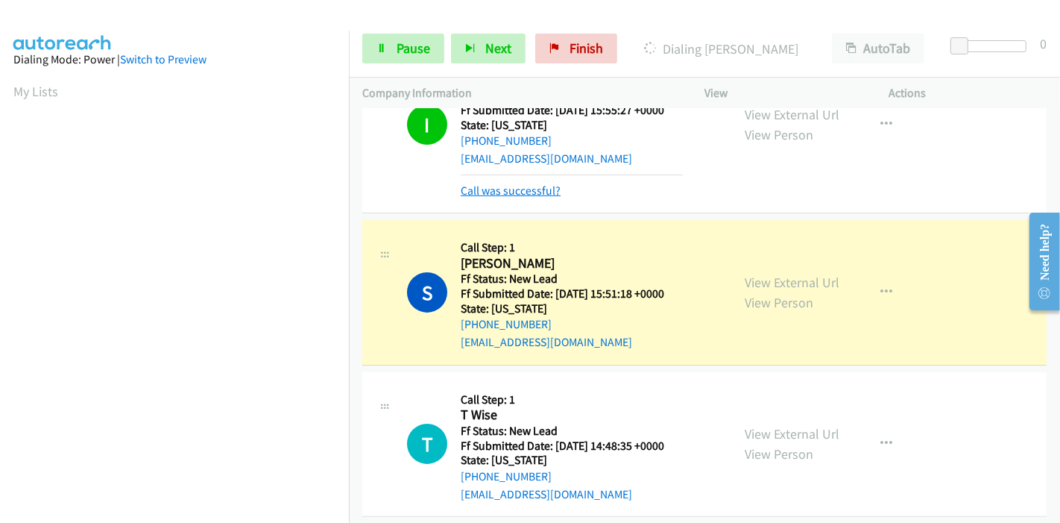
click at [535, 191] on link "Call was successful?" at bounding box center [511, 190] width 100 height 14
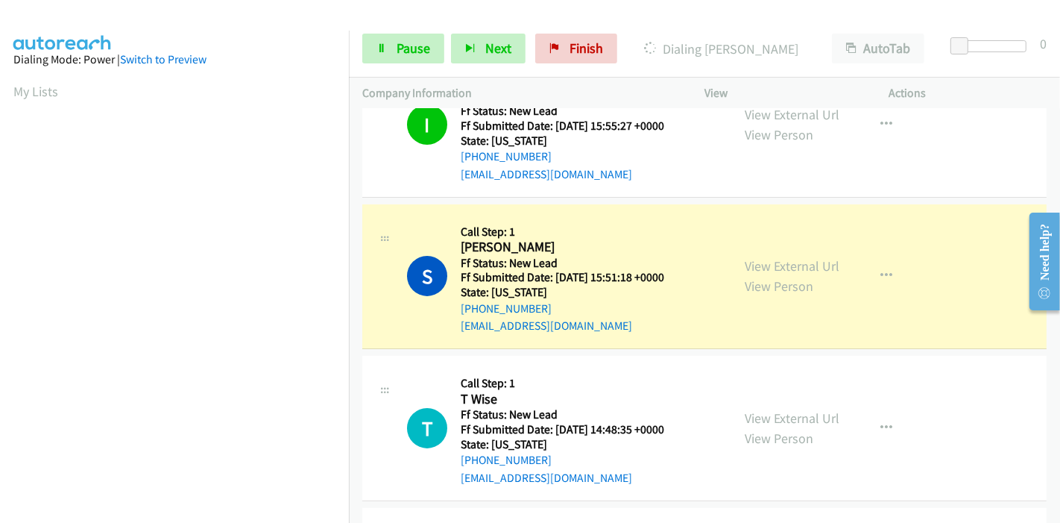
scroll to position [315, 0]
click at [397, 31] on div "Start Calls Pause Next Finish Dialing Steve Taylor AutoTab AutoTab 0" at bounding box center [704, 48] width 711 height 57
click at [393, 41] on link "Pause" at bounding box center [403, 49] width 82 height 30
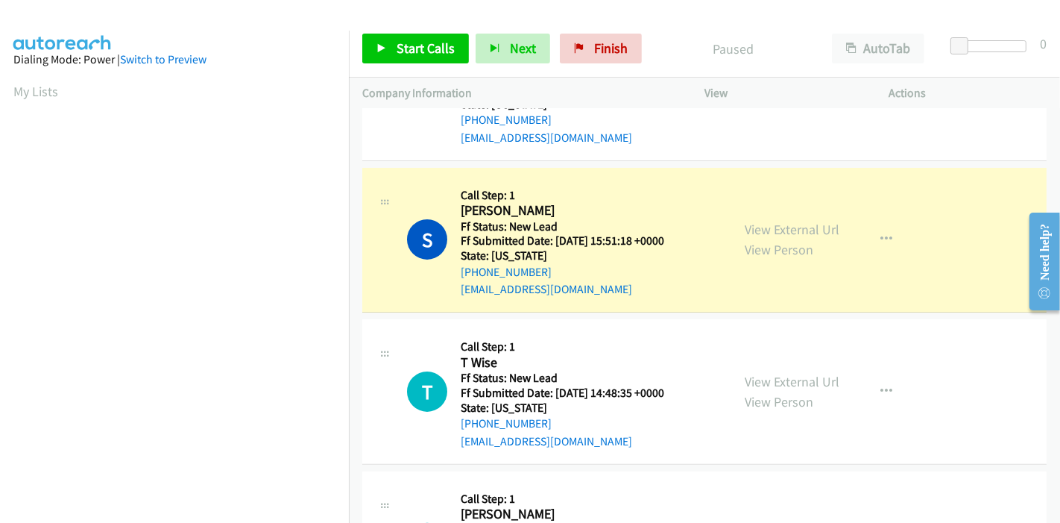
scroll to position [0, 0]
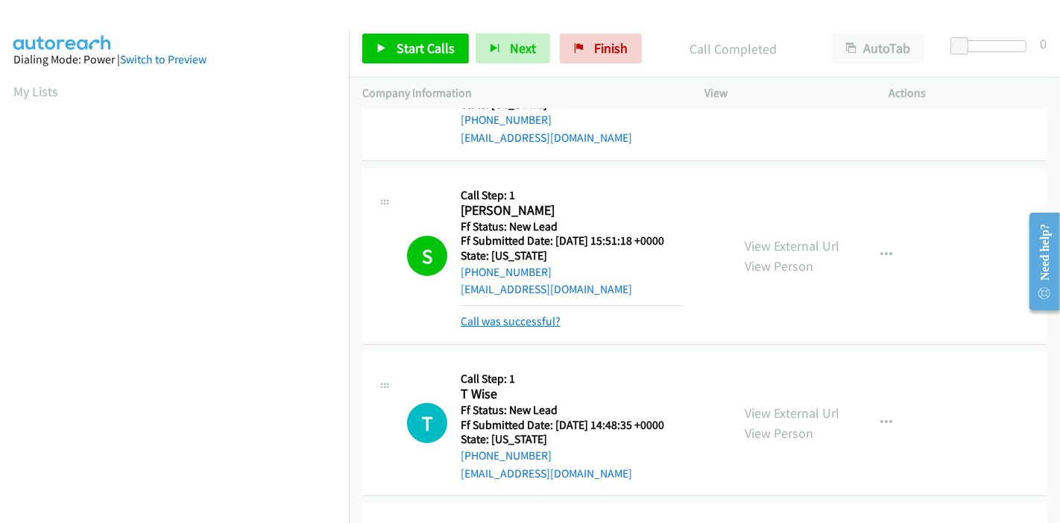
click at [496, 320] on link "Call was successful?" at bounding box center [511, 321] width 100 height 14
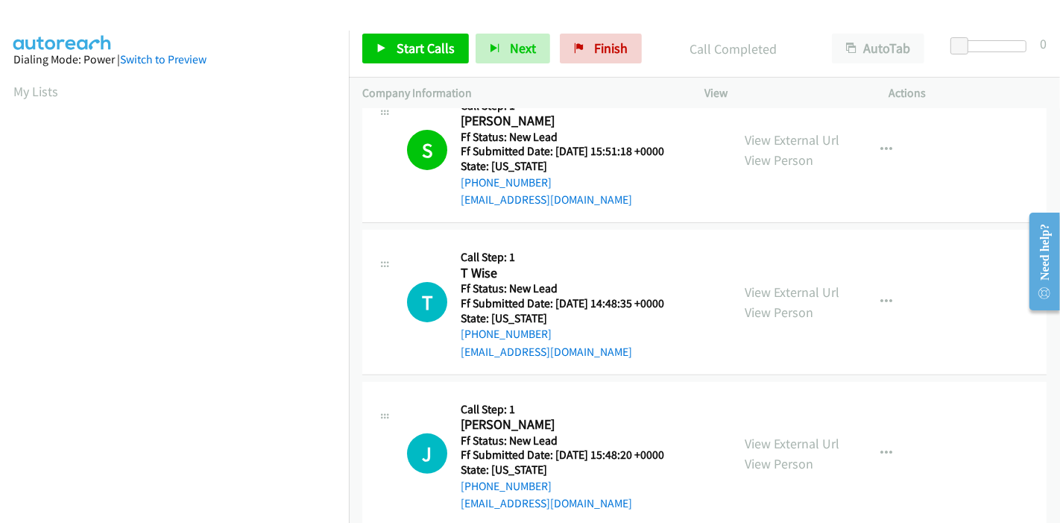
scroll to position [414, 0]
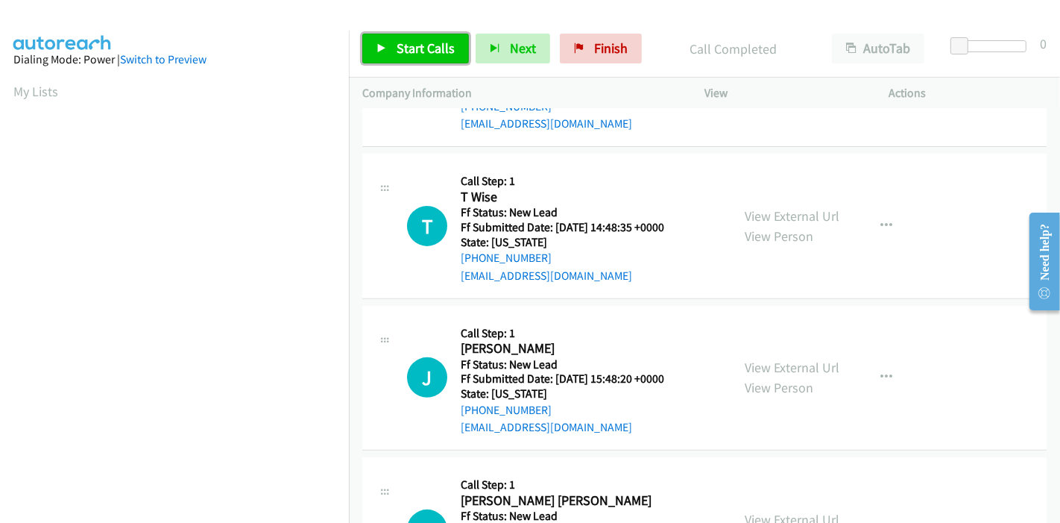
click at [411, 42] on span "Start Calls" at bounding box center [426, 48] width 58 height 17
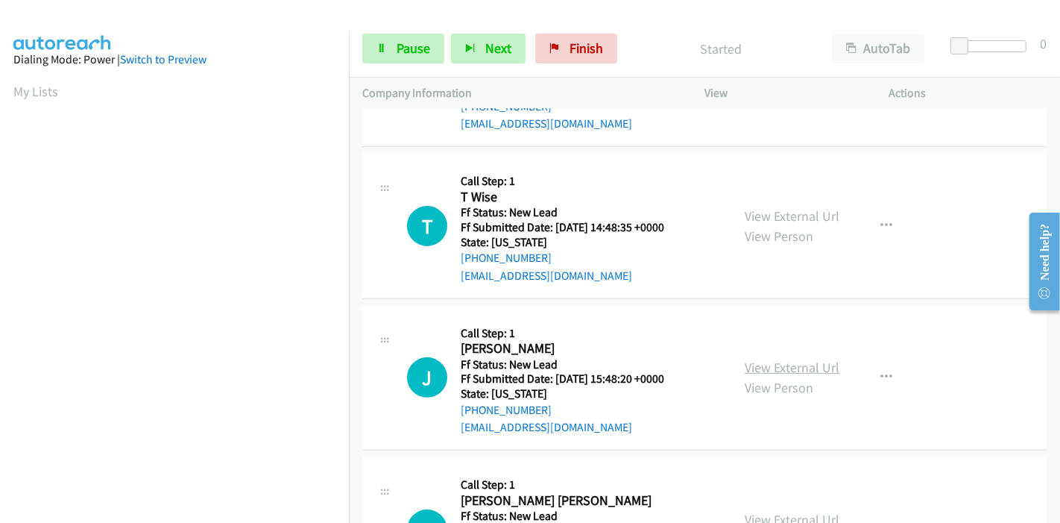
click at [753, 365] on link "View External Url" at bounding box center [792, 367] width 95 height 17
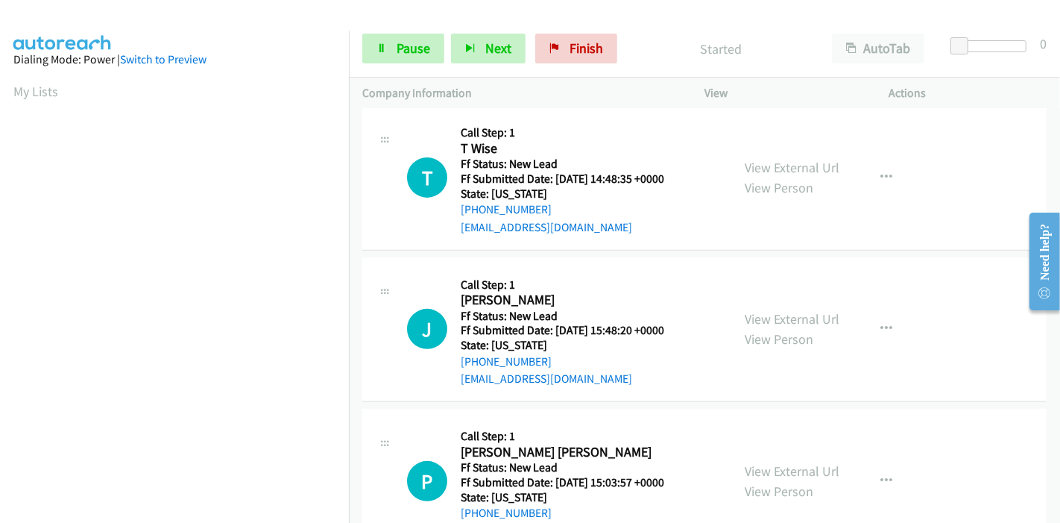
scroll to position [497, 0]
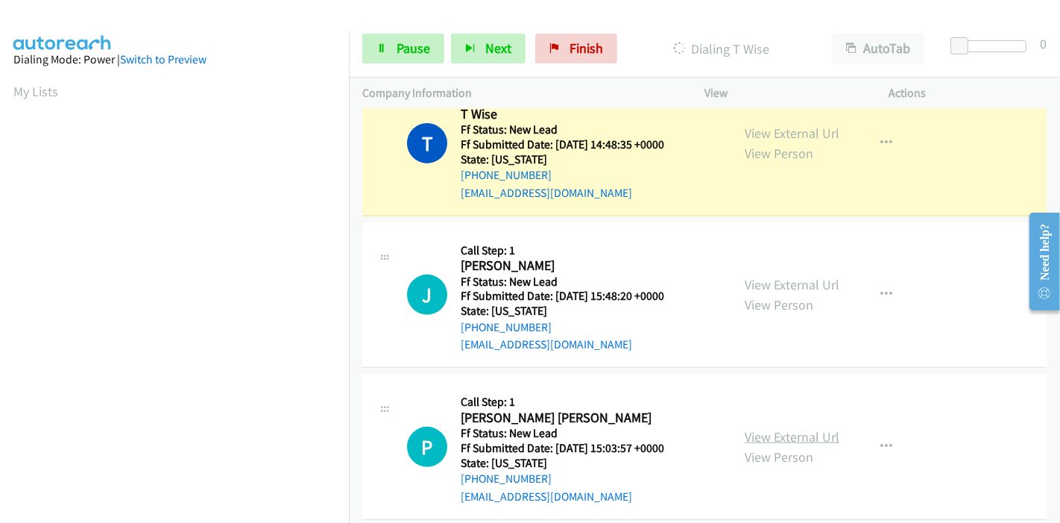
click at [776, 429] on link "View External Url" at bounding box center [792, 436] width 95 height 17
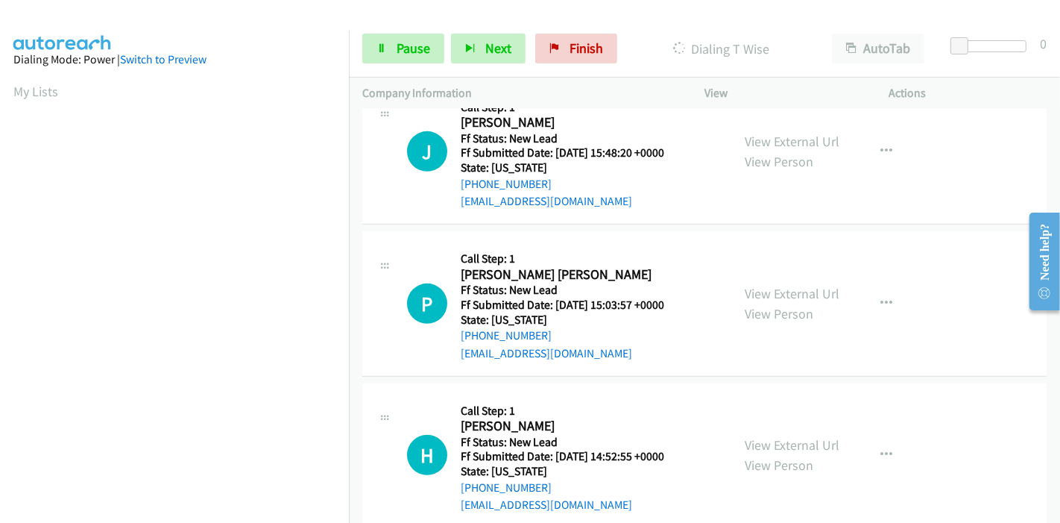
scroll to position [662, 0]
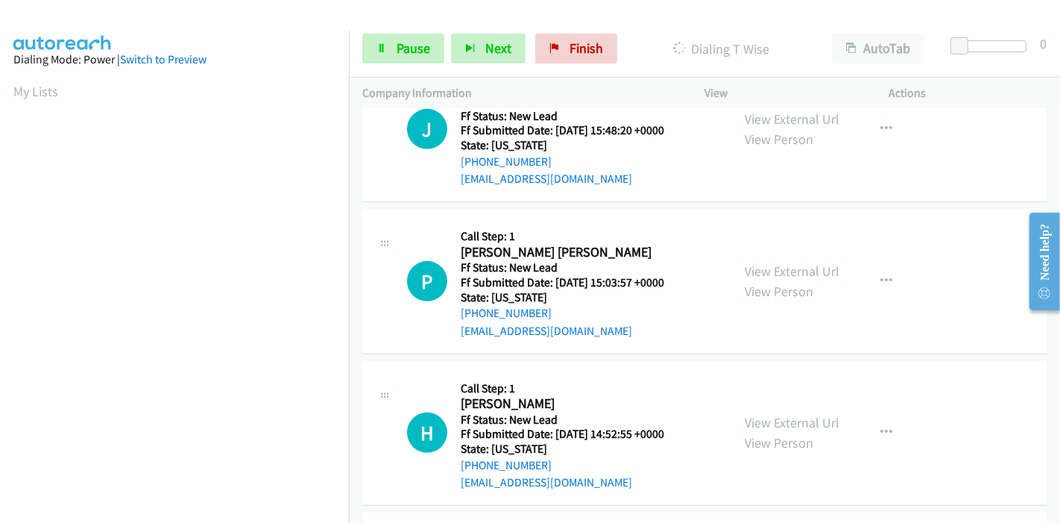
click at [768, 429] on div "View External Url View Person" at bounding box center [792, 432] width 95 height 40
click at [767, 420] on link "View External Url" at bounding box center [792, 422] width 95 height 17
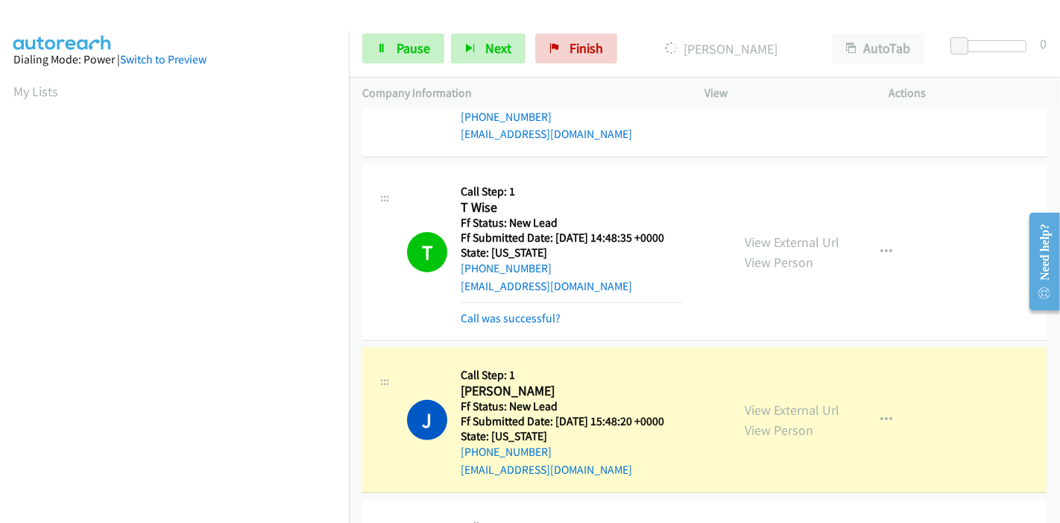
scroll to position [315, 0]
click at [520, 312] on link "Call was successful?" at bounding box center [511, 318] width 100 height 14
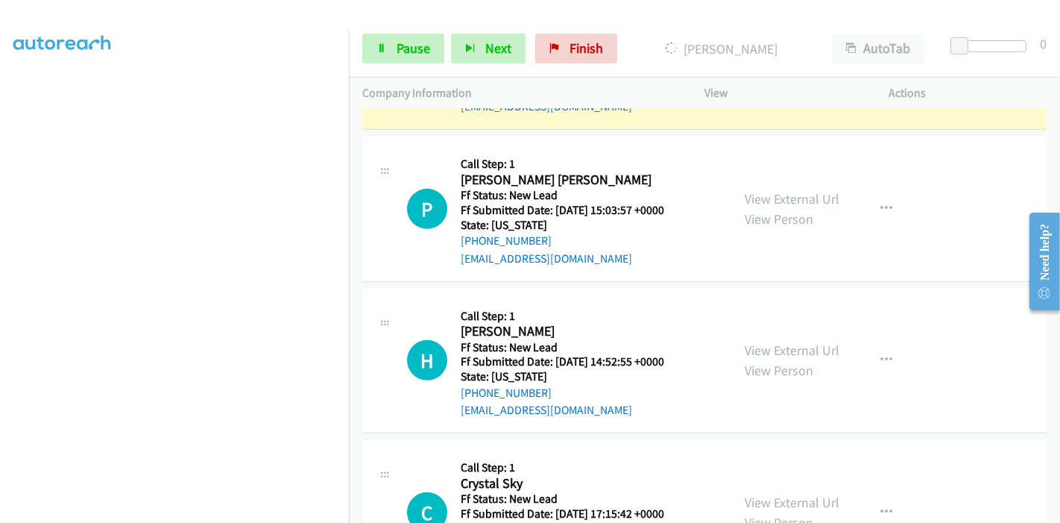
scroll to position [0, 0]
click at [402, 56] on span "Pause" at bounding box center [414, 48] width 34 height 17
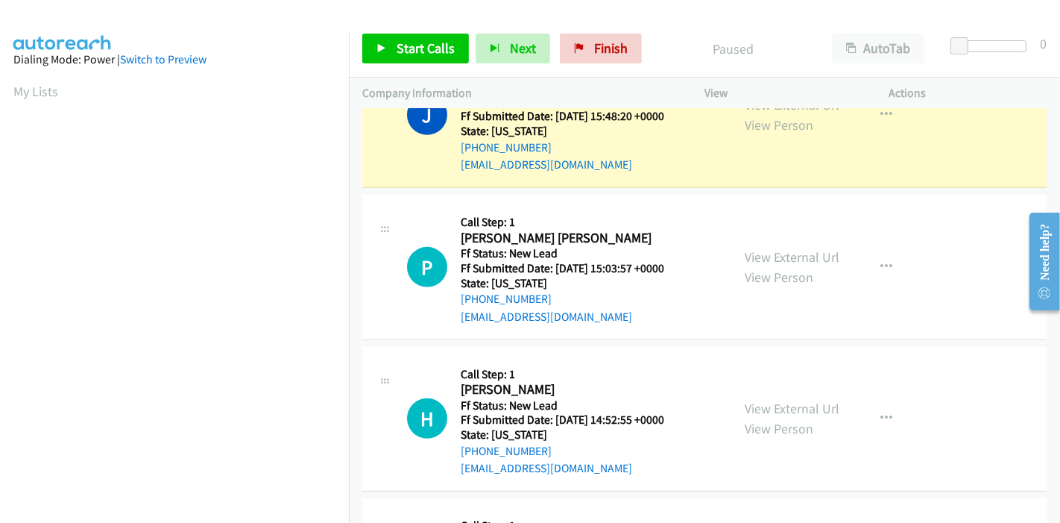
scroll to position [652, 0]
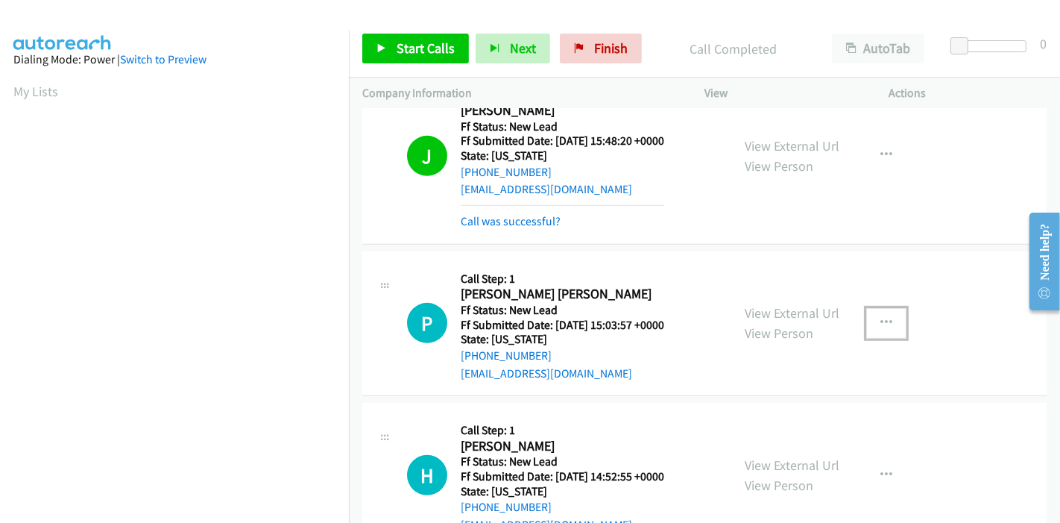
click at [883, 321] on icon "button" at bounding box center [886, 323] width 12 height 12
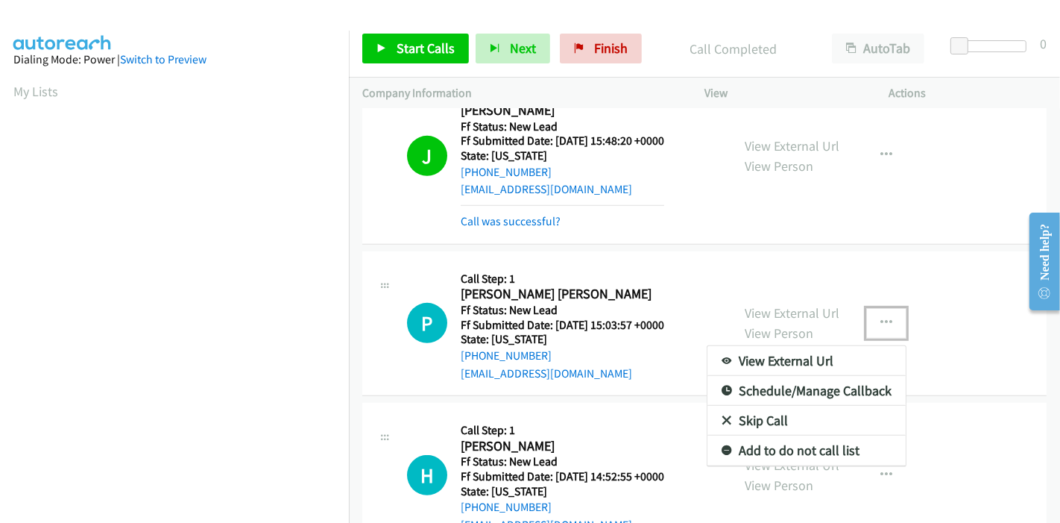
click at [773, 406] on link "Skip Call" at bounding box center [806, 421] width 198 height 30
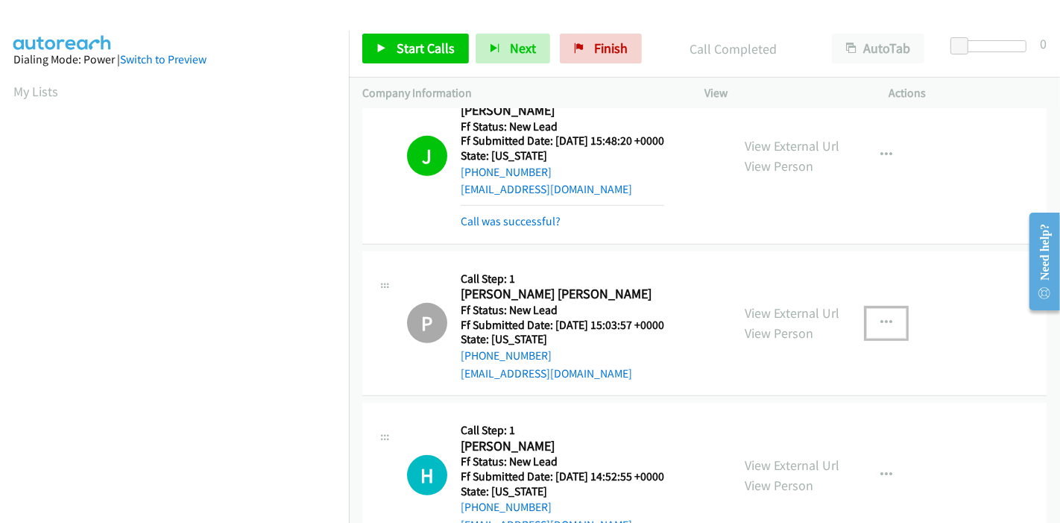
scroll to position [849, 0]
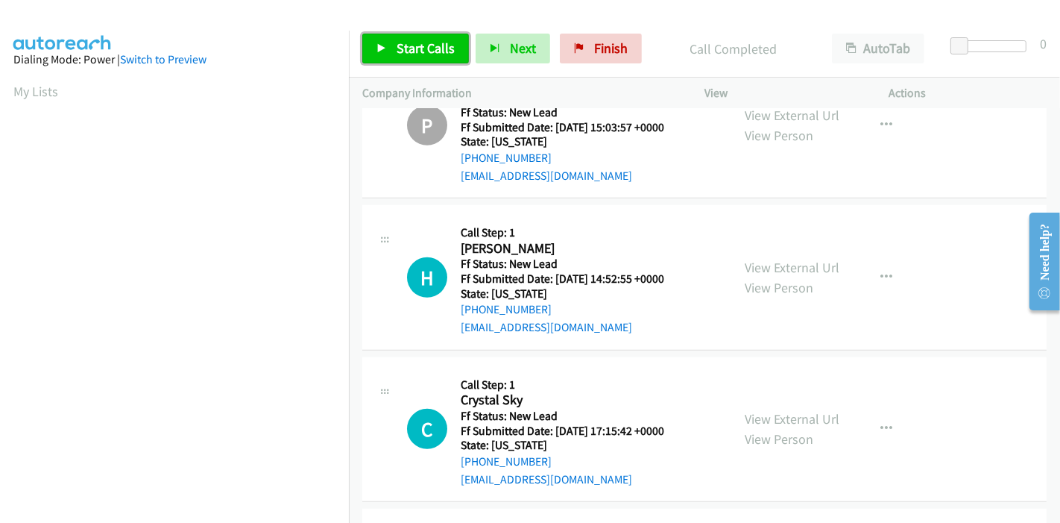
click at [402, 50] on span "Start Calls" at bounding box center [426, 48] width 58 height 17
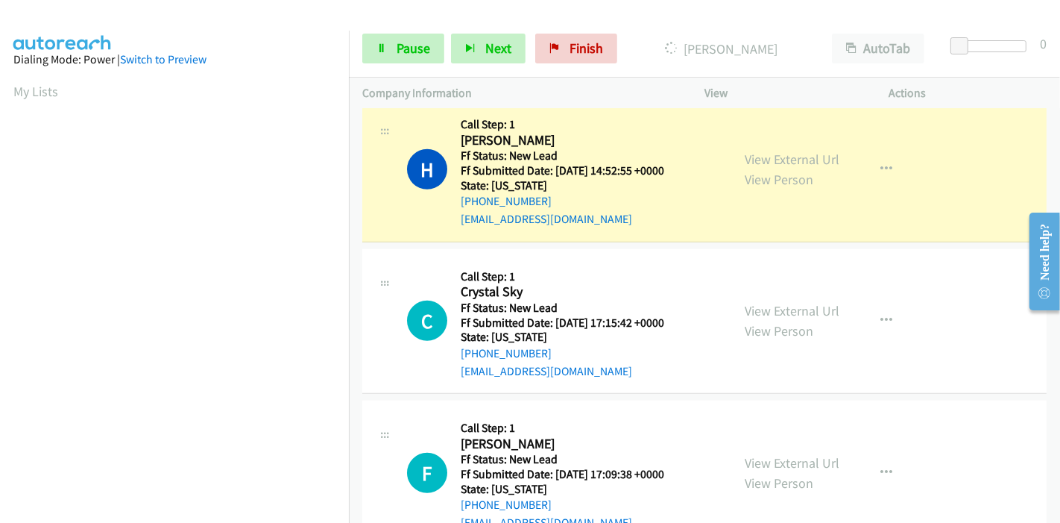
scroll to position [932, 0]
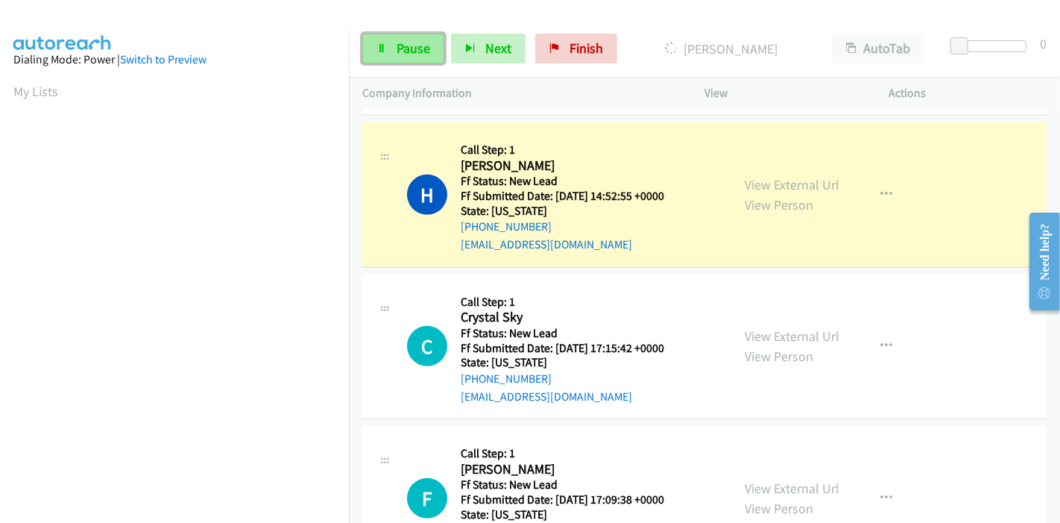
click at [417, 54] on span "Pause" at bounding box center [414, 48] width 34 height 17
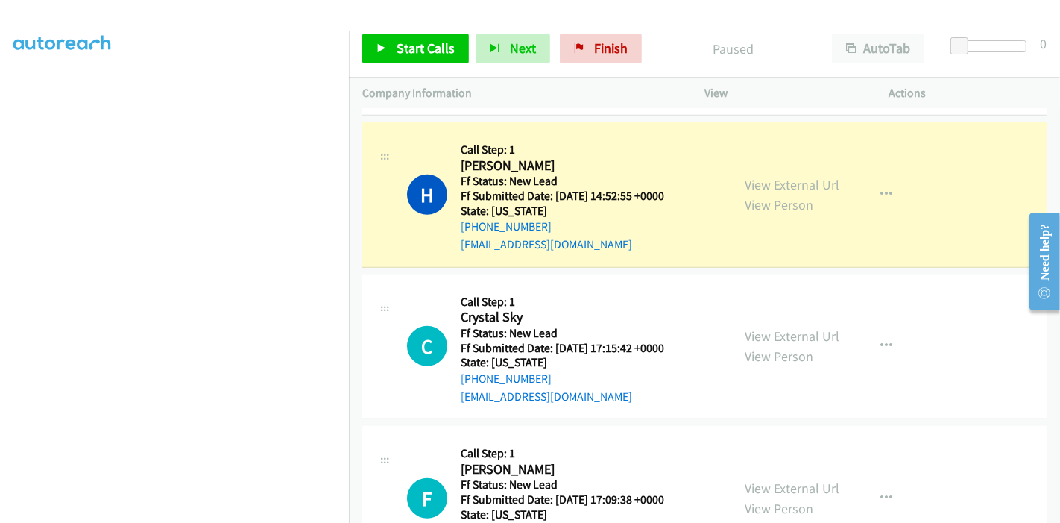
scroll to position [0, 0]
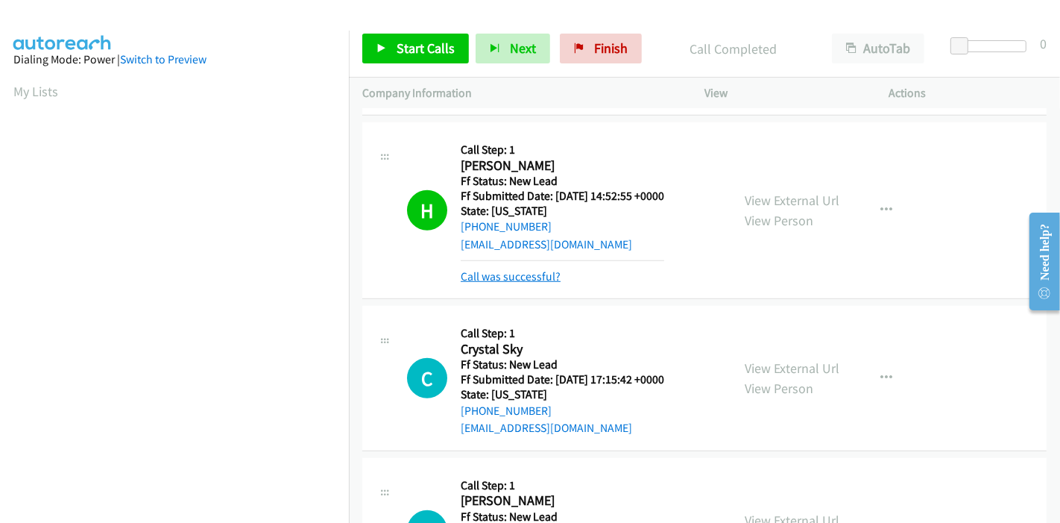
click at [498, 274] on link "Call was successful?" at bounding box center [511, 276] width 100 height 14
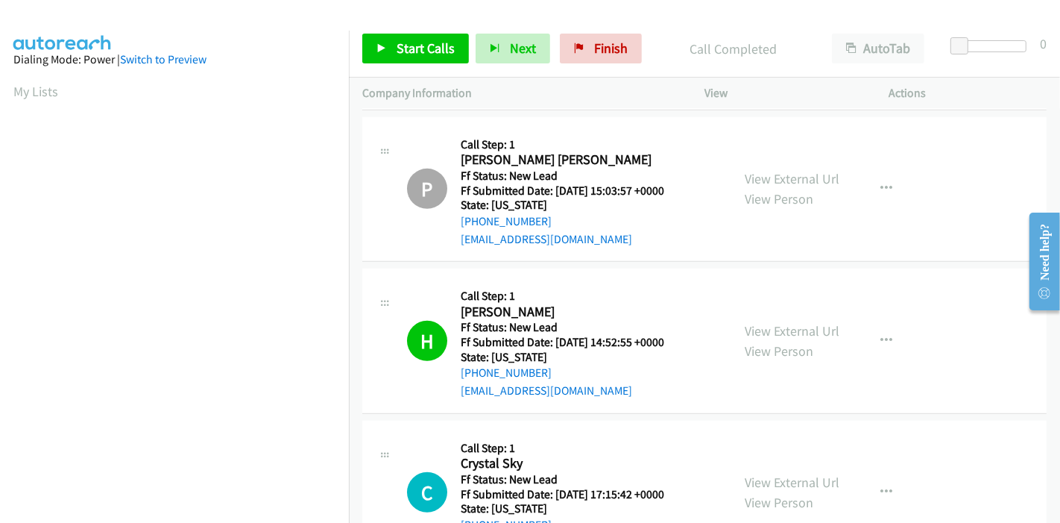
scroll to position [600, 0]
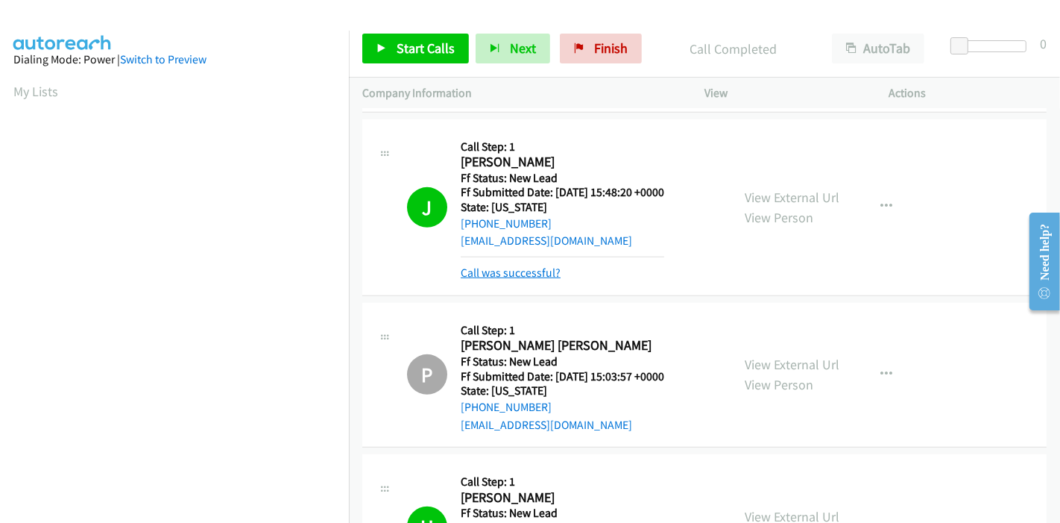
click at [521, 271] on link "Call was successful?" at bounding box center [511, 272] width 100 height 14
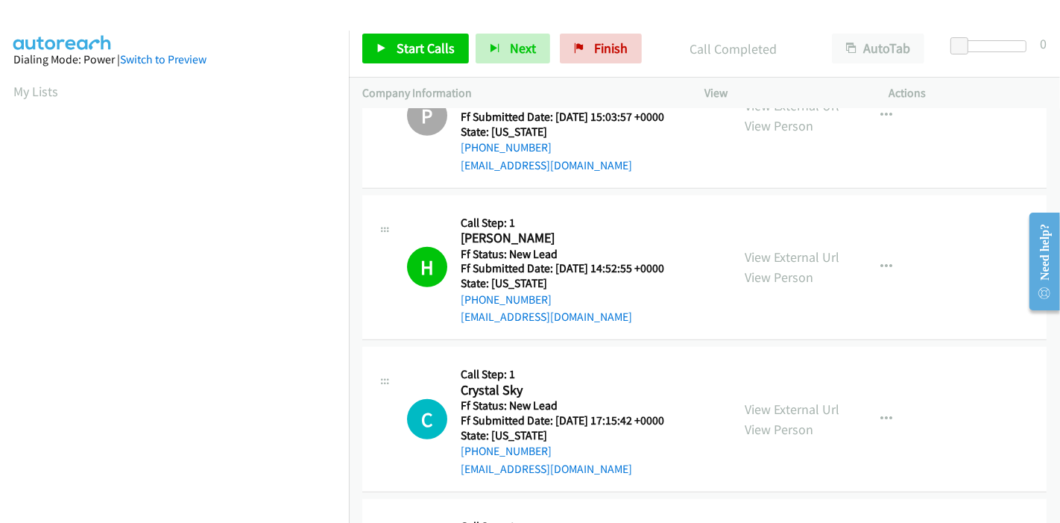
scroll to position [849, 0]
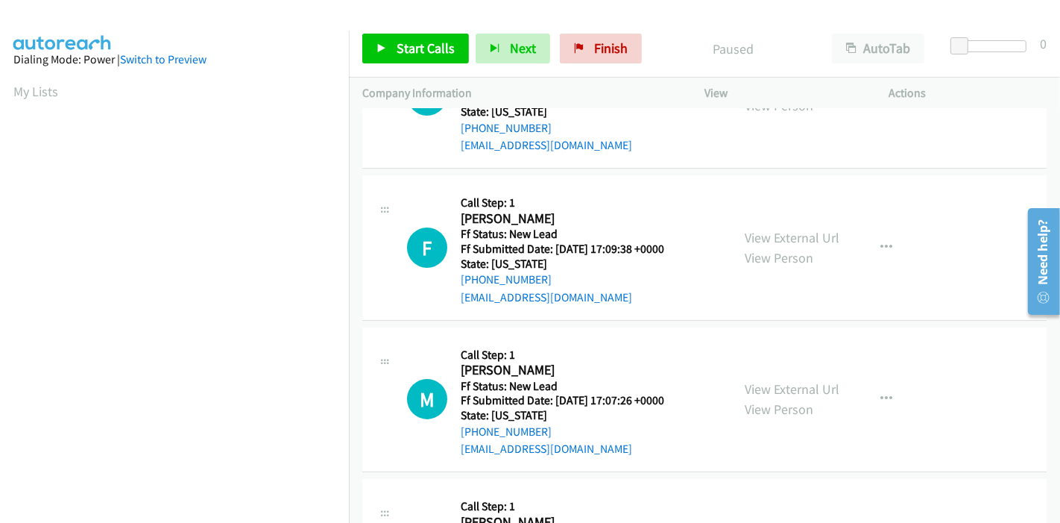
scroll to position [212, 0]
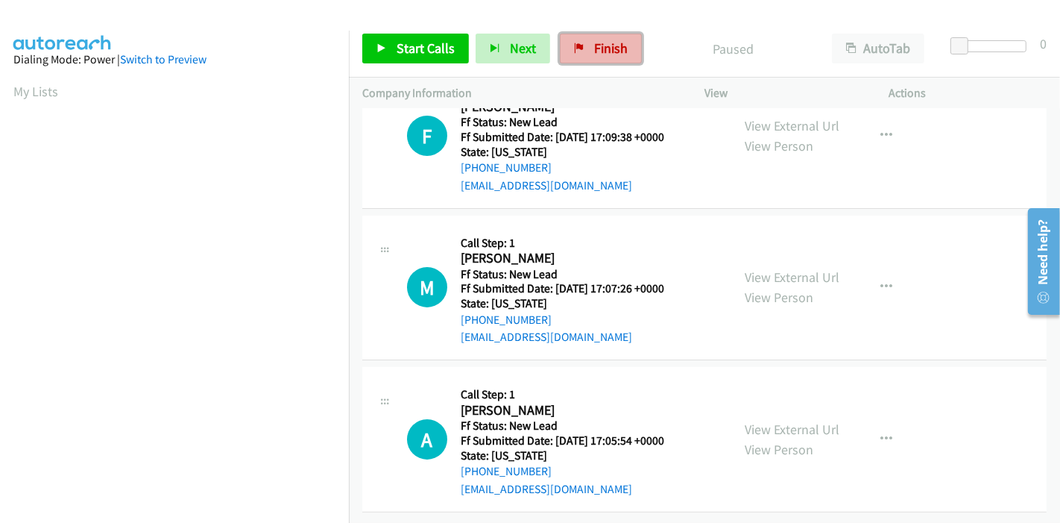
click at [579, 39] on link "Finish" at bounding box center [601, 49] width 82 height 30
